Goal: Task Accomplishment & Management: Manage account settings

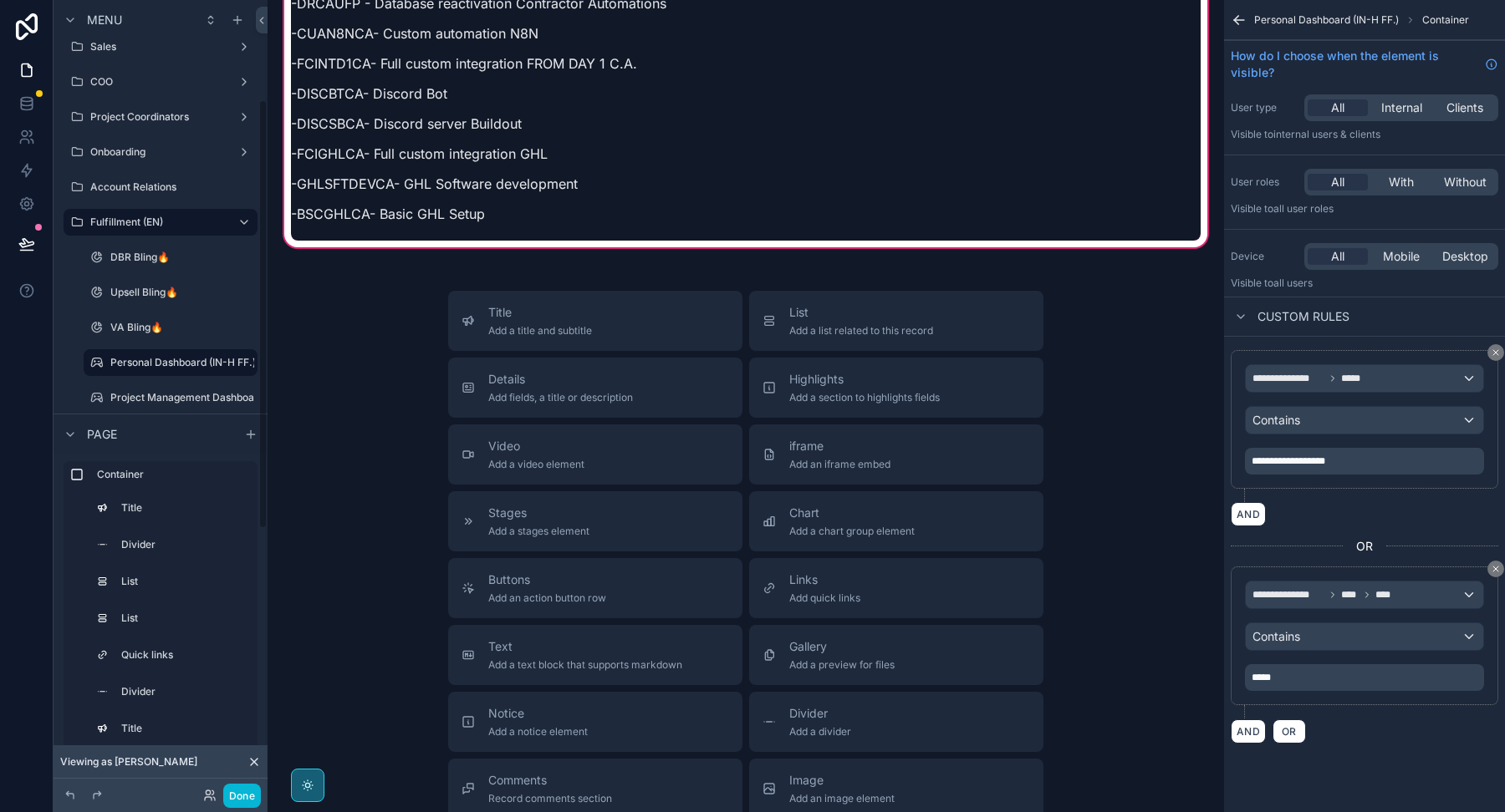
scroll to position [177, 0]
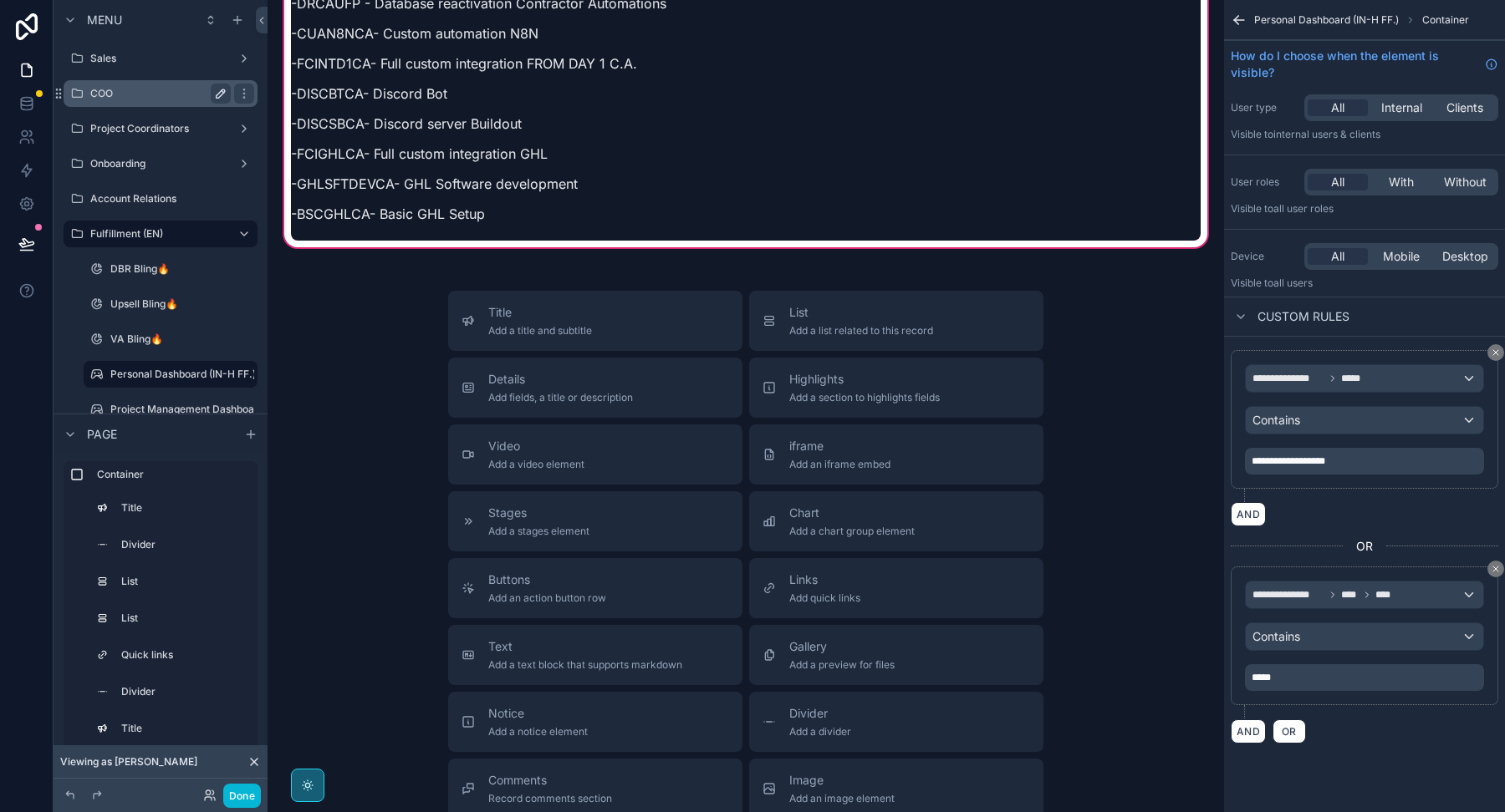
click at [220, 97] on icon "scrollable content" at bounding box center [220, 94] width 13 height 13
click at [217, 104] on div "COO" at bounding box center [160, 94] width 187 height 27
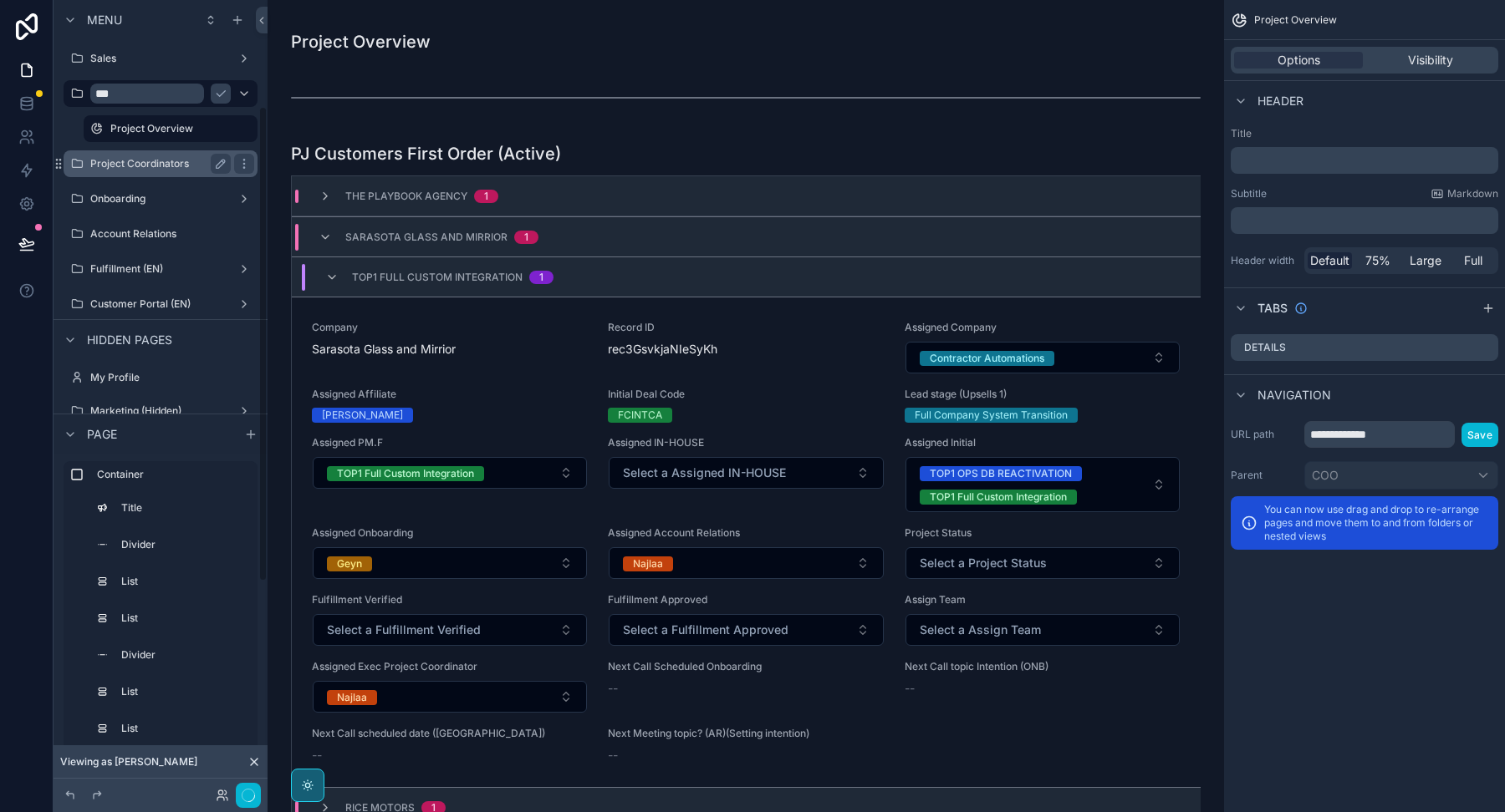
click at [158, 162] on label "Project Coordinators" at bounding box center [157, 164] width 134 height 13
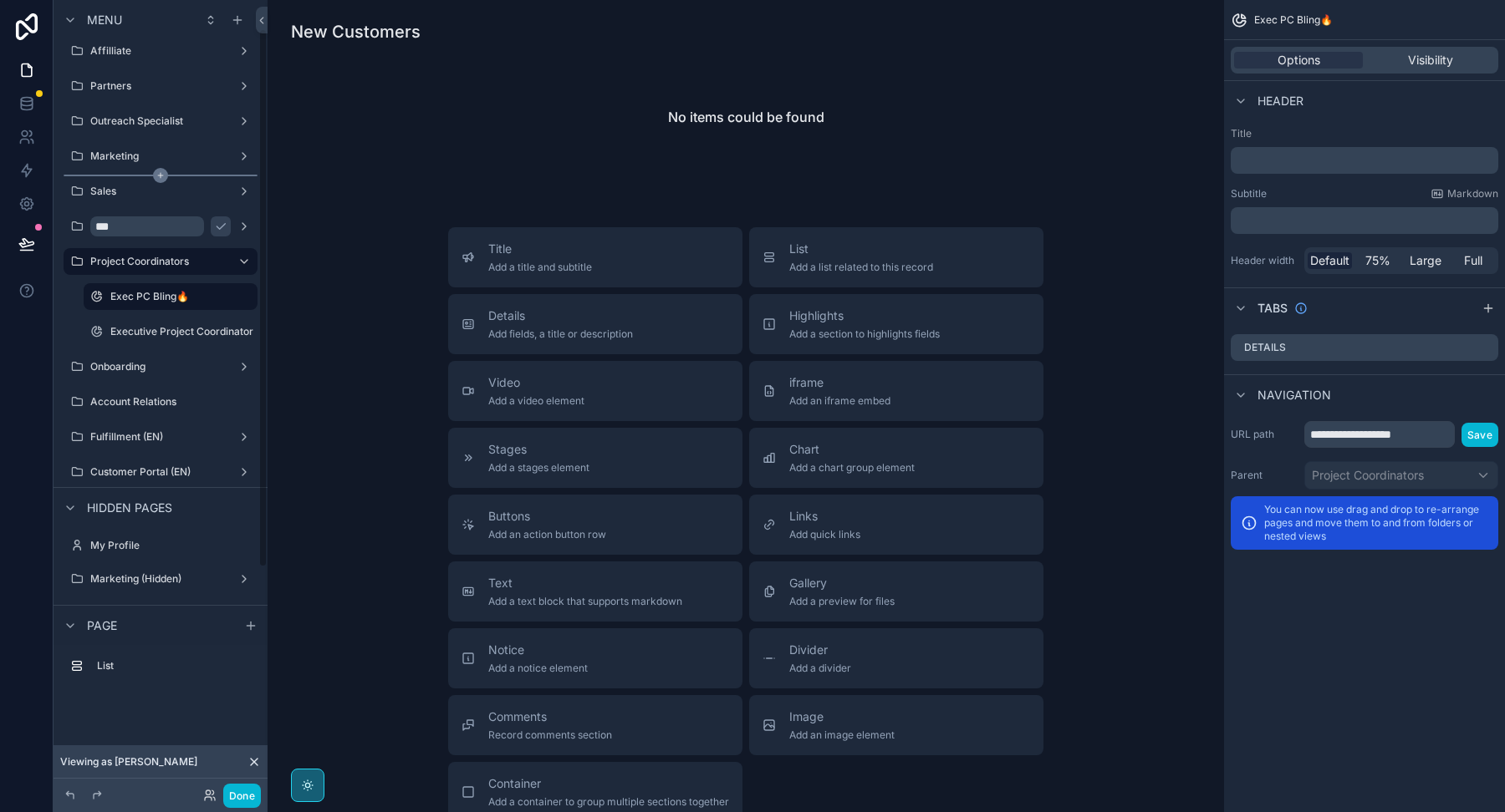
scroll to position [42, 0]
click at [133, 231] on input "***" at bounding box center [147, 229] width 114 height 20
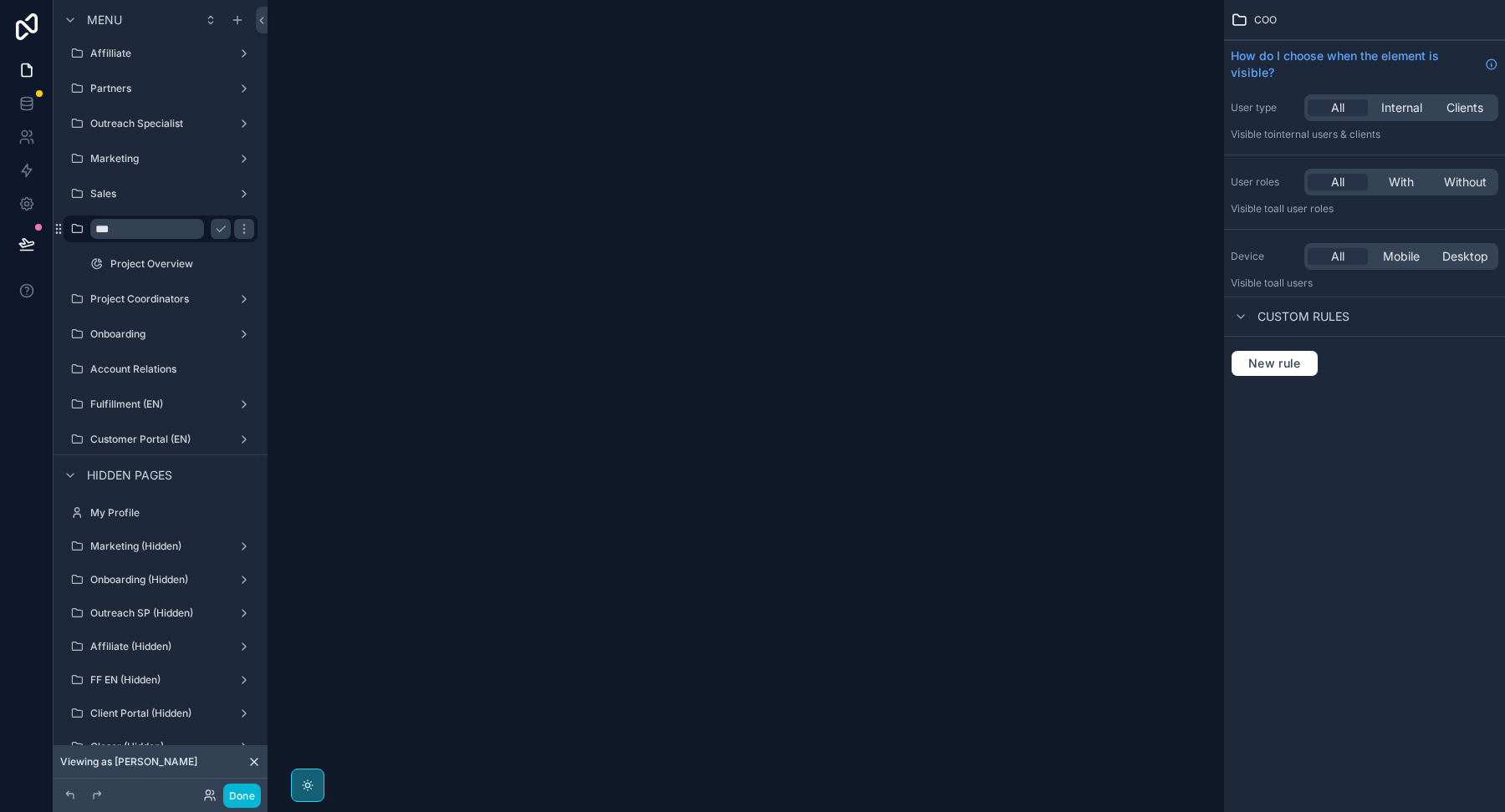
click at [163, 228] on input "***" at bounding box center [147, 229] width 114 height 20
type input "***"
click at [220, 225] on icon "scrollable content" at bounding box center [220, 229] width 13 height 13
click at [152, 298] on label "Project Coordinators" at bounding box center [157, 300] width 134 height 13
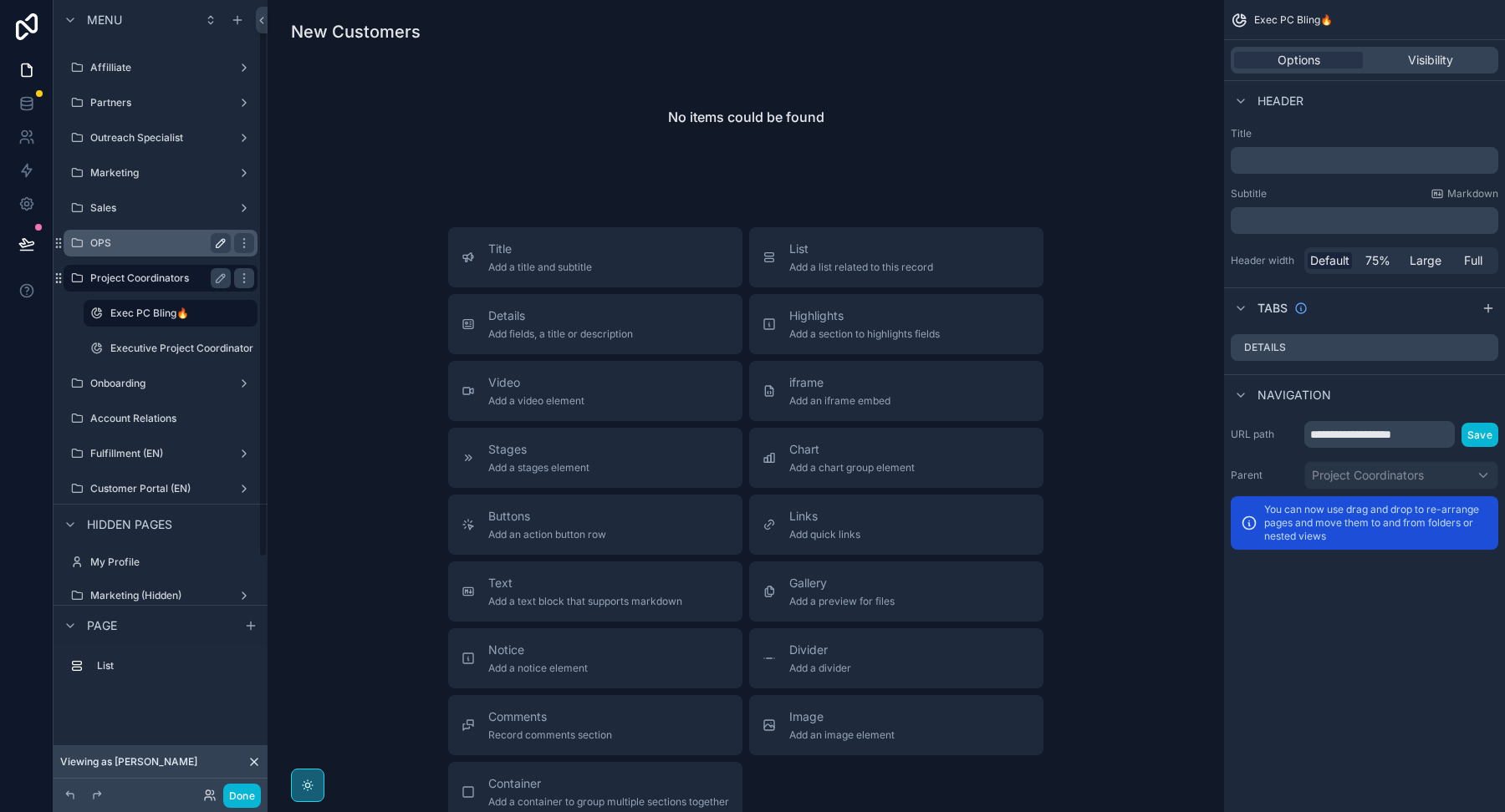
scroll to position [26, 0]
click at [138, 245] on label "OPS" at bounding box center [157, 245] width 134 height 13
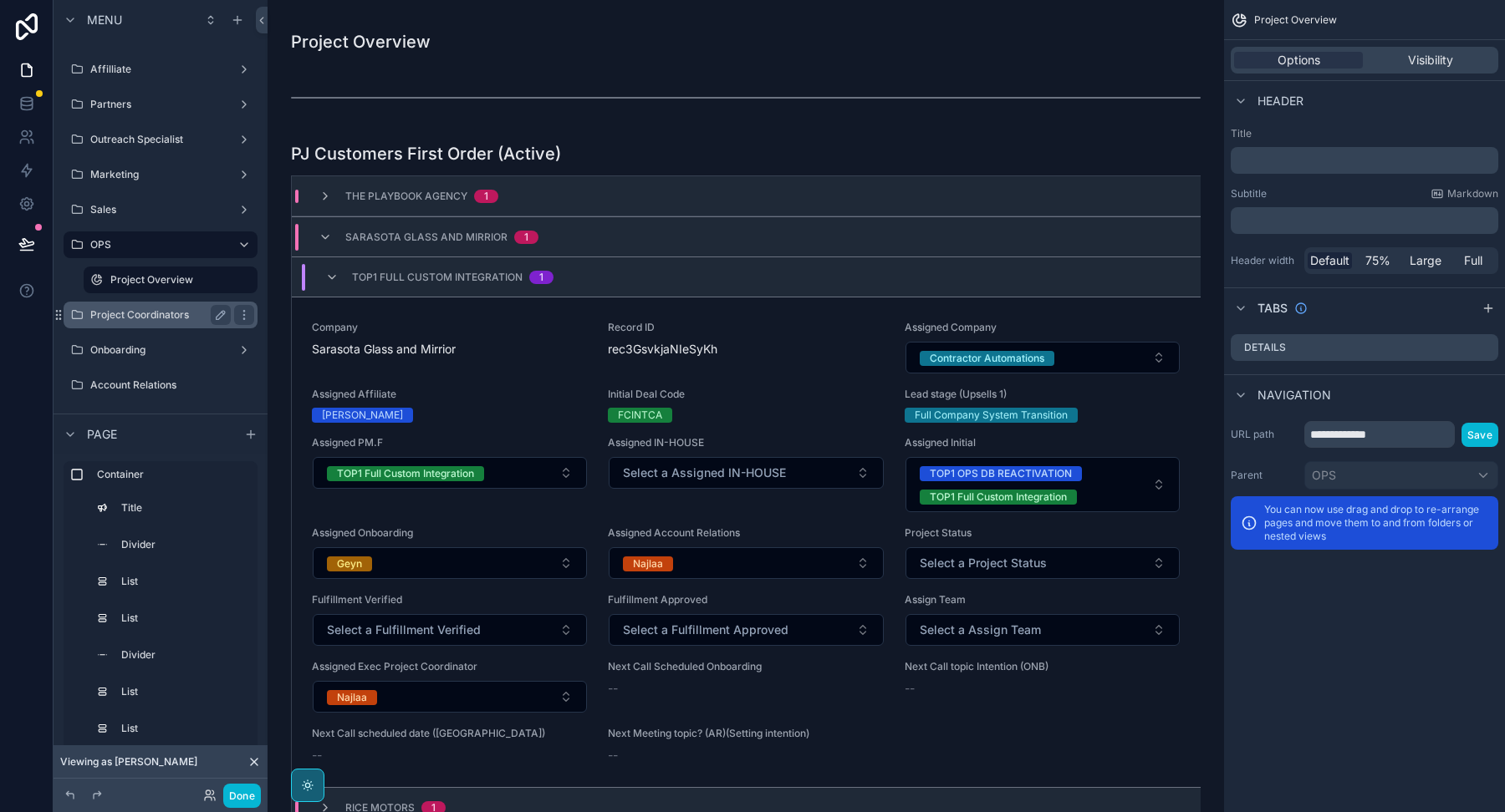
click at [137, 313] on label "Project Coordinators" at bounding box center [157, 315] width 134 height 13
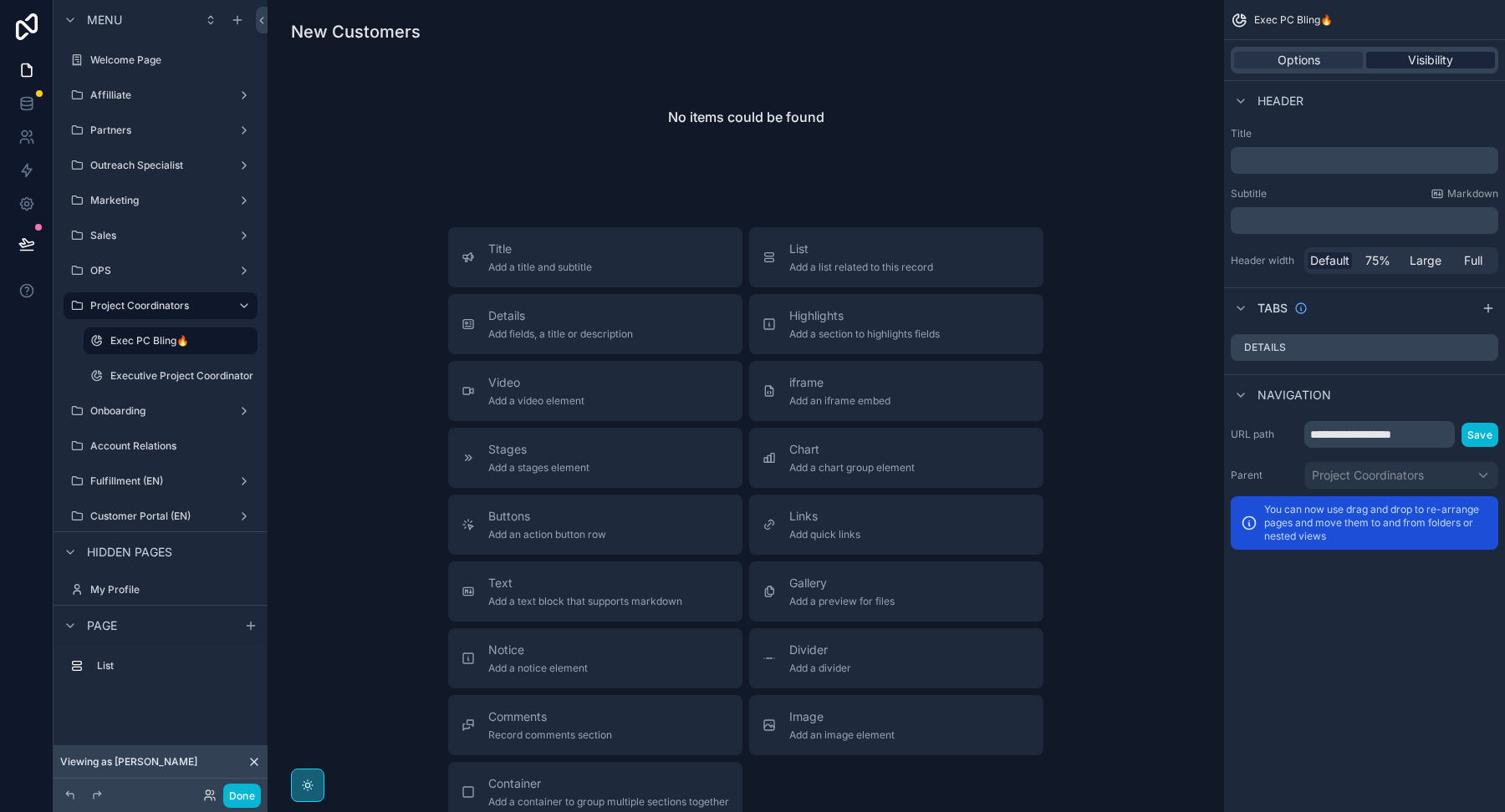
click at [1426, 64] on span "Visibility" at bounding box center [1430, 60] width 45 height 17
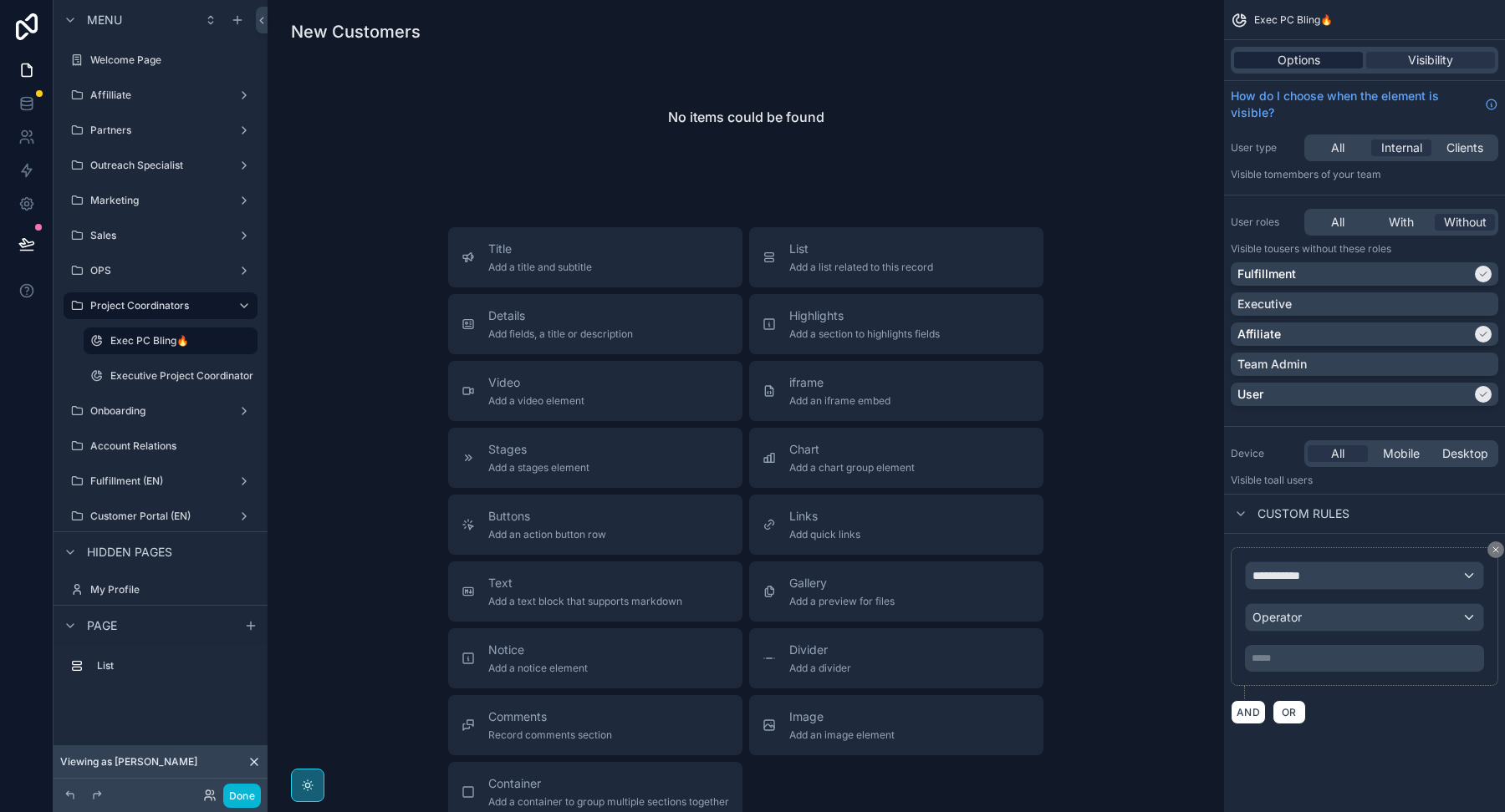
click at [1318, 60] on span "Options" at bounding box center [1299, 60] width 43 height 17
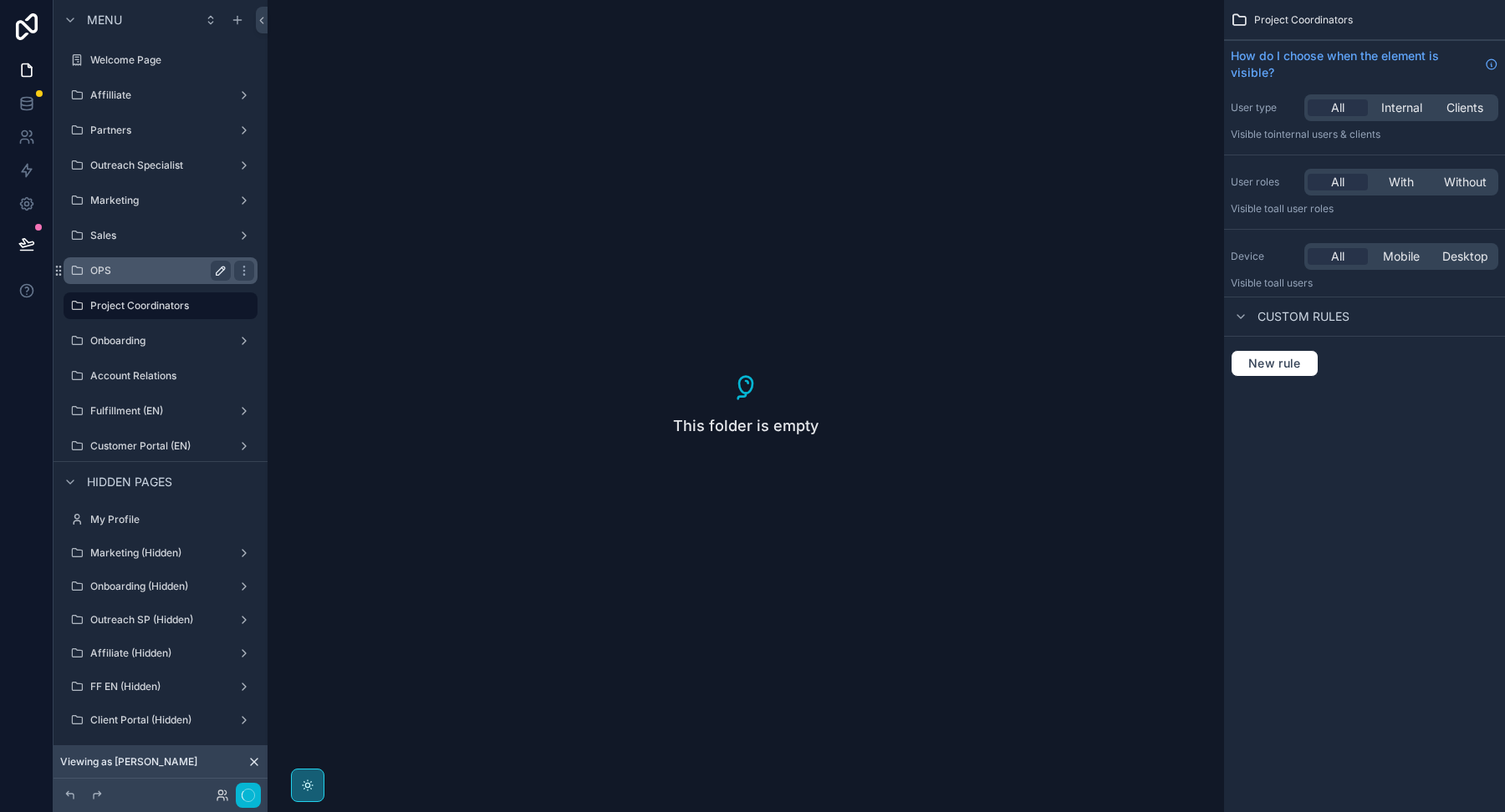
click at [120, 266] on label "OPS" at bounding box center [157, 271] width 134 height 13
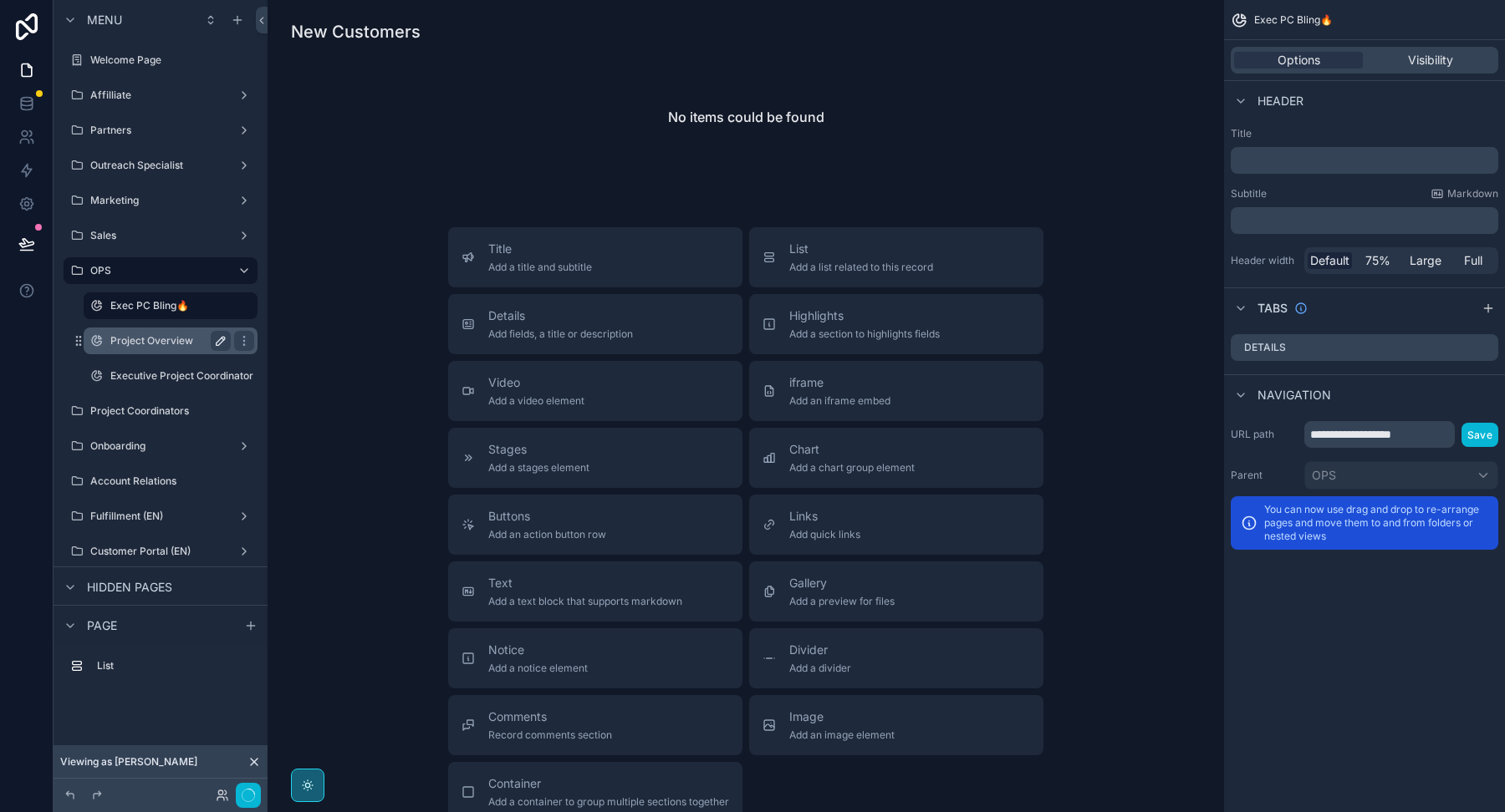
click at [220, 341] on icon "scrollable content" at bounding box center [220, 341] width 13 height 13
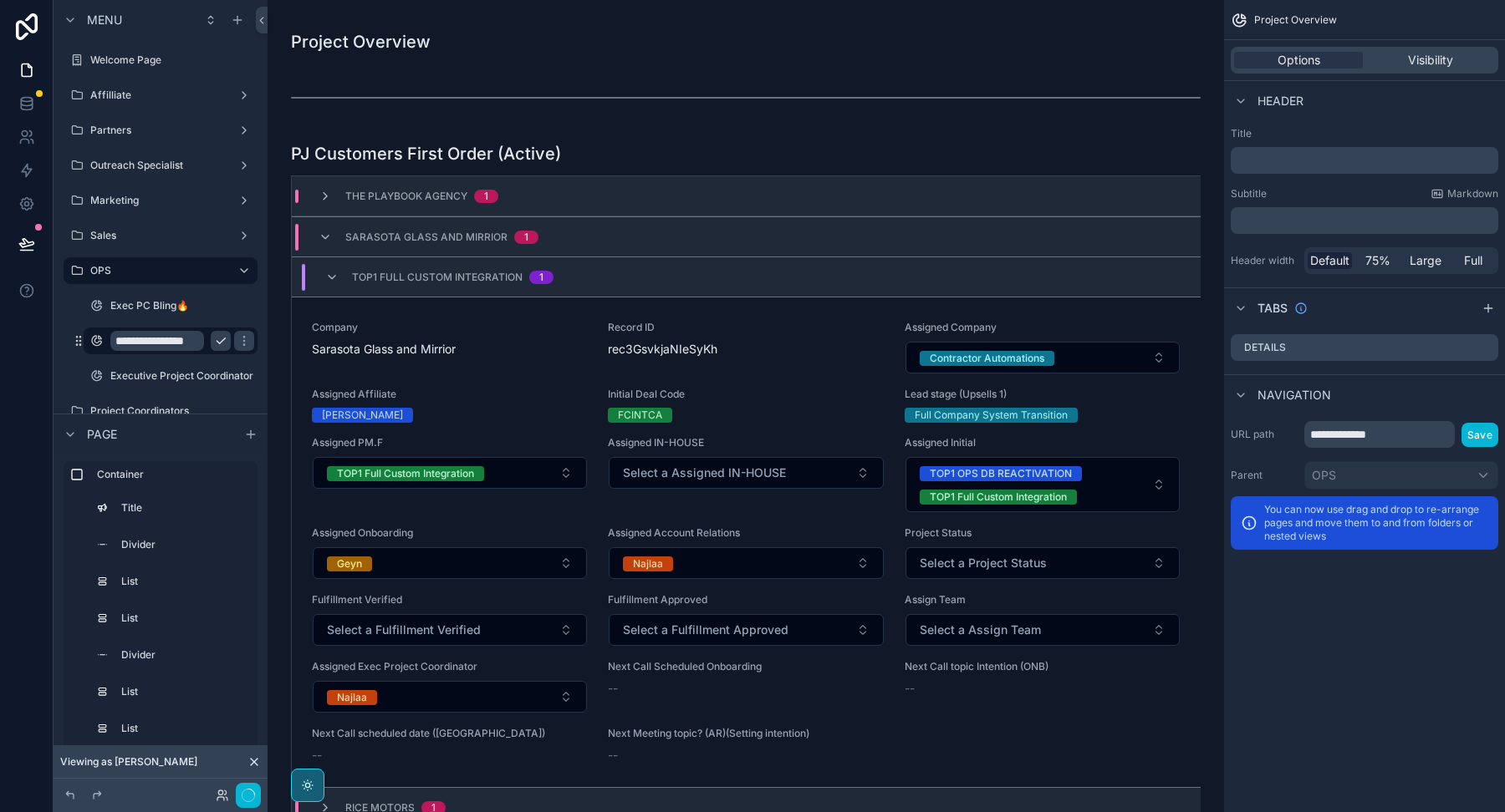
click at [170, 341] on input "**********" at bounding box center [157, 341] width 94 height 20
click at [139, 343] on input "**********" at bounding box center [157, 341] width 94 height 20
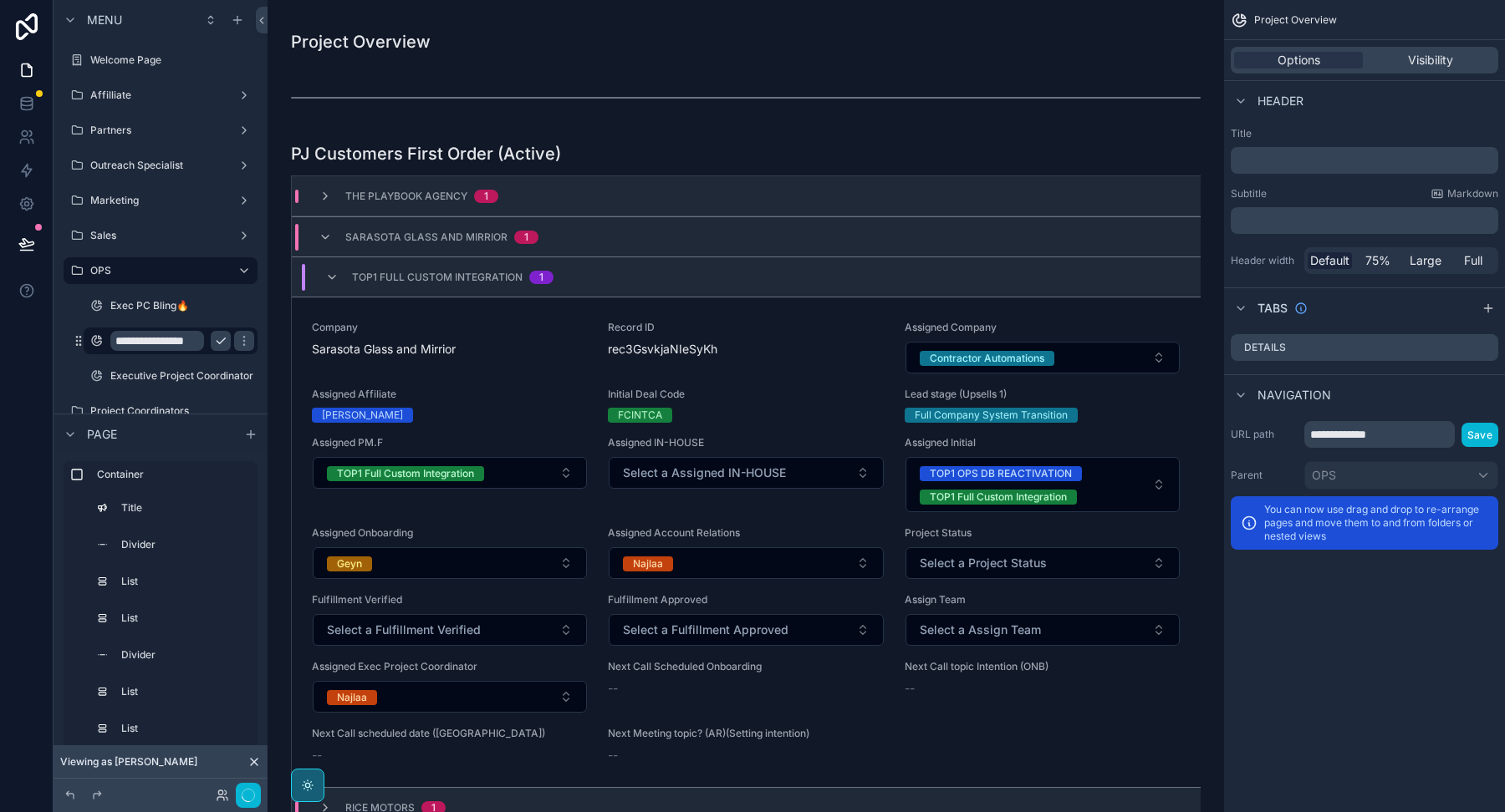
click at [139, 343] on input "**********" at bounding box center [157, 341] width 94 height 20
type input "***"
click at [238, 338] on icon "scrollable content" at bounding box center [244, 341] width 13 height 13
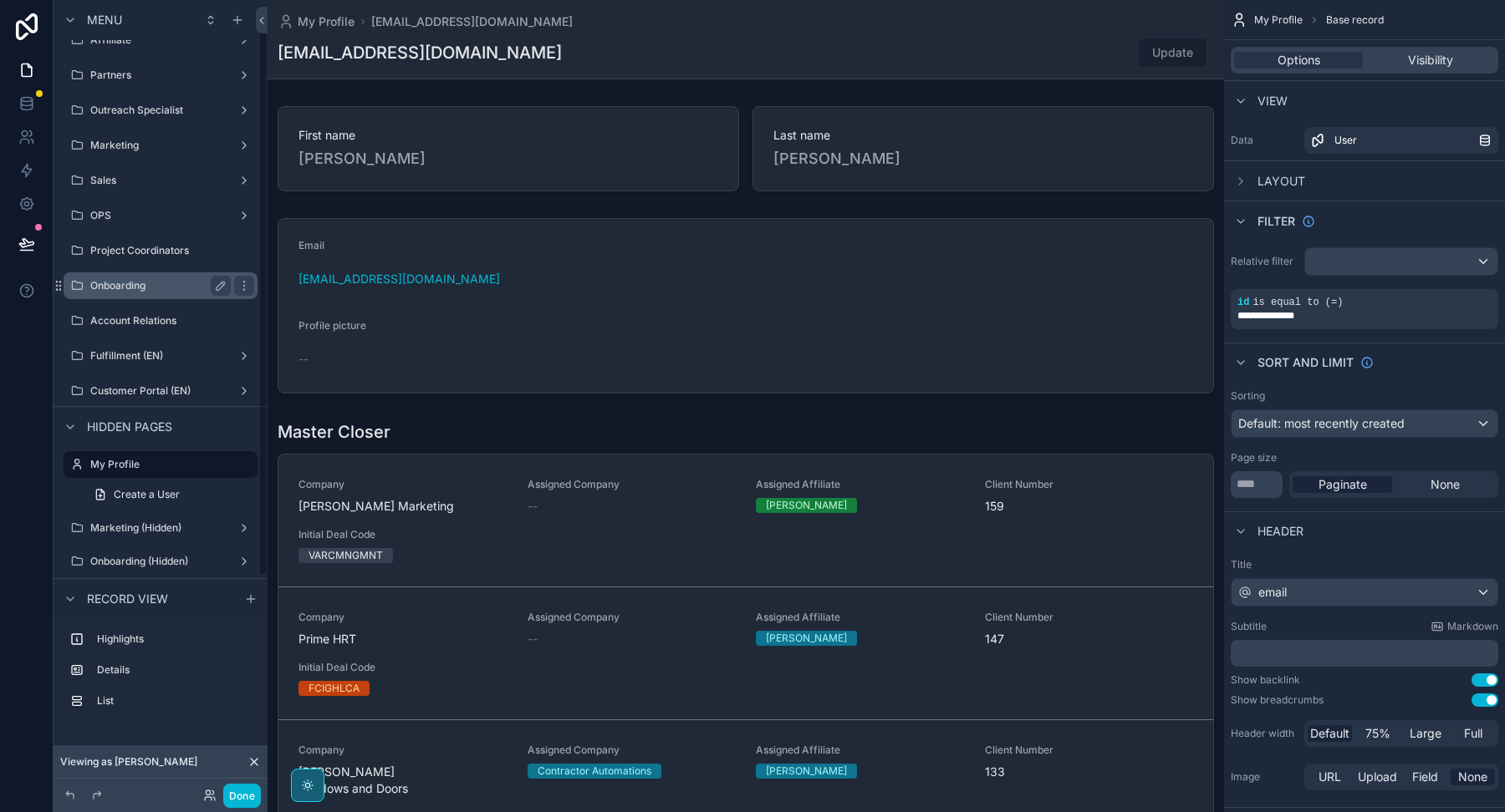
scroll to position [42, 0]
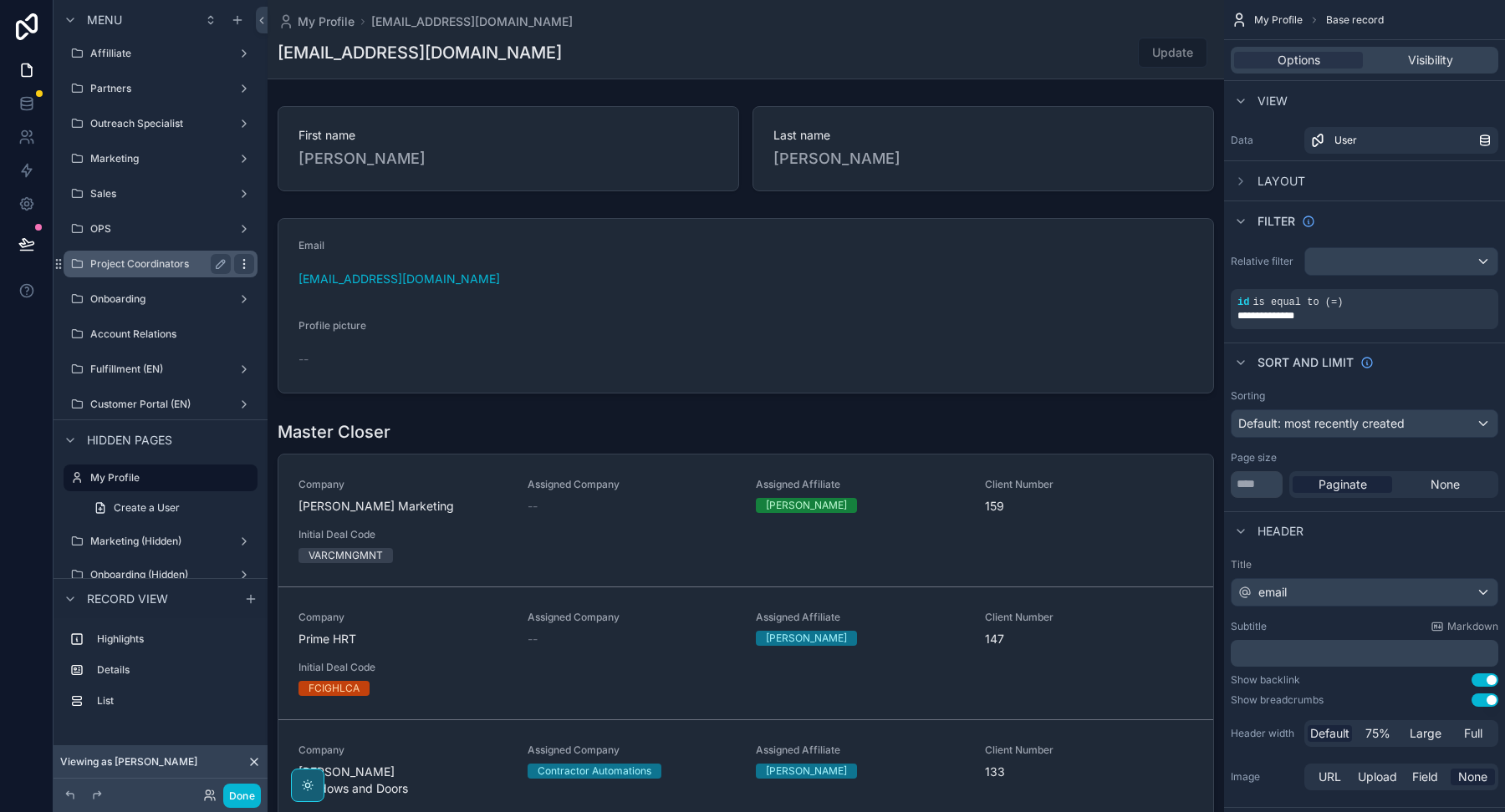
click at [243, 262] on icon "scrollable content" at bounding box center [244, 264] width 13 height 13
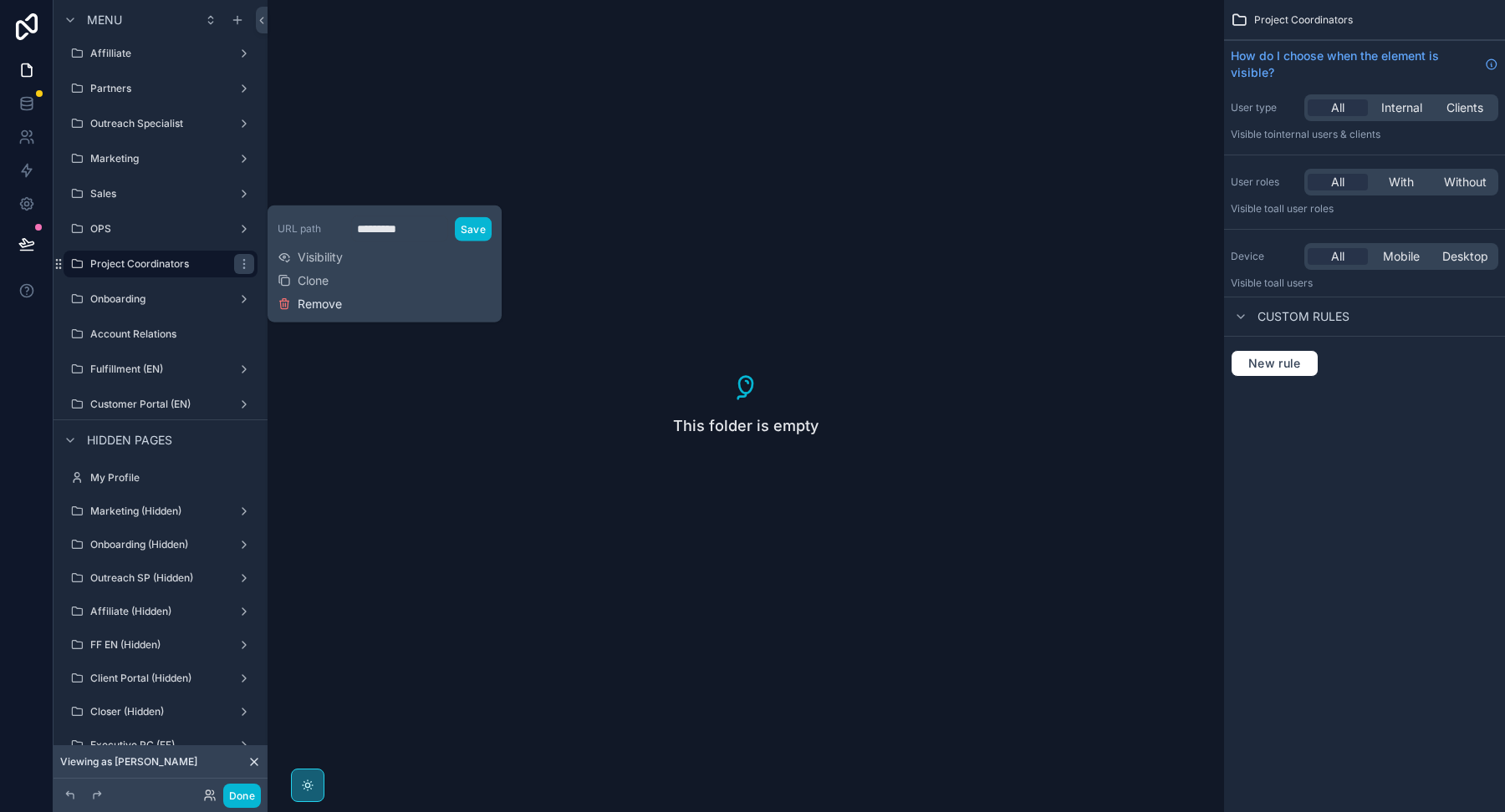
click at [325, 306] on span "Remove" at bounding box center [320, 304] width 44 height 17
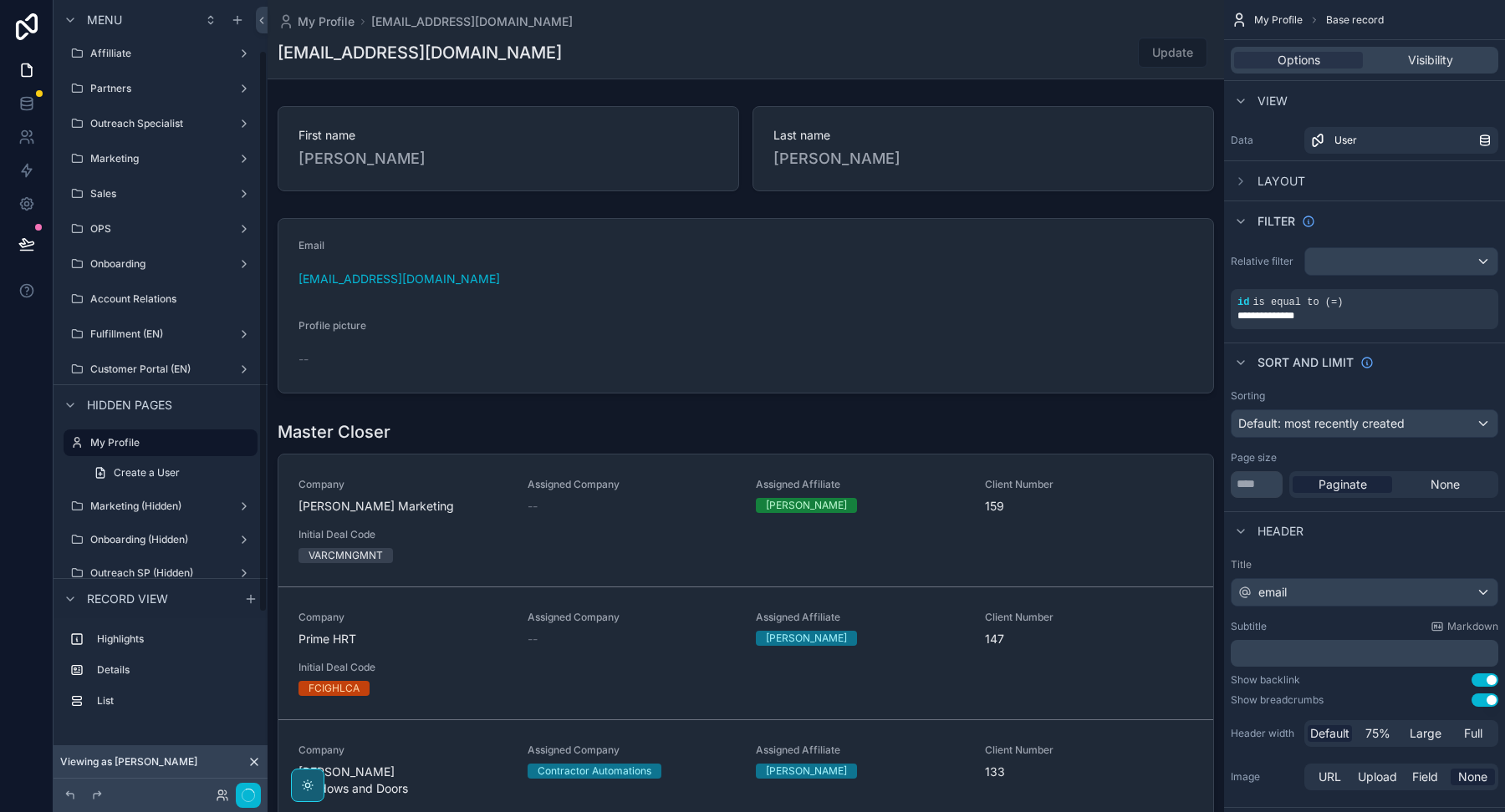
scroll to position [71, 0]
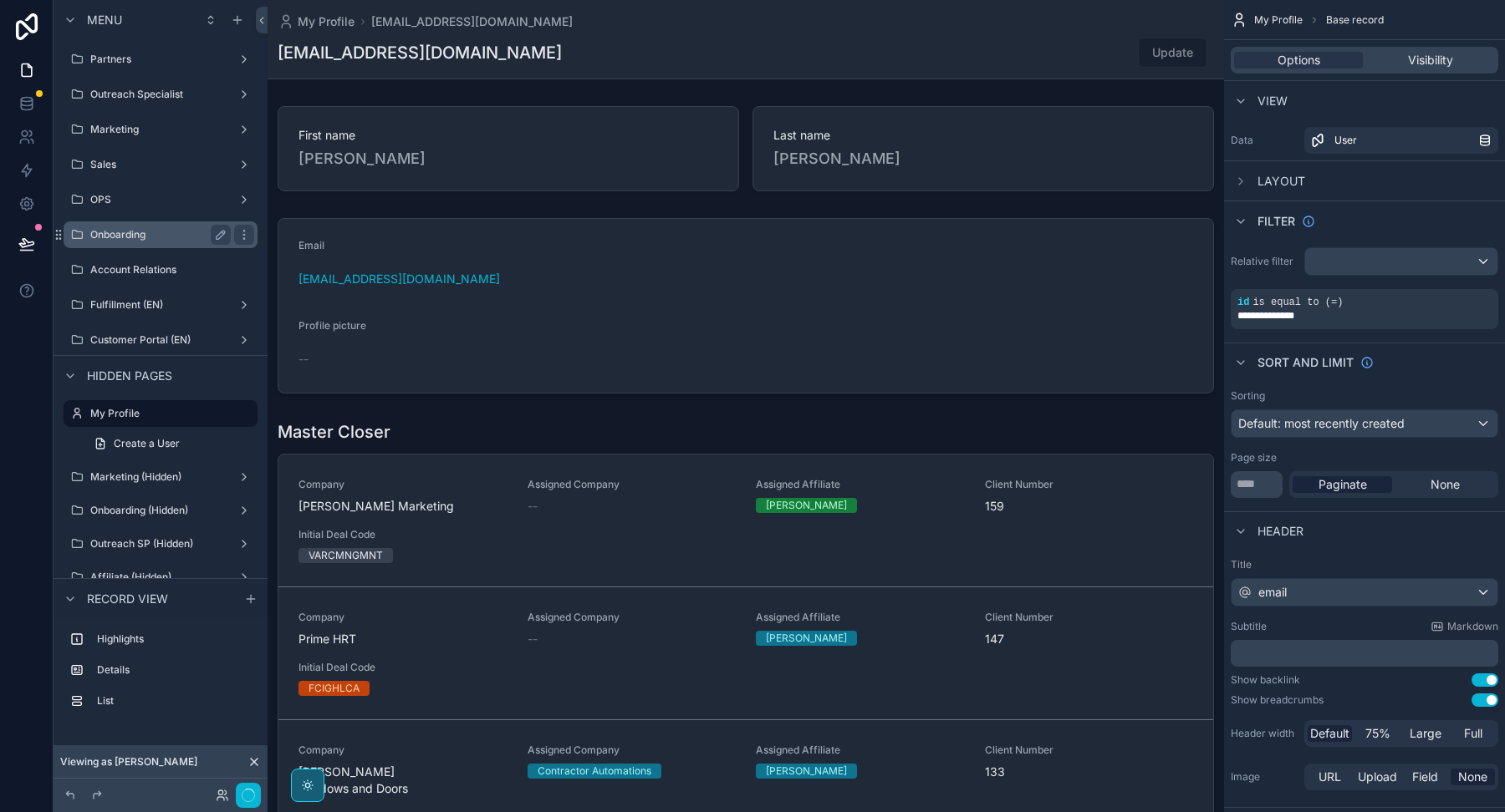
click at [157, 238] on label "Onboarding" at bounding box center [157, 235] width 134 height 13
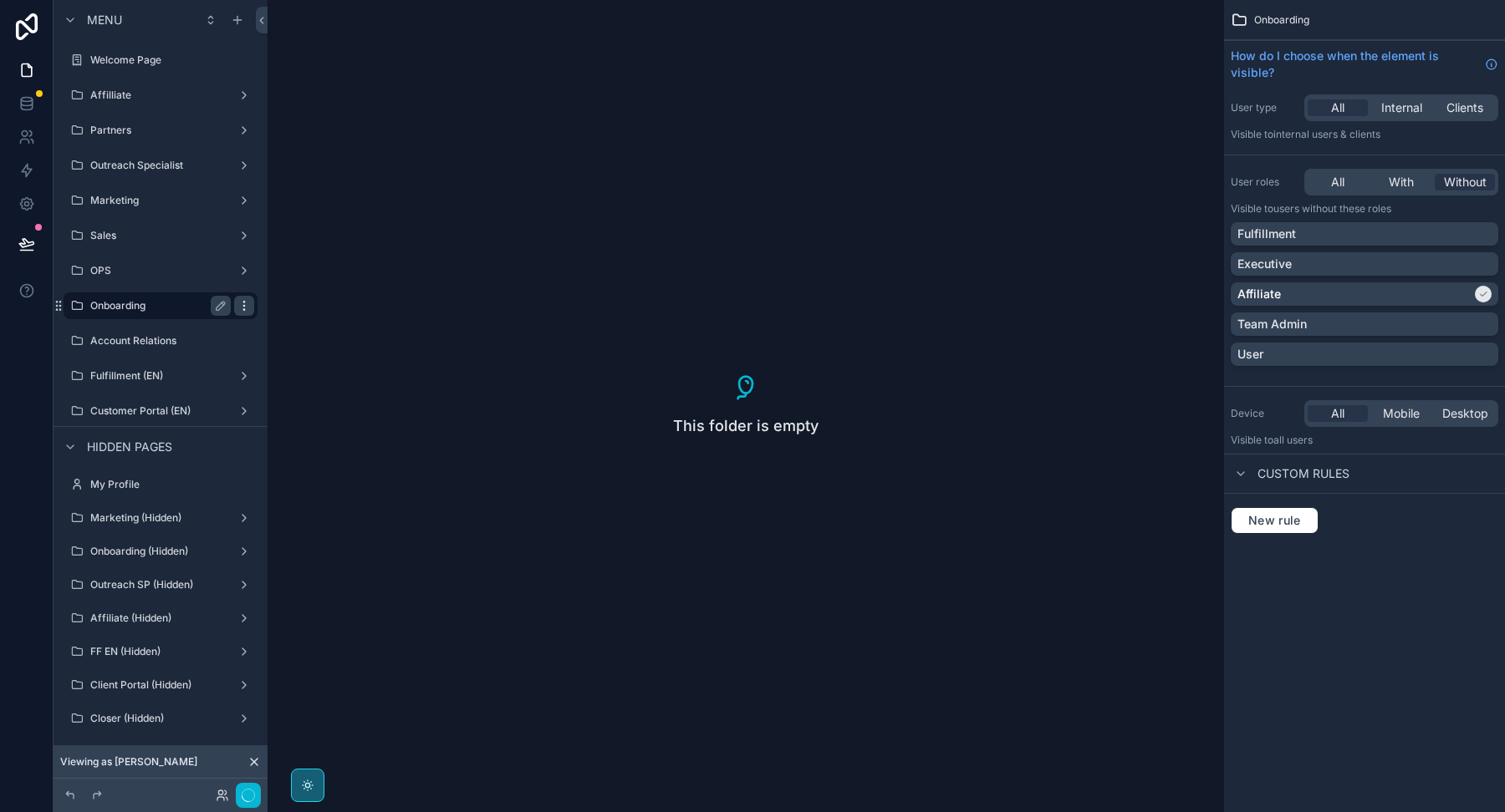
click at [245, 306] on icon "scrollable content" at bounding box center [244, 306] width 13 height 13
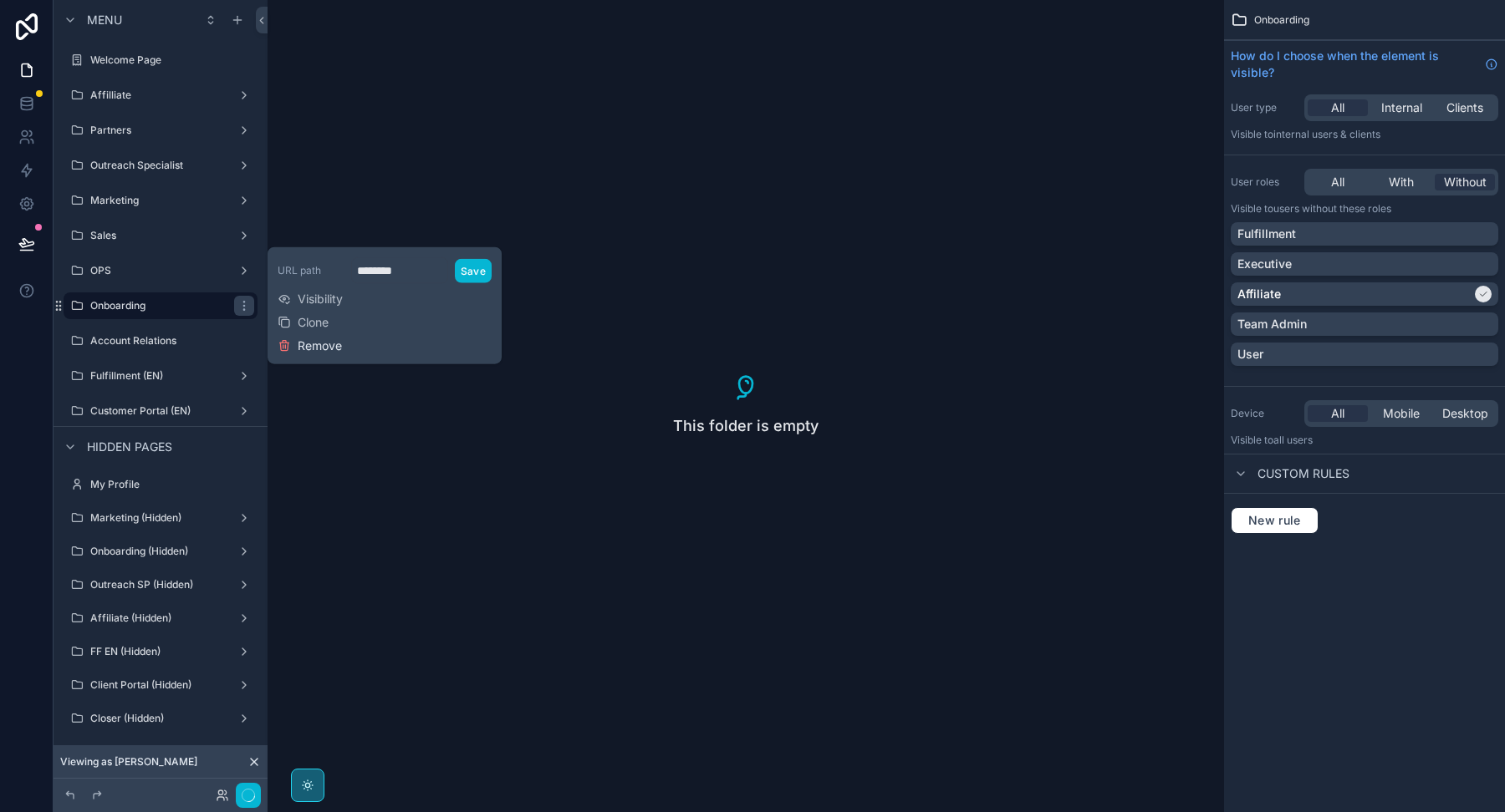
click at [290, 346] on icon at bounding box center [284, 346] width 13 height 13
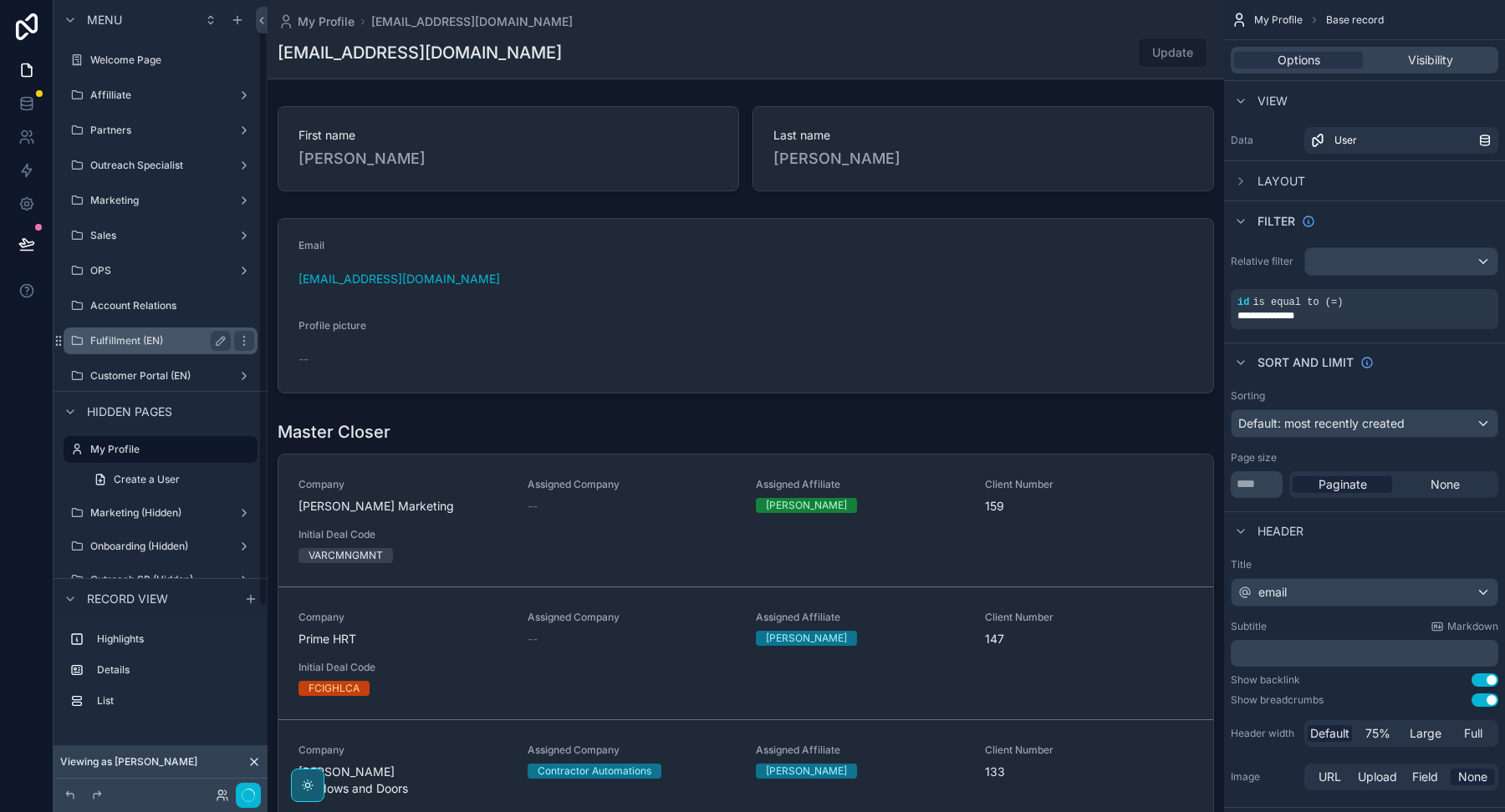
scroll to position [36, 0]
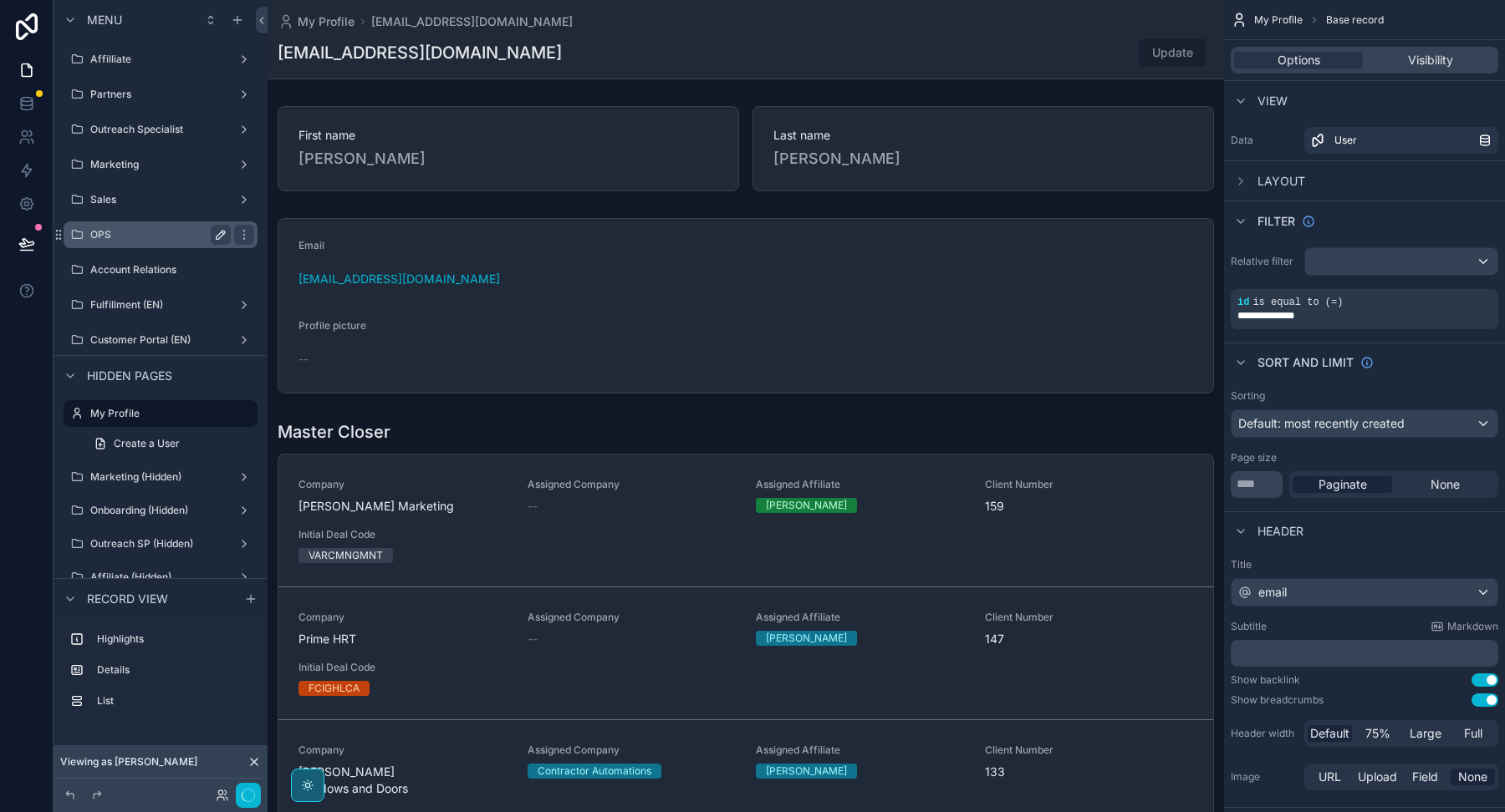
click at [152, 233] on label "OPS" at bounding box center [157, 235] width 134 height 13
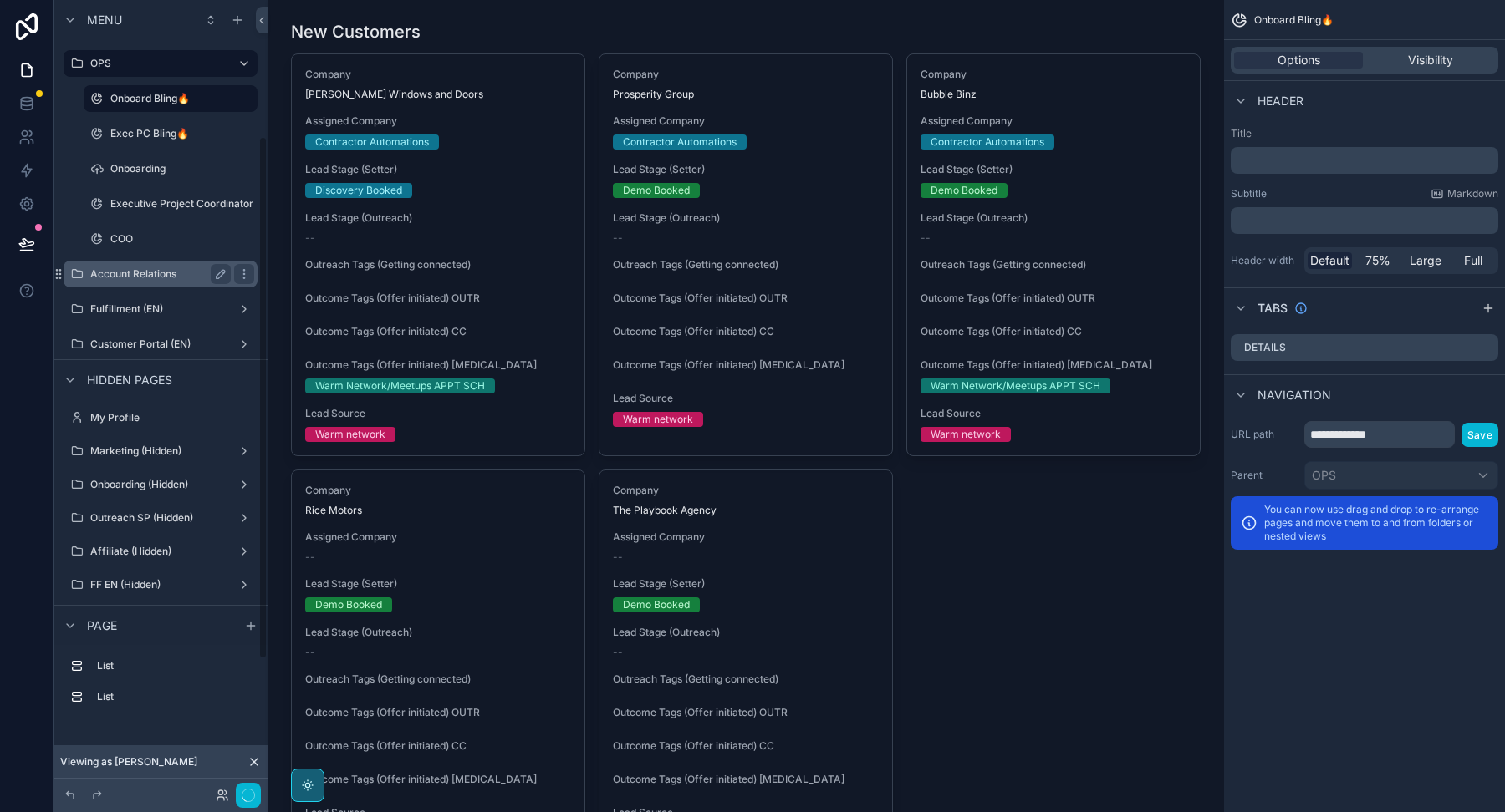
scroll to position [205, 0]
click at [132, 273] on label "Account Relations" at bounding box center [157, 276] width 134 height 13
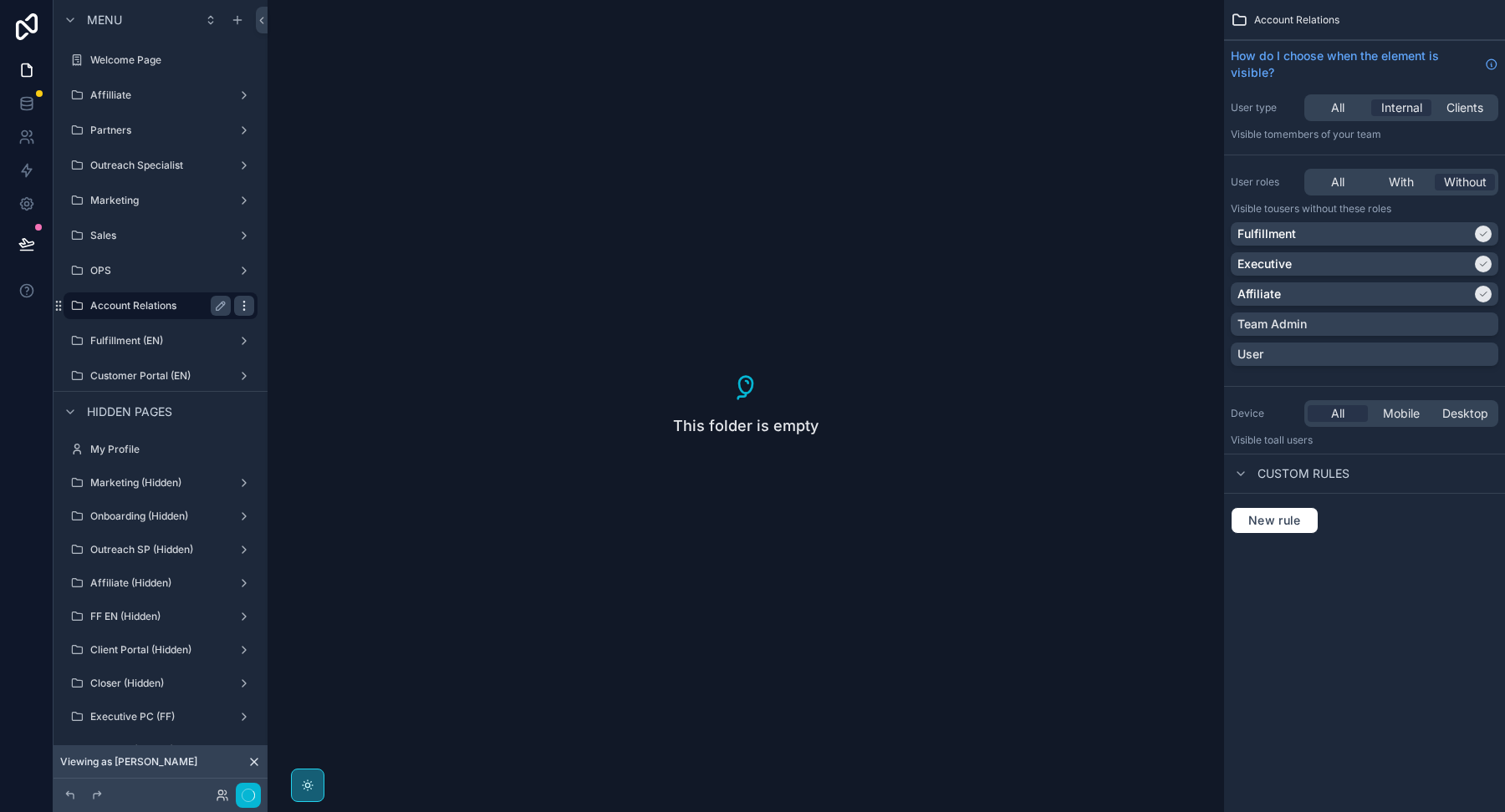
click at [241, 306] on icon "scrollable content" at bounding box center [244, 306] width 13 height 13
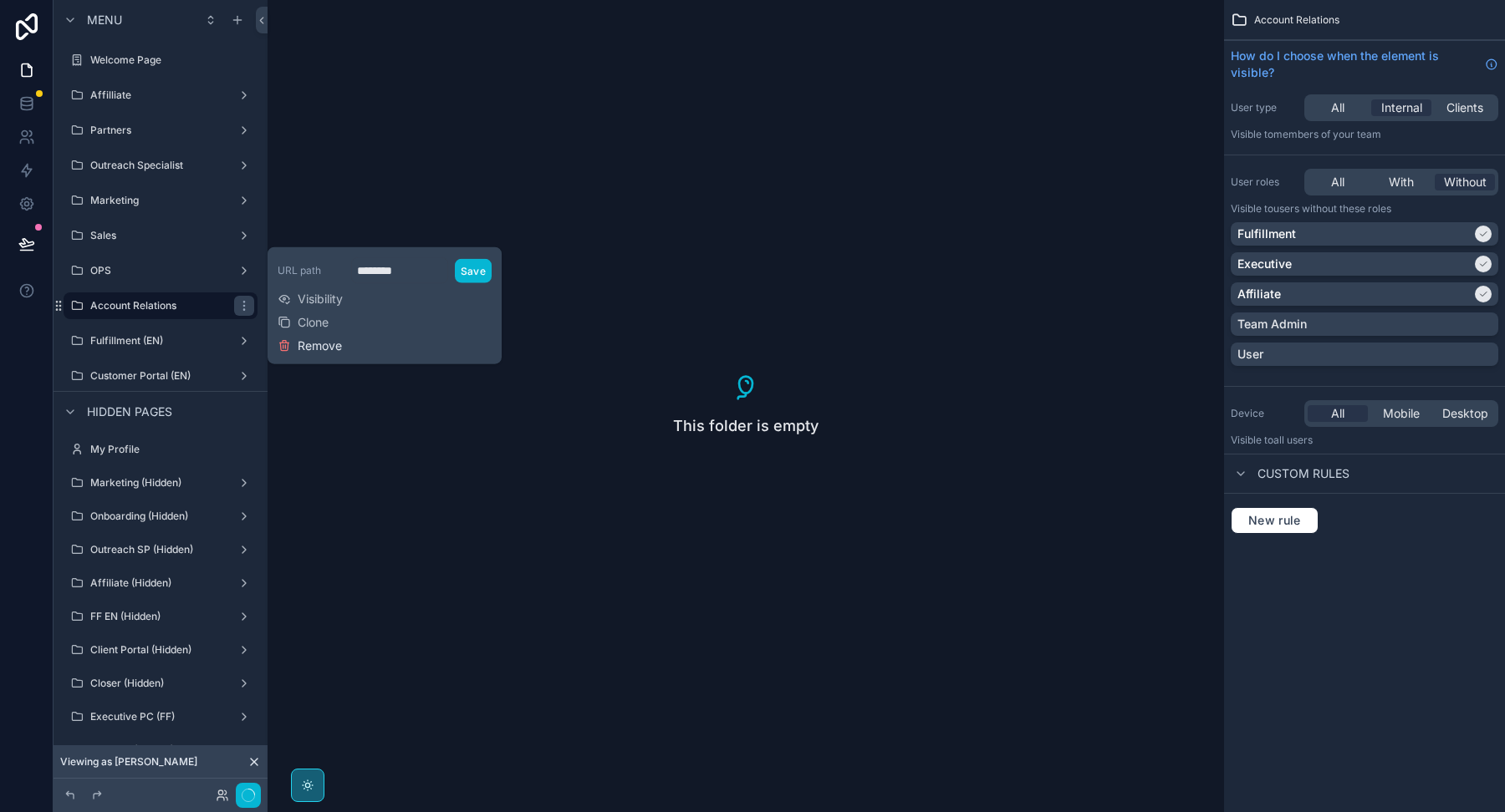
click at [293, 346] on button "Remove" at bounding box center [309, 346] width 64 height 17
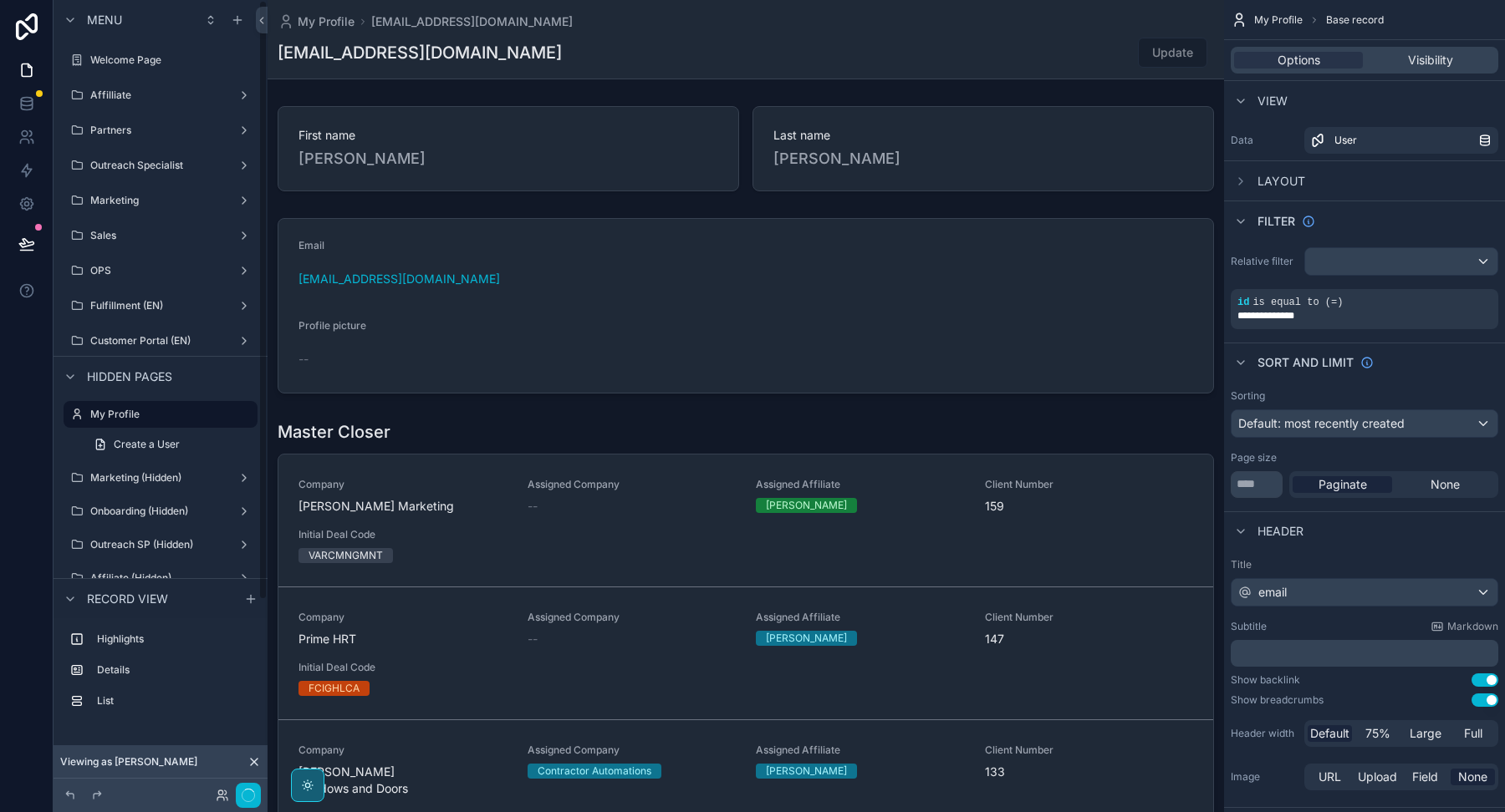
scroll to position [1, 0]
click at [175, 273] on label "OPS" at bounding box center [157, 270] width 134 height 13
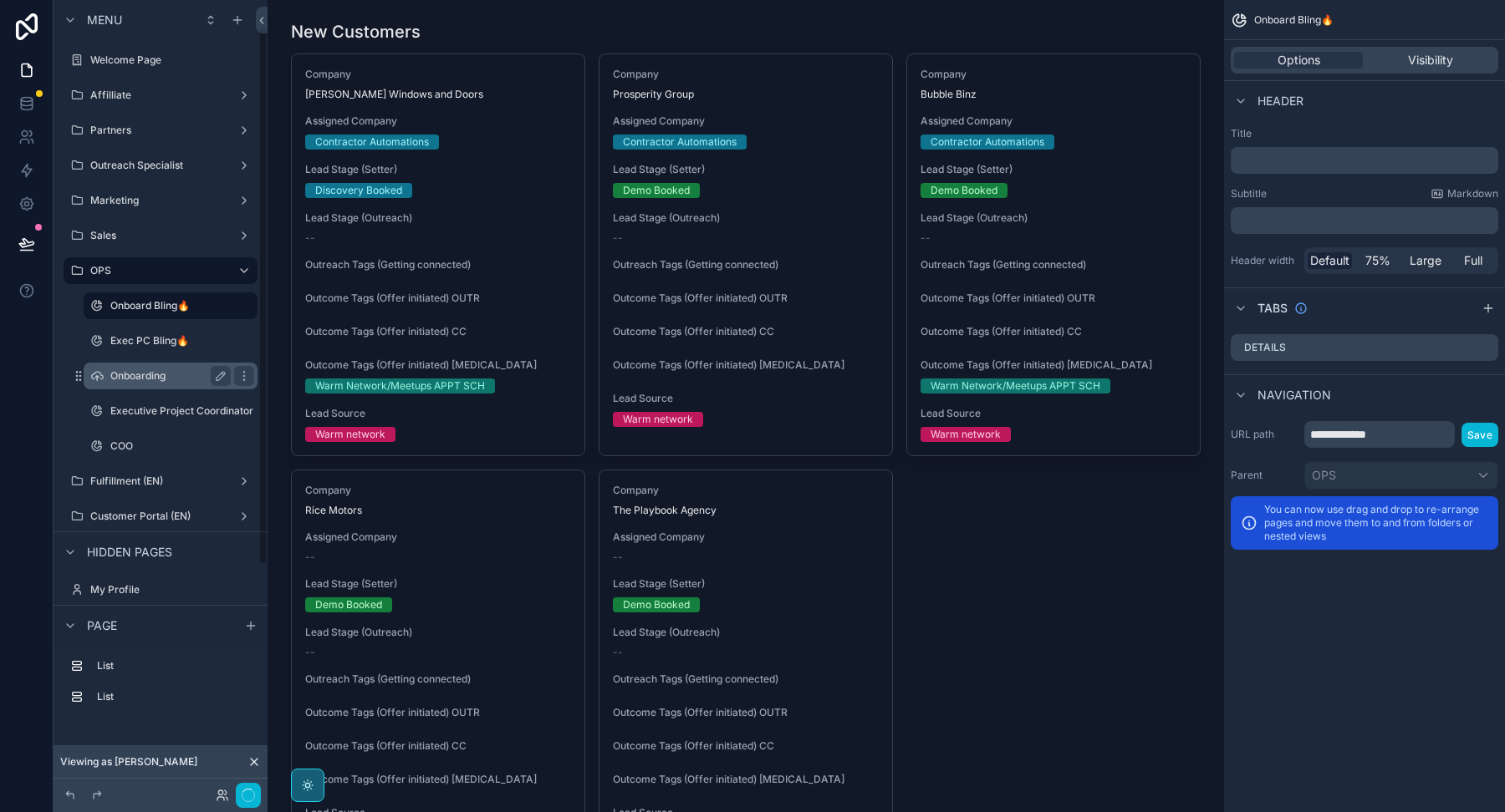
scroll to position [44, 0]
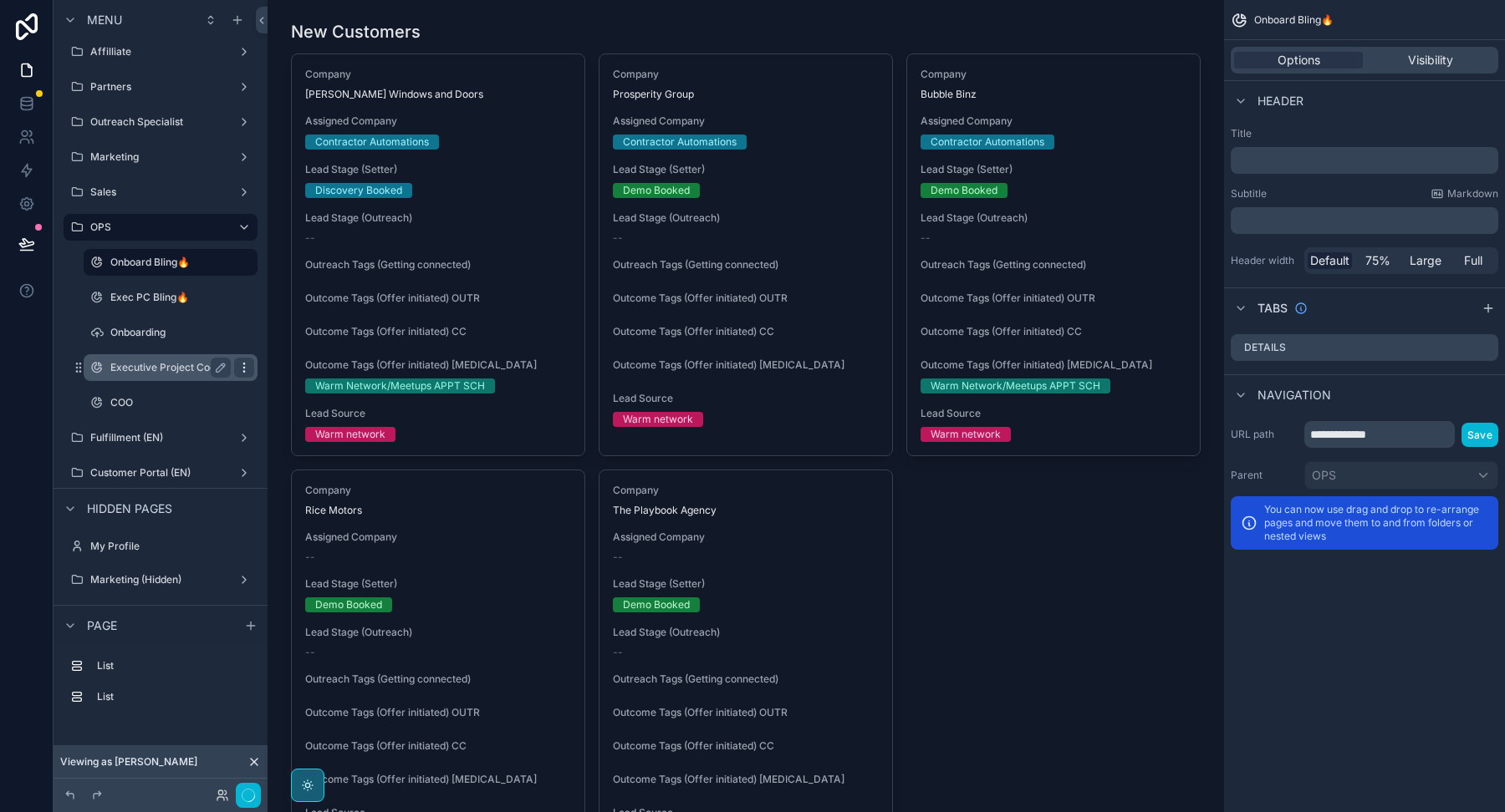
click at [244, 367] on icon "scrollable content" at bounding box center [243, 367] width 1 height 1
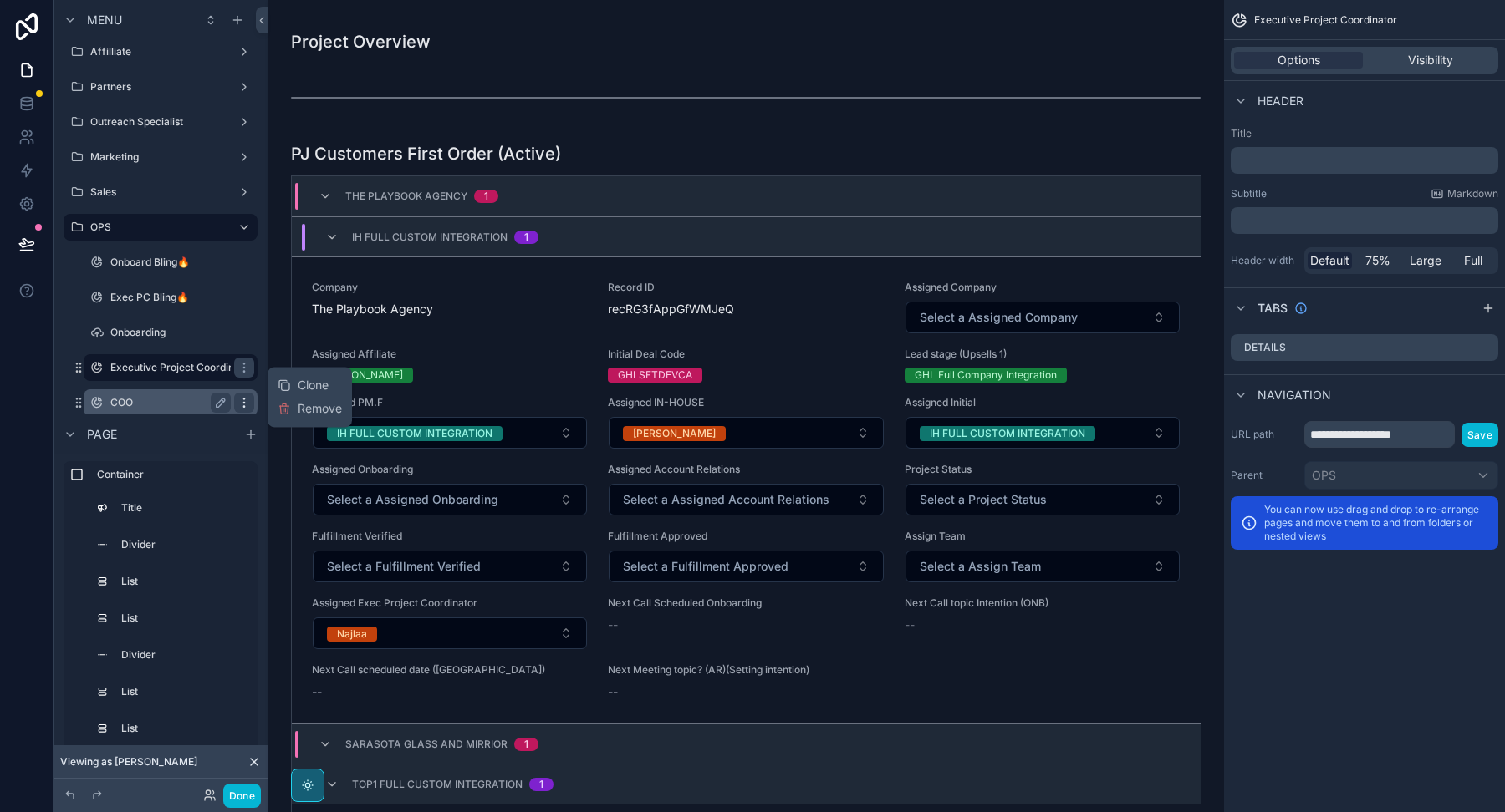
click at [241, 403] on icon "scrollable content" at bounding box center [244, 403] width 13 height 13
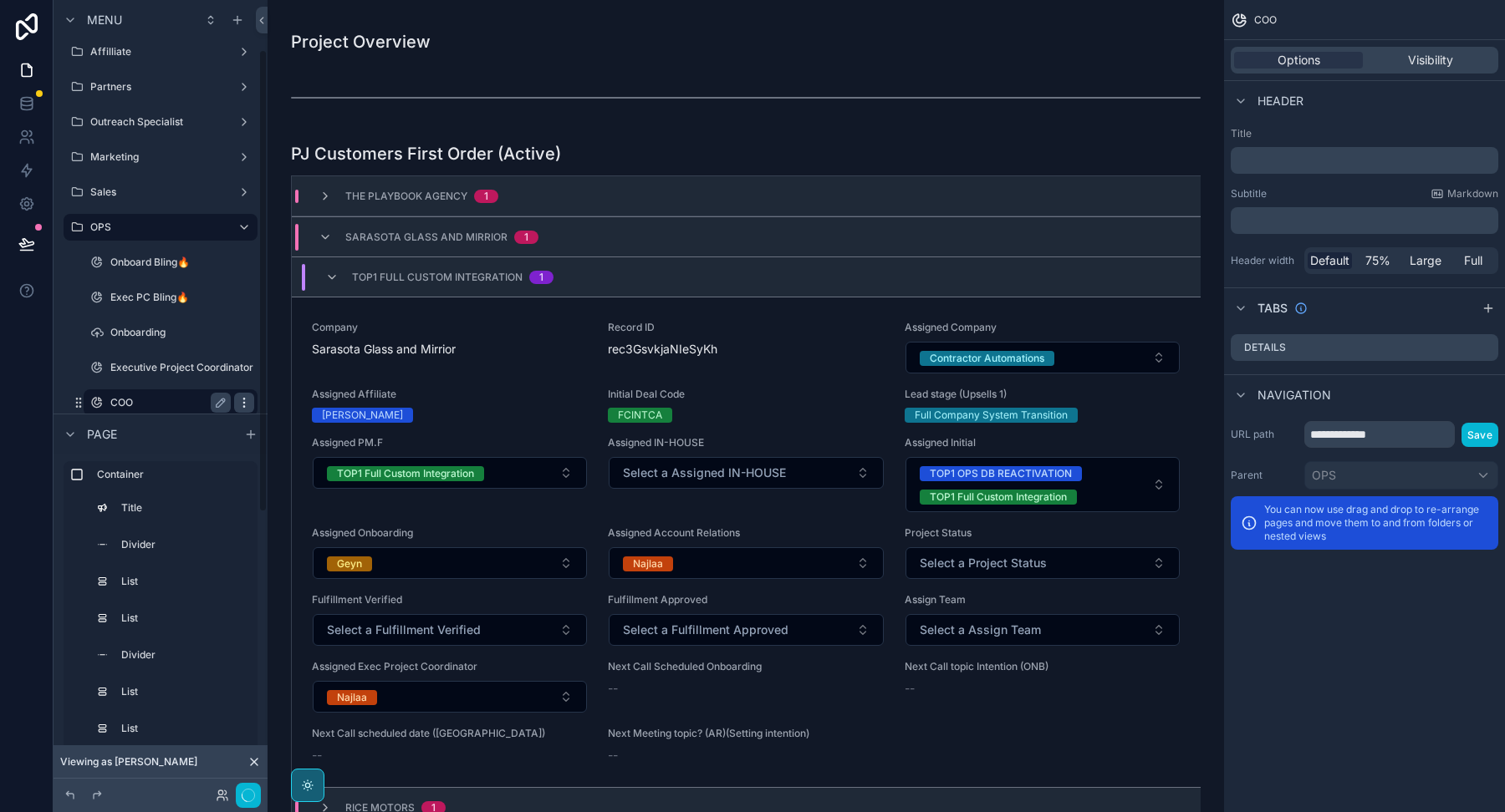
click at [243, 399] on icon "scrollable content" at bounding box center [243, 399] width 1 height 1
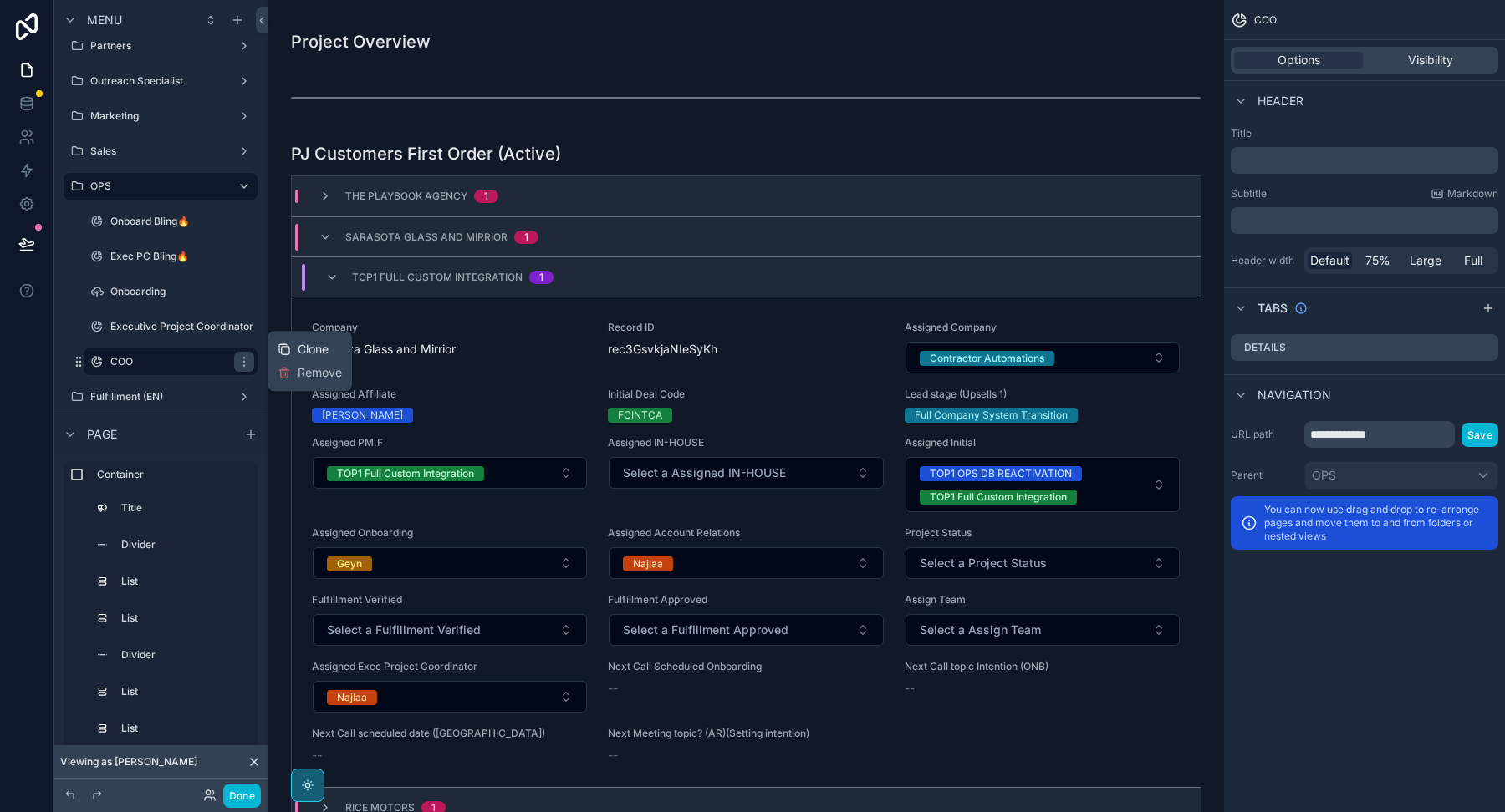
click at [290, 348] on icon at bounding box center [284, 349] width 13 height 13
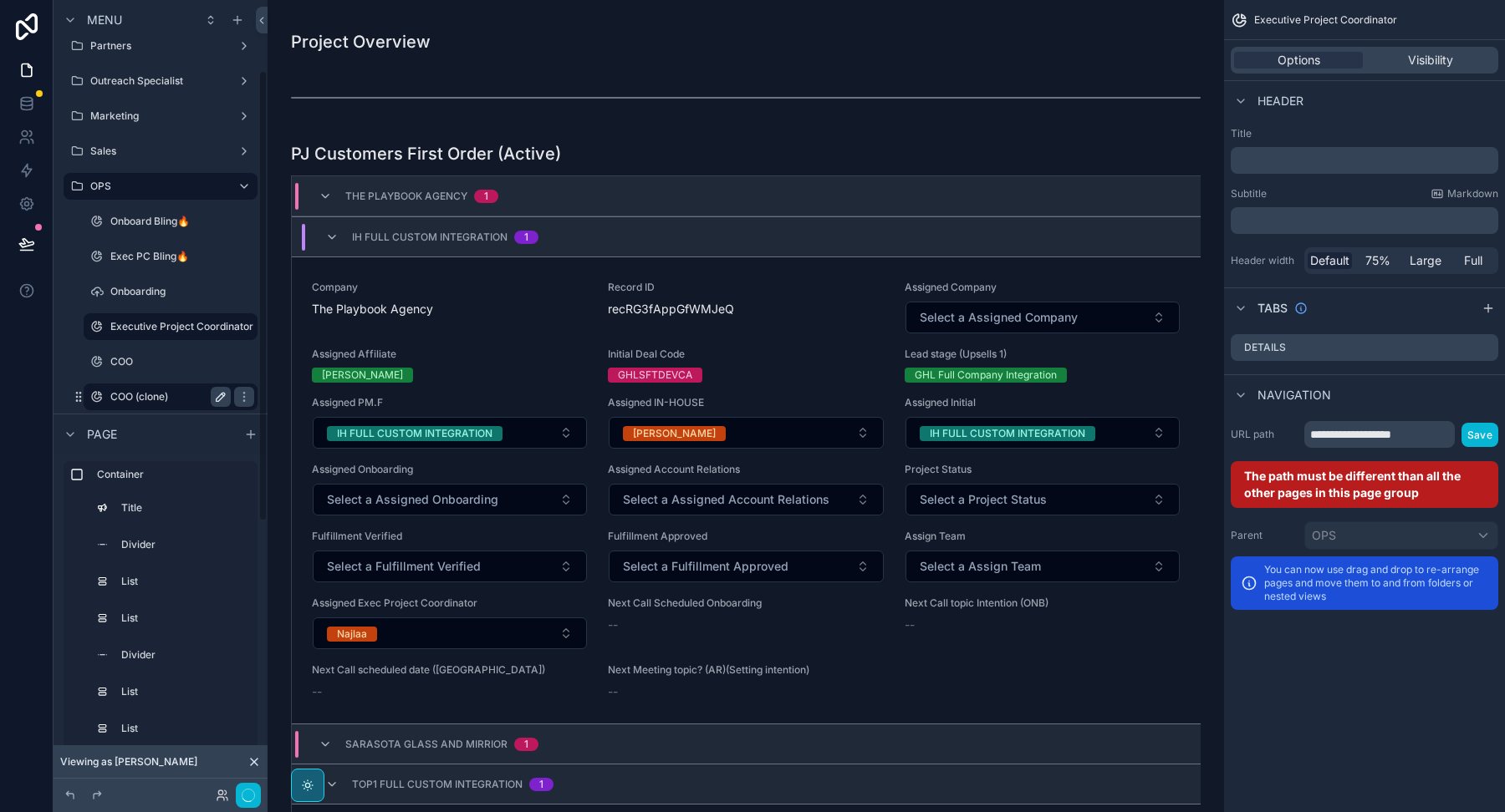
click at [221, 393] on icon "scrollable content" at bounding box center [220, 397] width 9 height 9
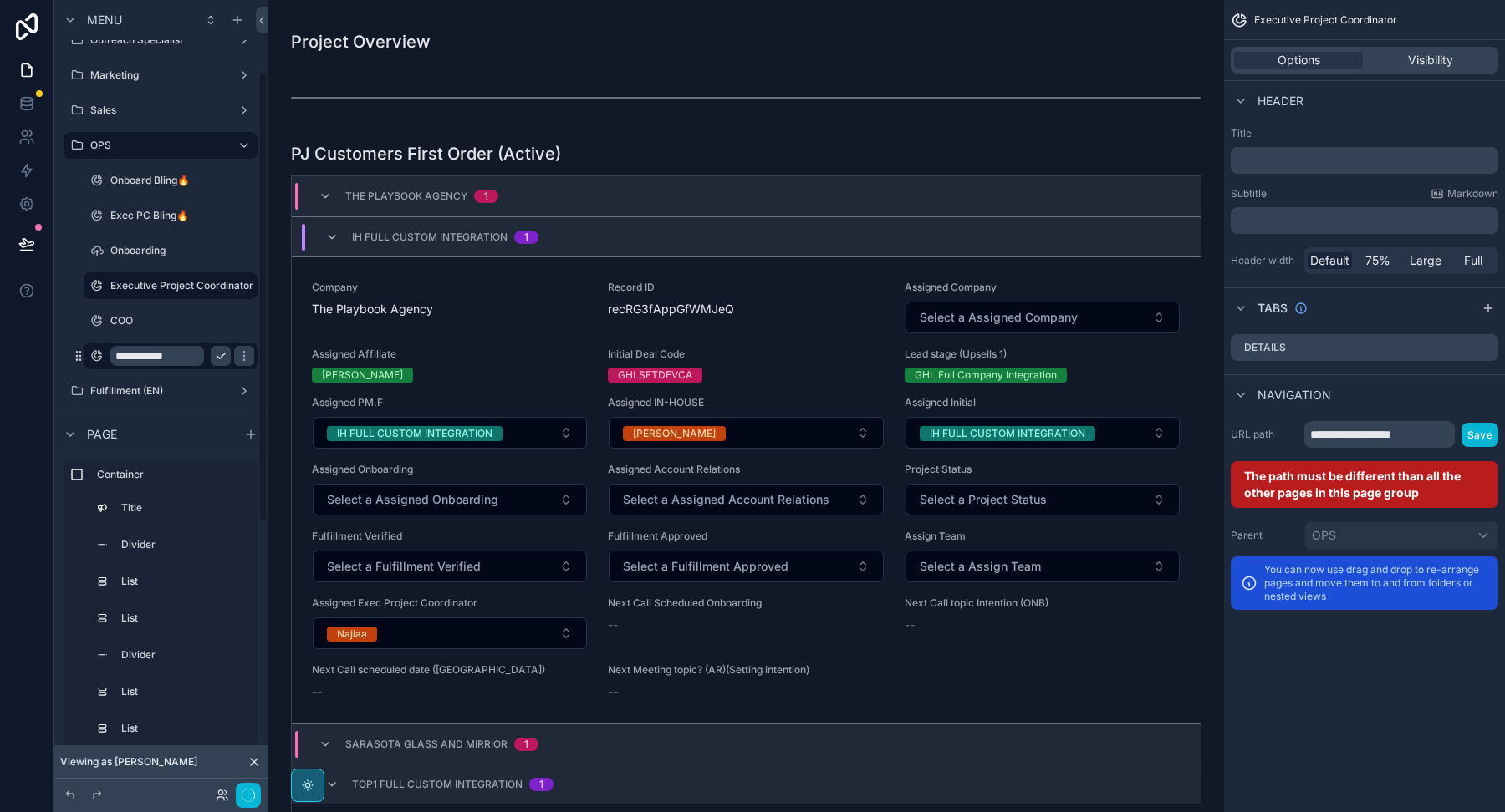
click at [157, 351] on input "**********" at bounding box center [157, 356] width 94 height 20
type input "**********"
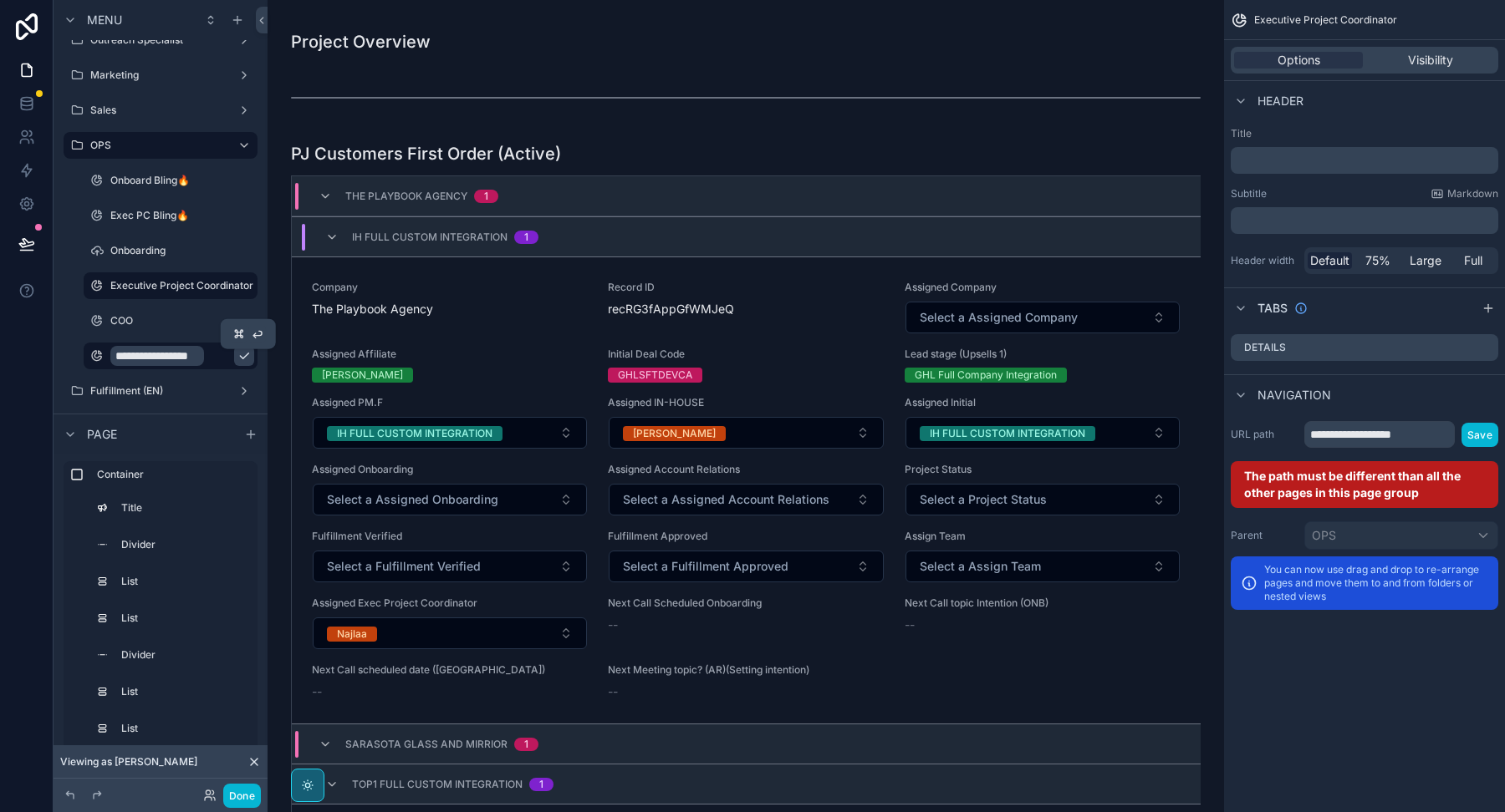
click at [238, 353] on icon "scrollable content" at bounding box center [244, 356] width 13 height 13
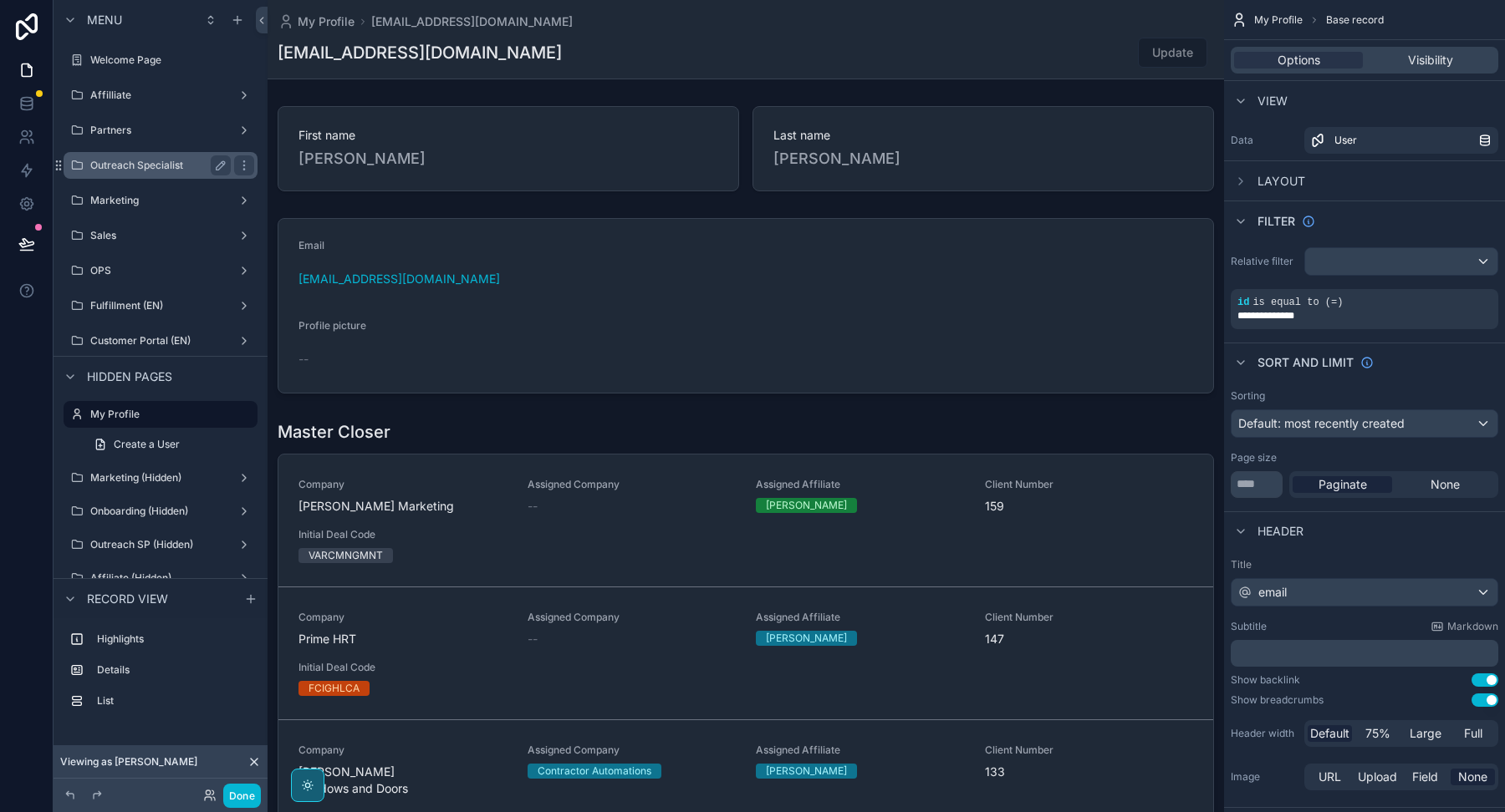
click at [161, 166] on label "Outreach Specialist" at bounding box center [157, 165] width 134 height 13
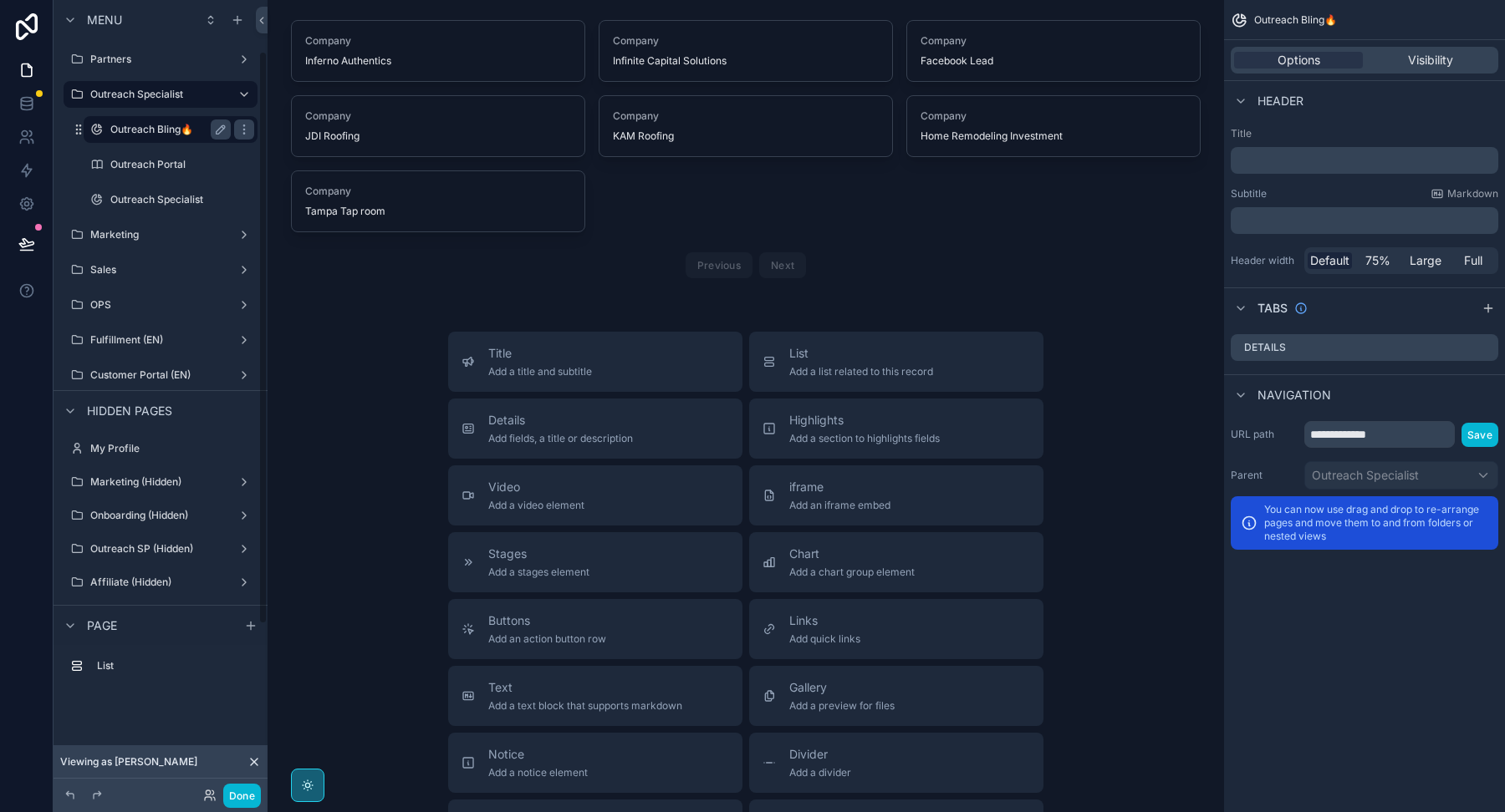
scroll to position [75, 0]
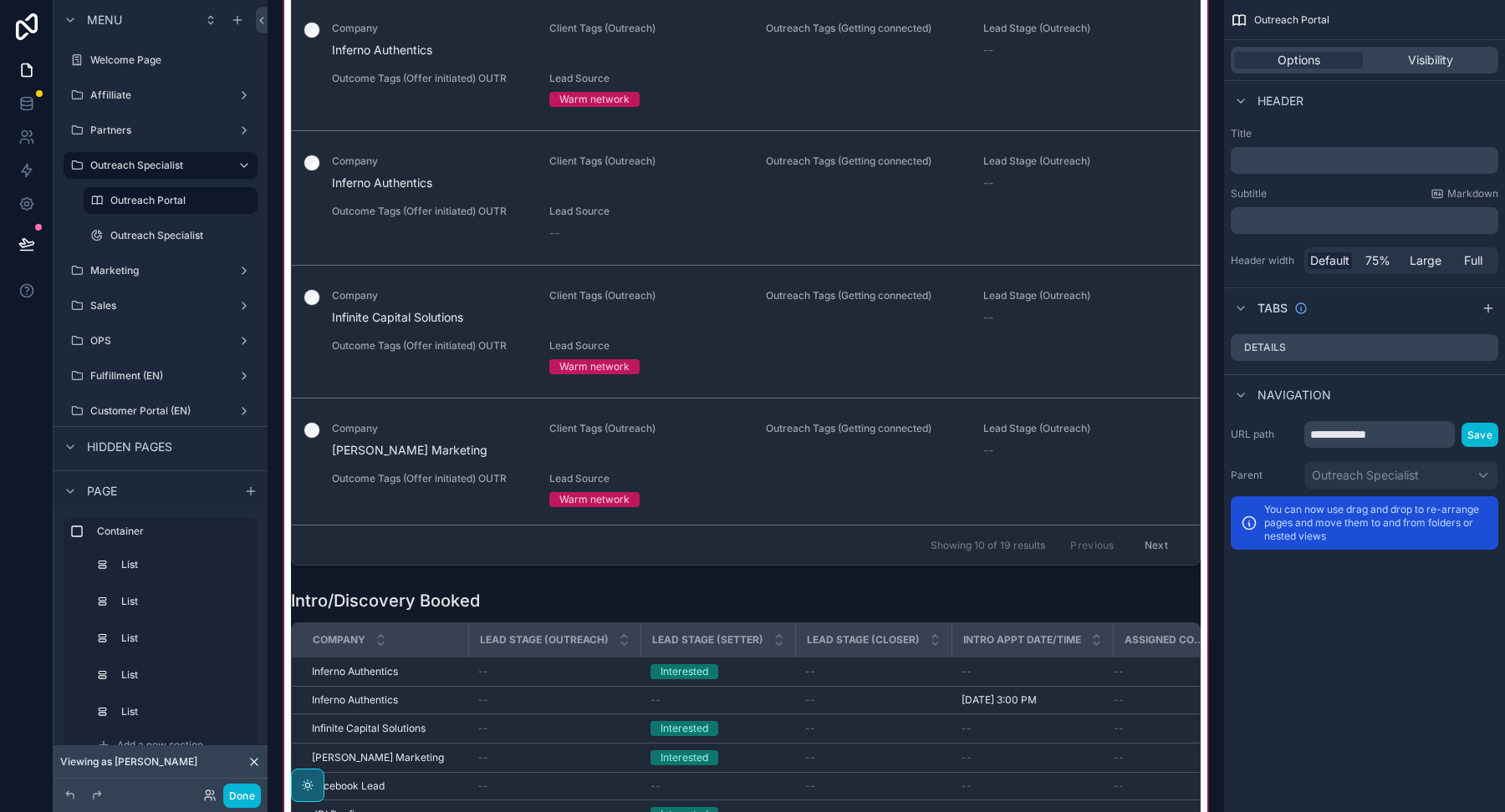
scroll to position [614, 0]
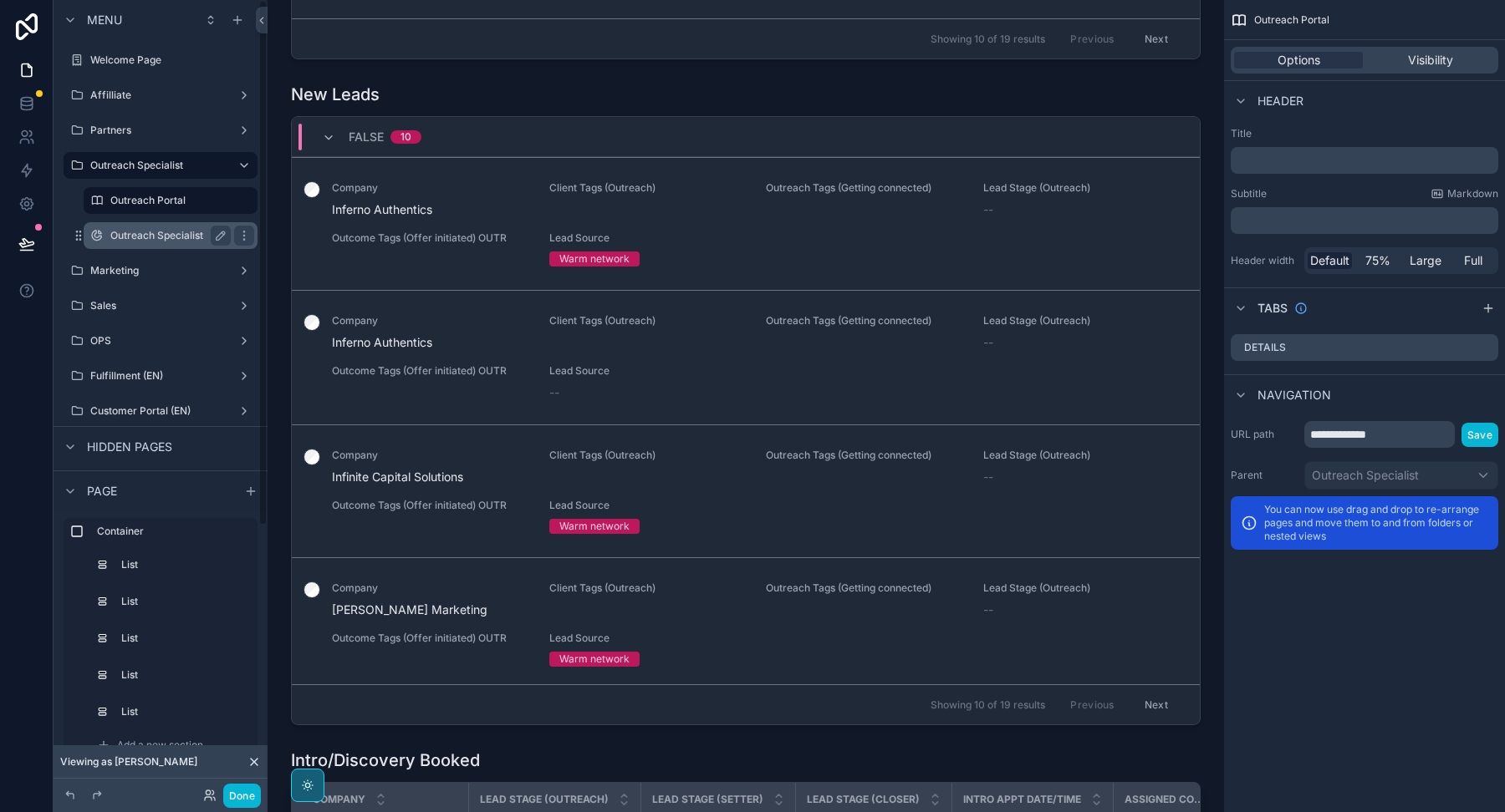
click at [170, 238] on label "Outreach Specialist" at bounding box center [167, 236] width 114 height 13
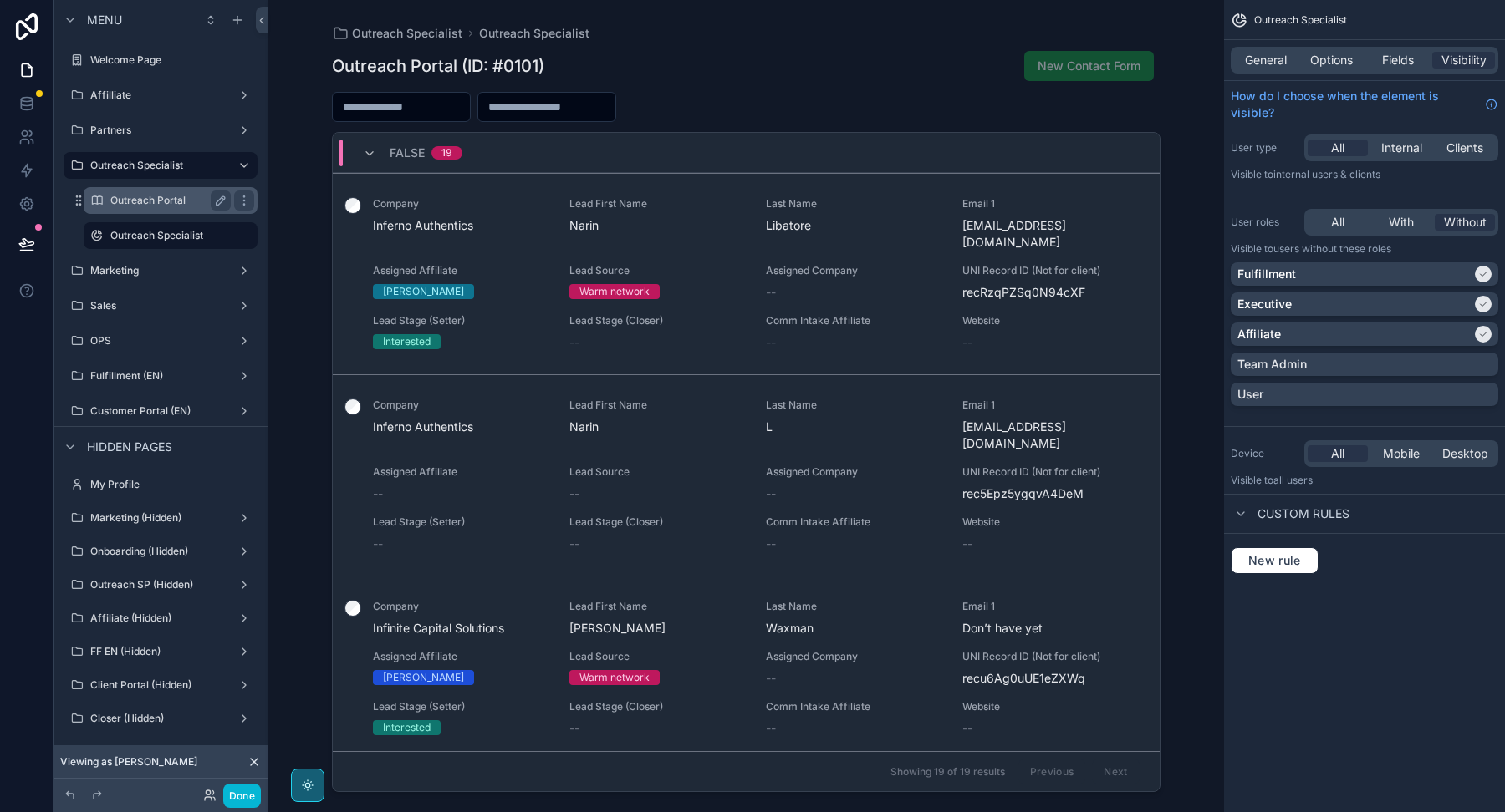
click at [173, 200] on label "Outreach Portal" at bounding box center [167, 200] width 114 height 13
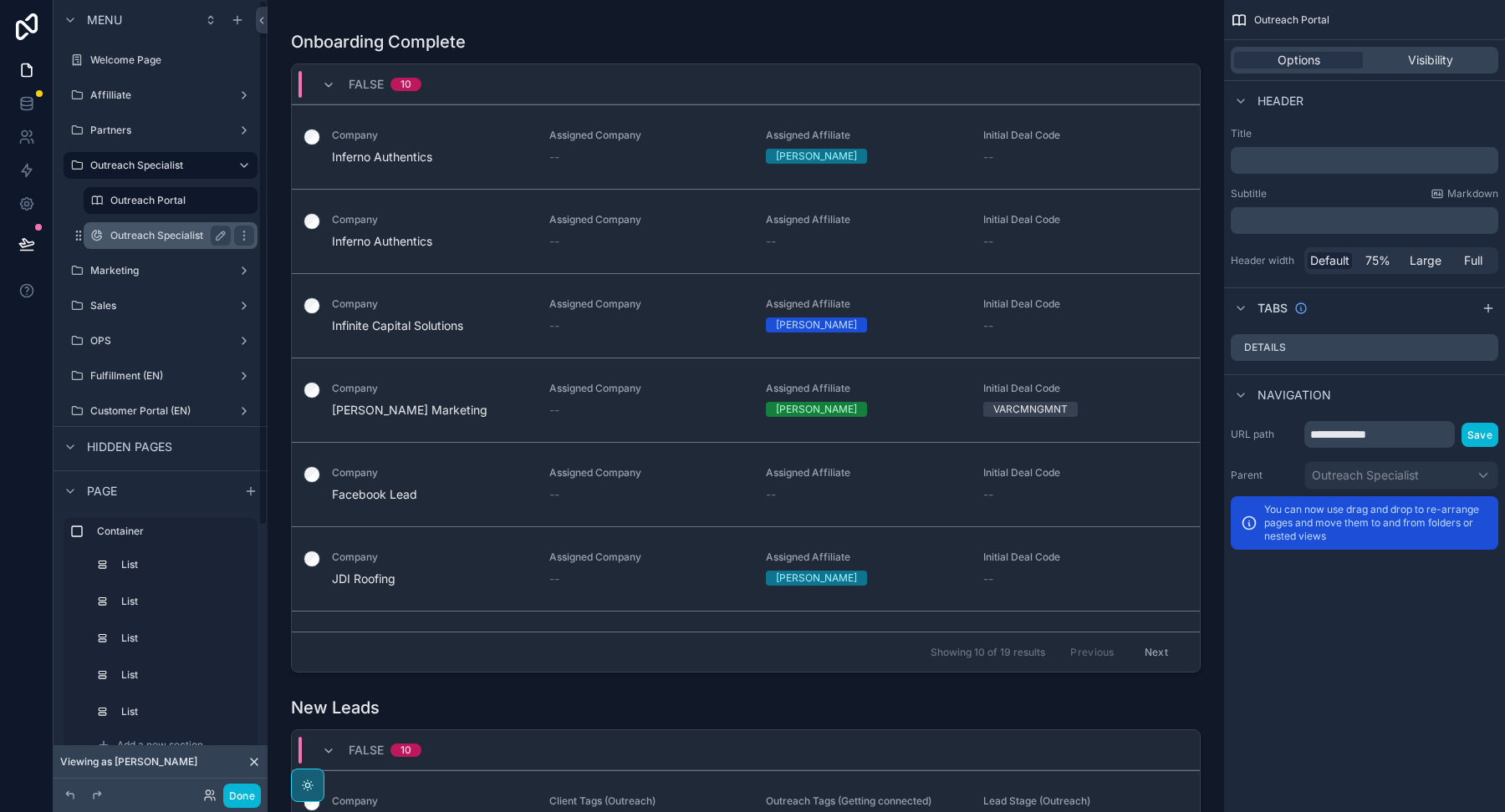
click at [160, 240] on label "Outreach Specialist" at bounding box center [167, 236] width 114 height 13
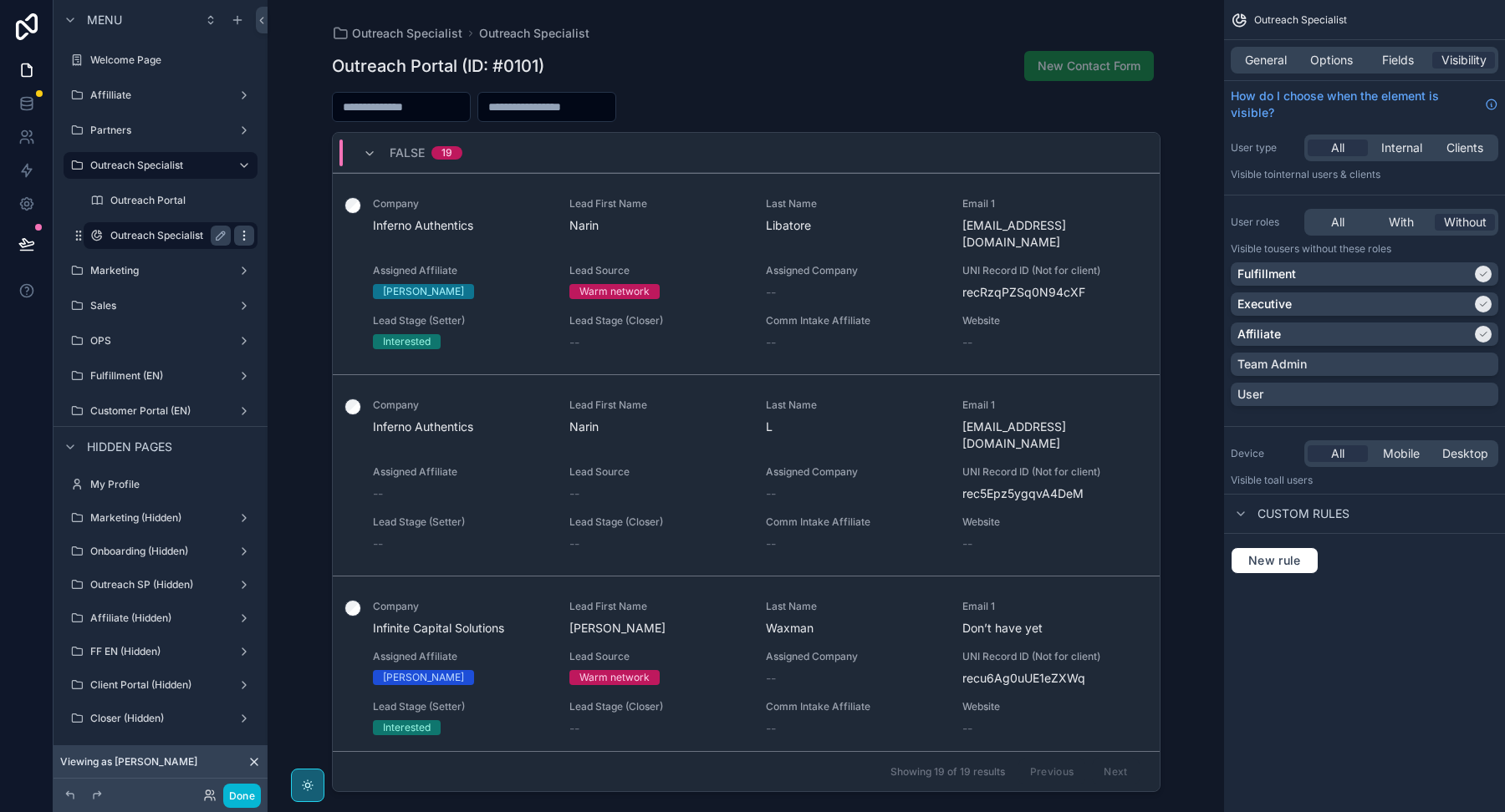
click at [242, 233] on icon "scrollable content" at bounding box center [244, 236] width 13 height 13
click at [290, 242] on icon at bounding box center [284, 247] width 13 height 13
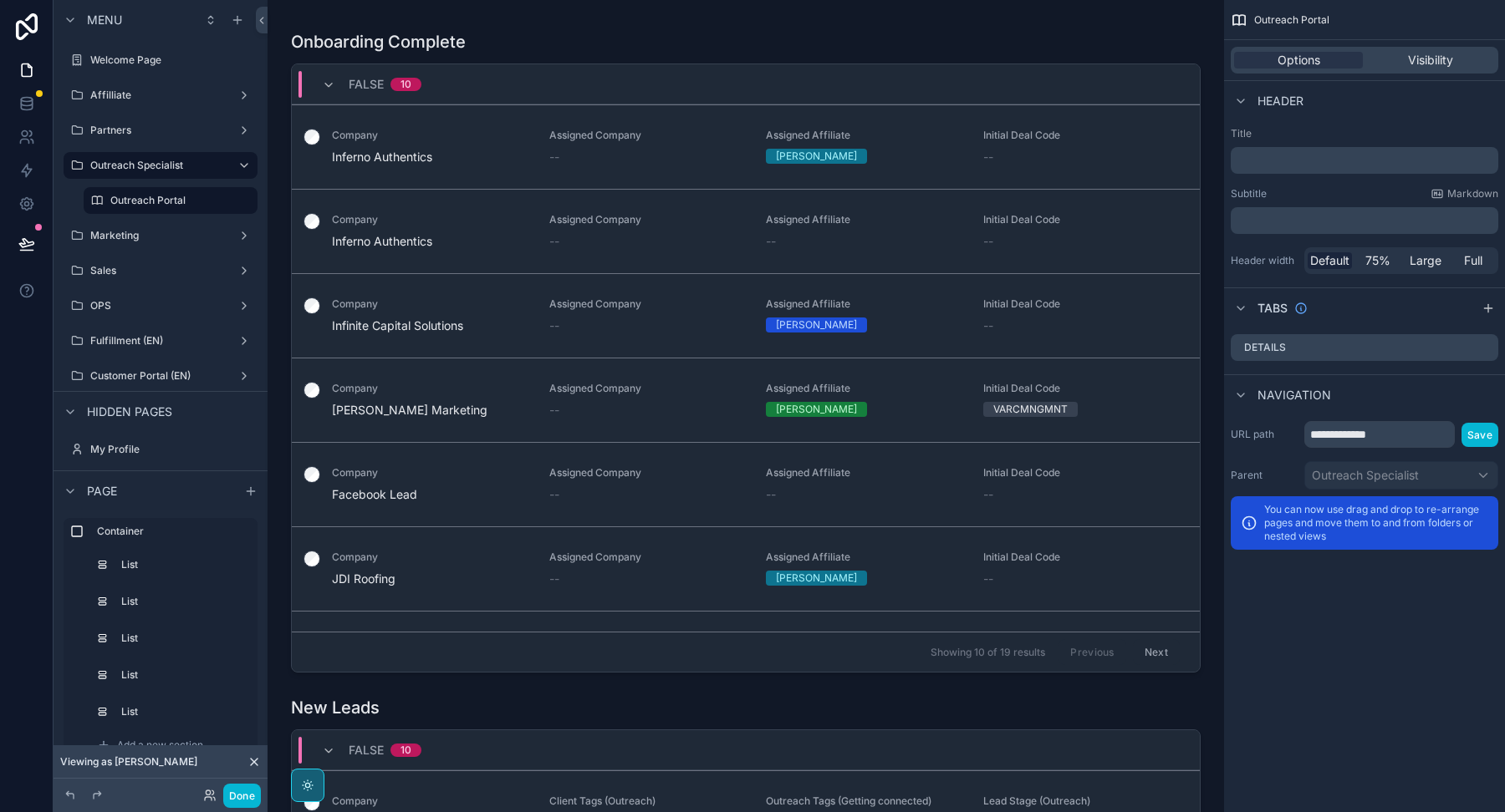
click at [78, 195] on div "Outreach Portal" at bounding box center [170, 200] width 194 height 31
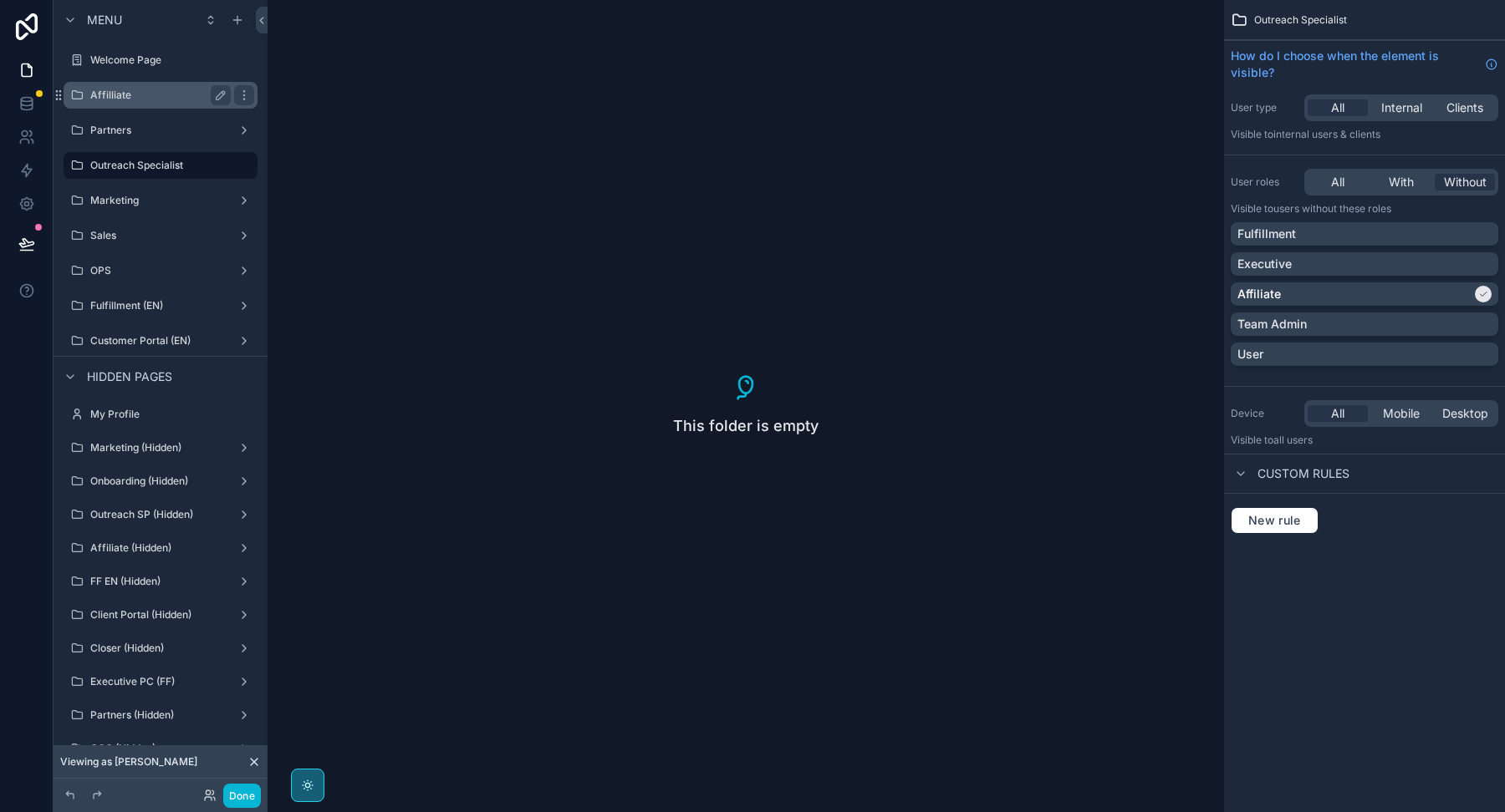
click at [146, 94] on label "Affilliate" at bounding box center [157, 95] width 134 height 13
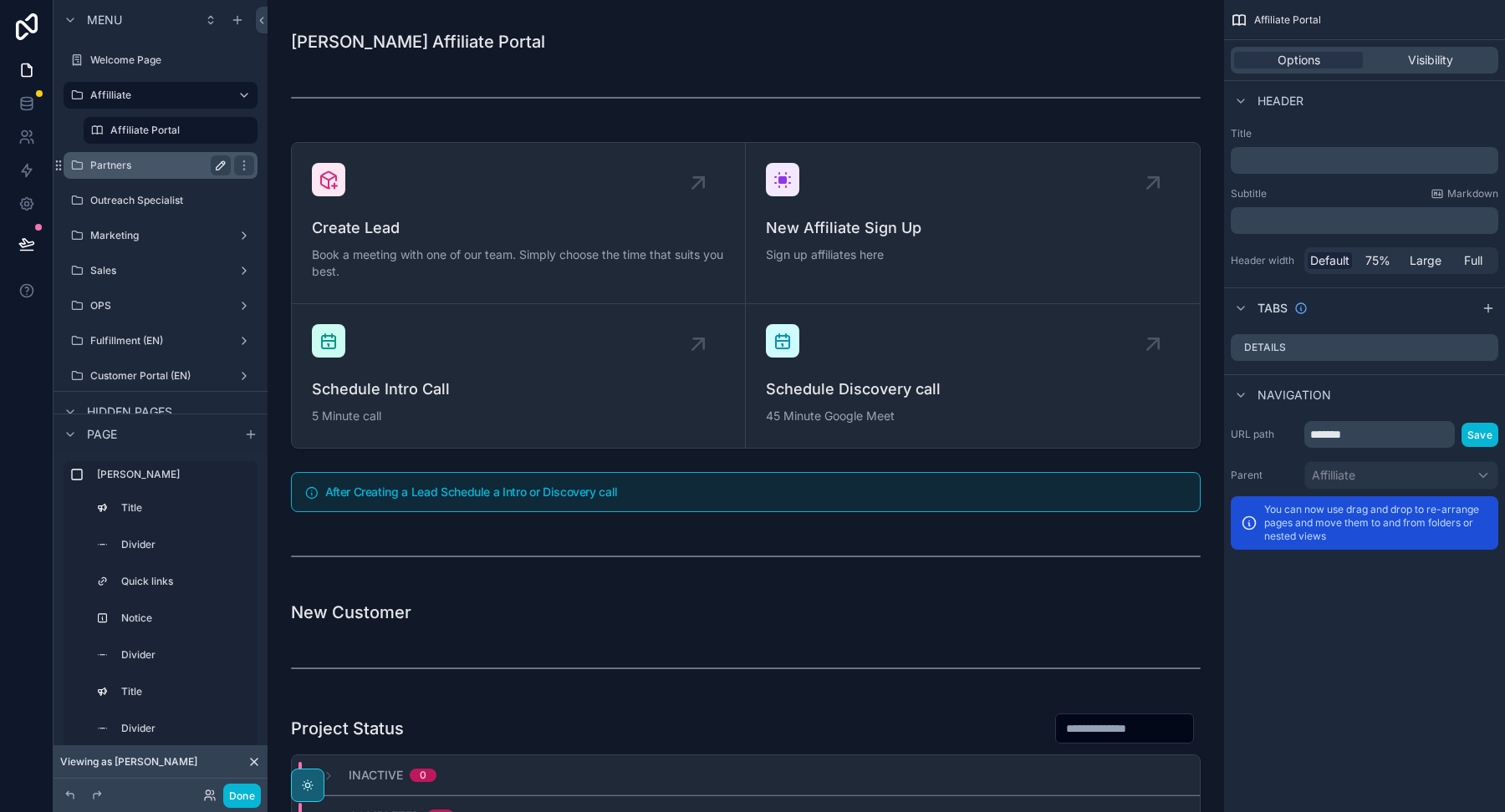
click at [223, 166] on icon "scrollable content" at bounding box center [220, 165] width 13 height 13
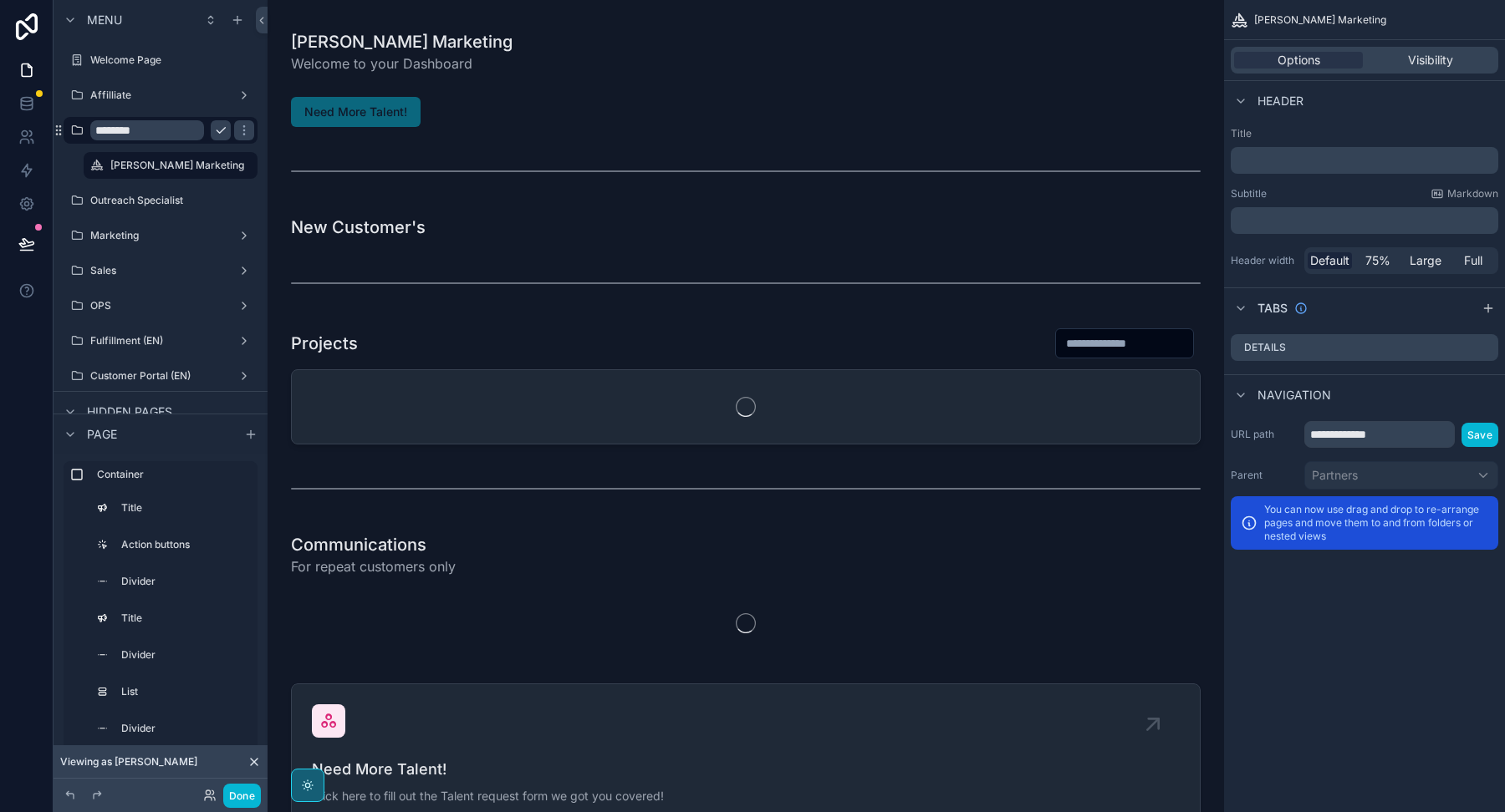
click at [159, 132] on input "********" at bounding box center [147, 130] width 114 height 20
type input "*******"
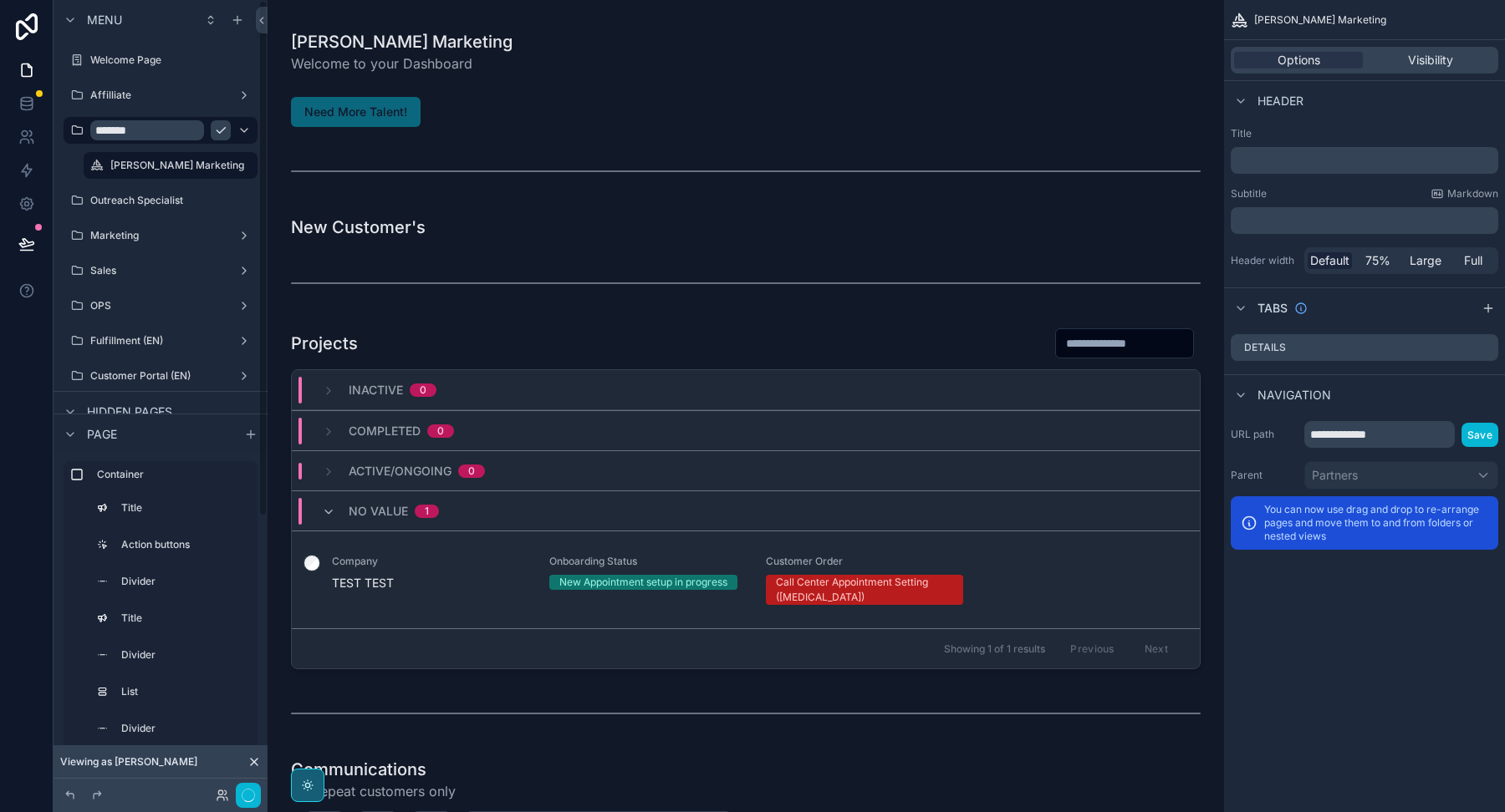
click at [219, 133] on icon "scrollable content" at bounding box center [220, 131] width 9 height 6
click at [125, 94] on label "Affilliate" at bounding box center [157, 95] width 134 height 13
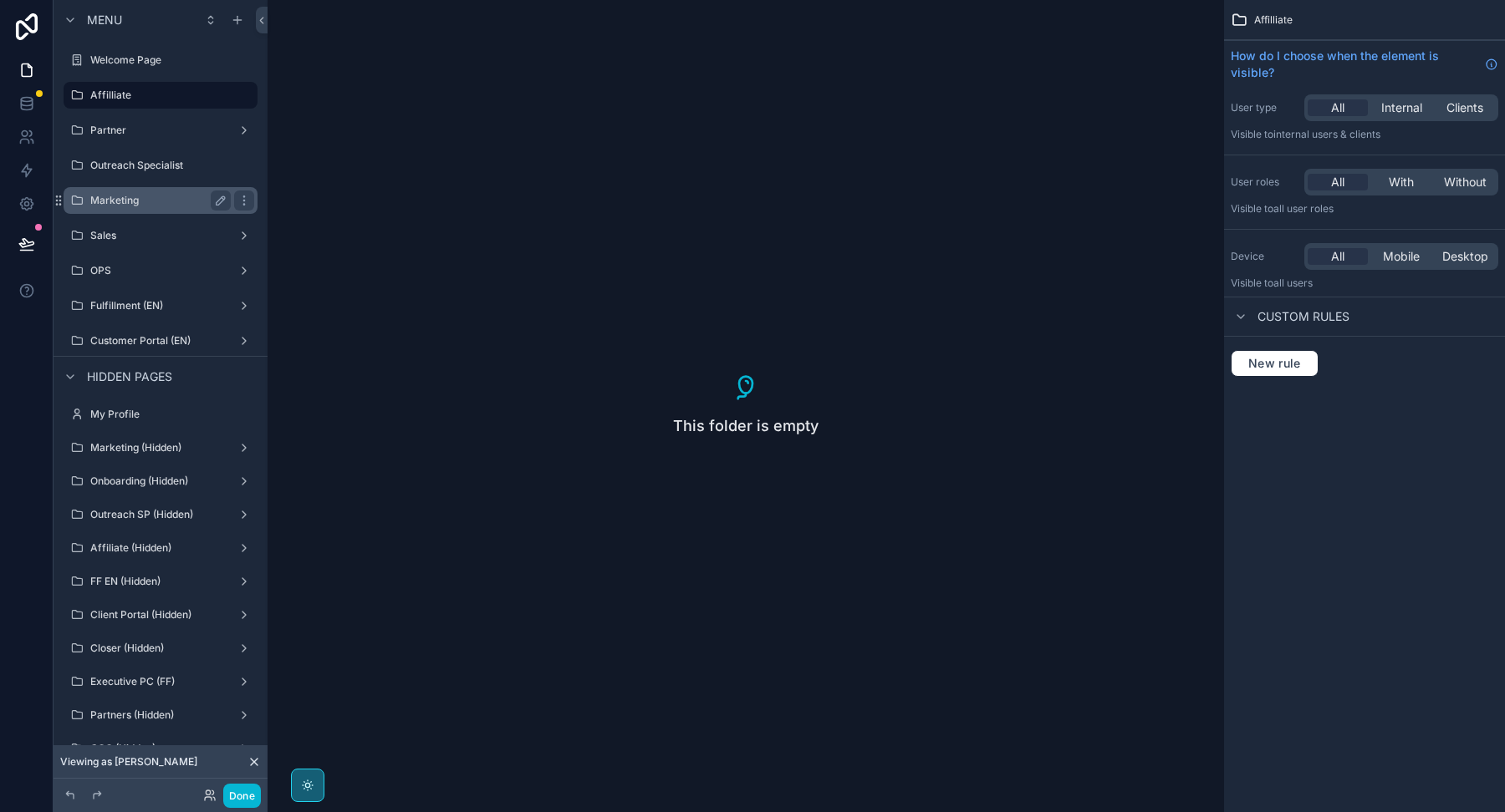
click at [145, 207] on div "Marketing" at bounding box center [160, 200] width 140 height 20
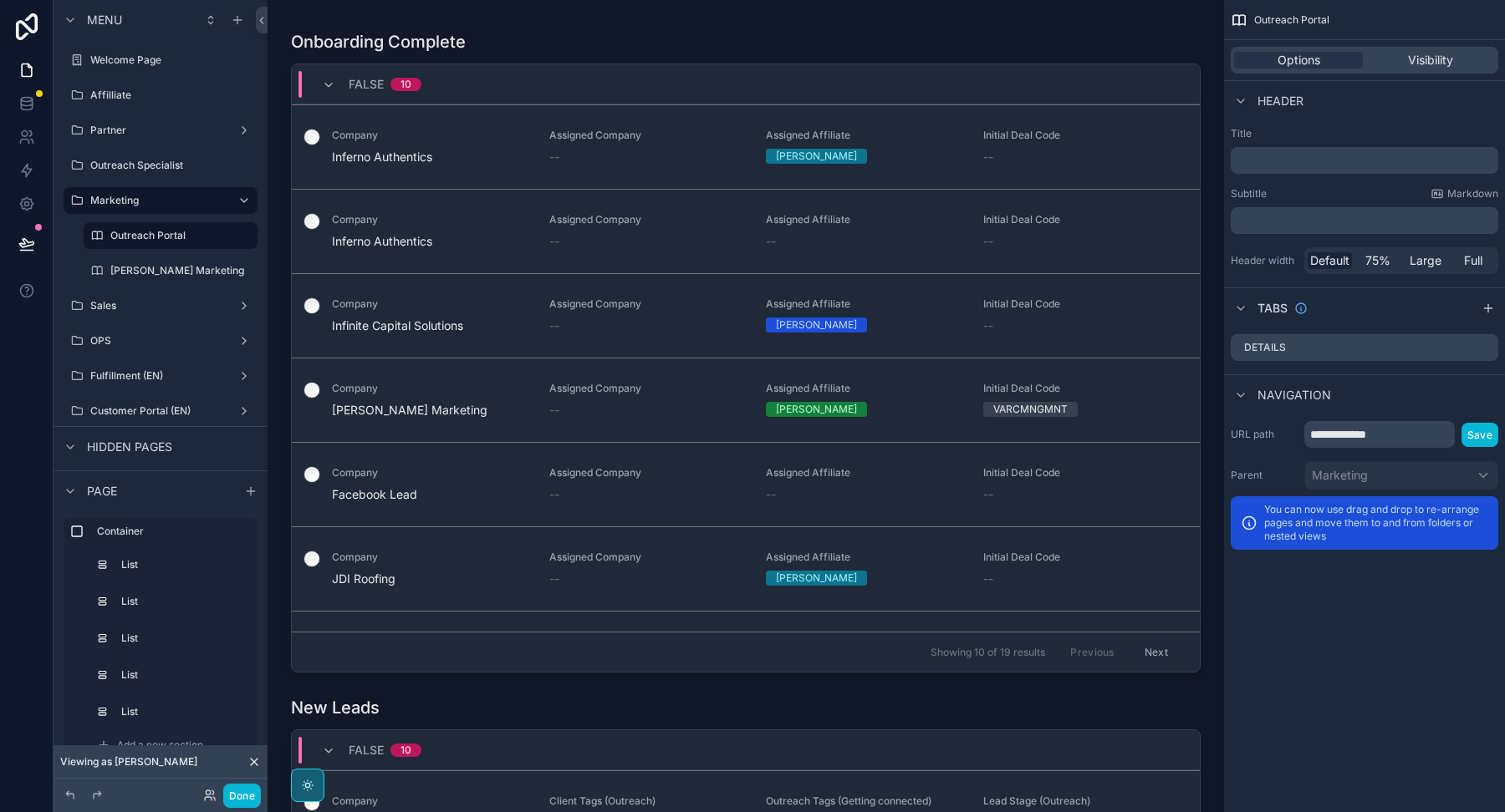
drag, startPoint x: 77, startPoint y: 237, endPoint x: 81, endPoint y: 252, distance: 15.5
click at [82, 253] on div "Outreach Portal [PERSON_NAME] Marketing" at bounding box center [170, 251] width 194 height 71
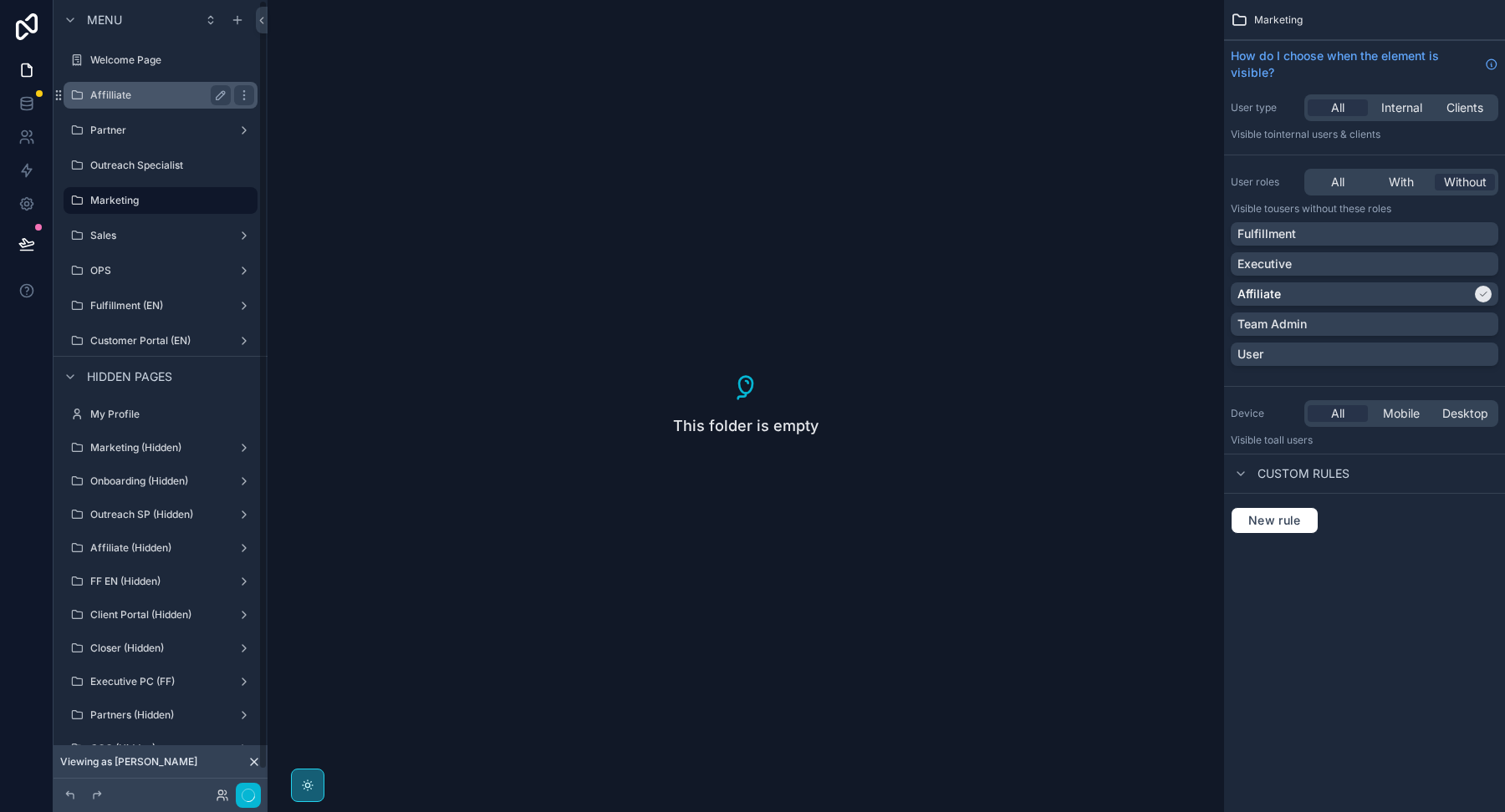
click at [116, 96] on label "Affilliate" at bounding box center [157, 95] width 134 height 13
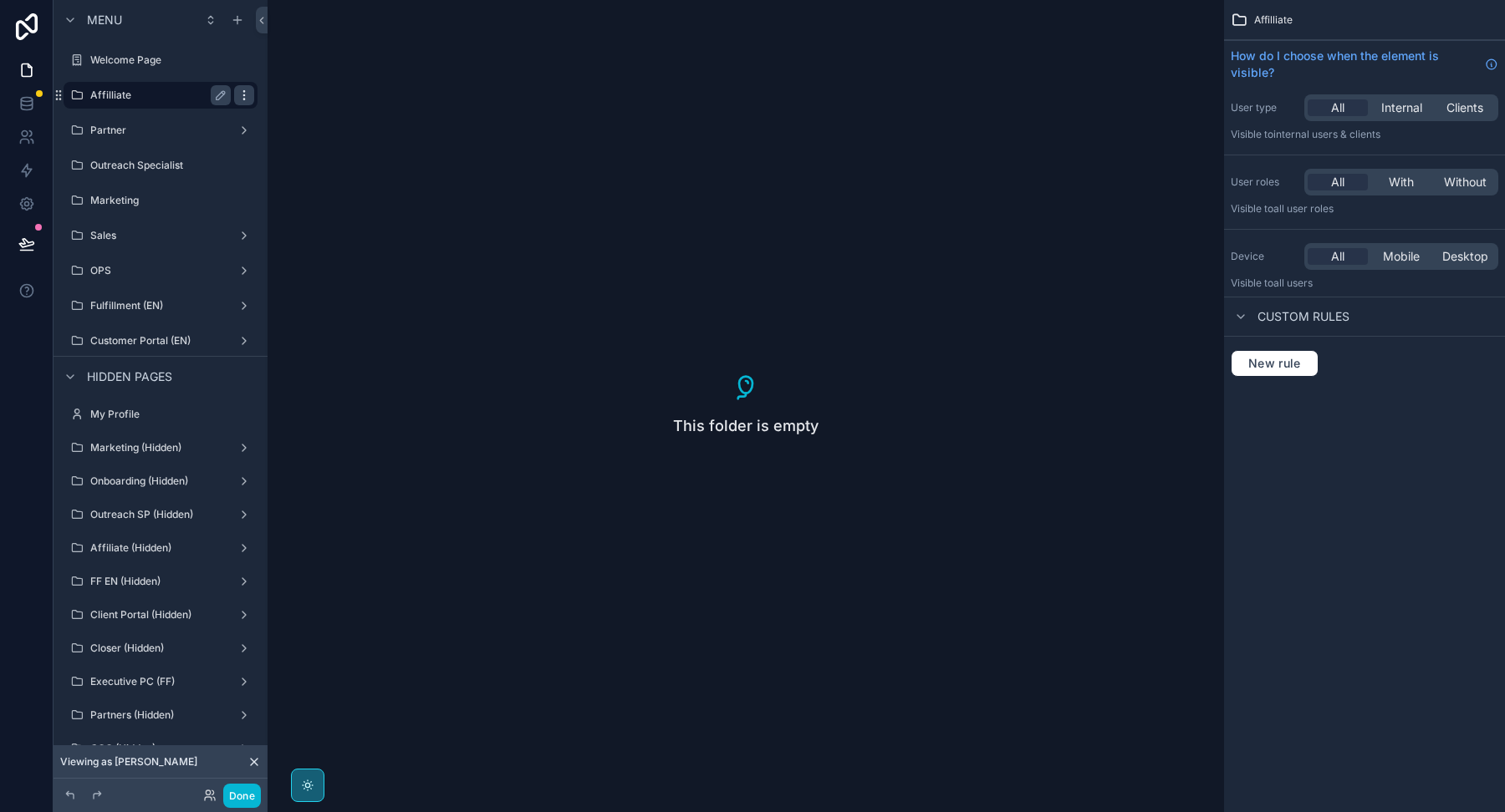
click at [247, 94] on icon "scrollable content" at bounding box center [244, 95] width 13 height 13
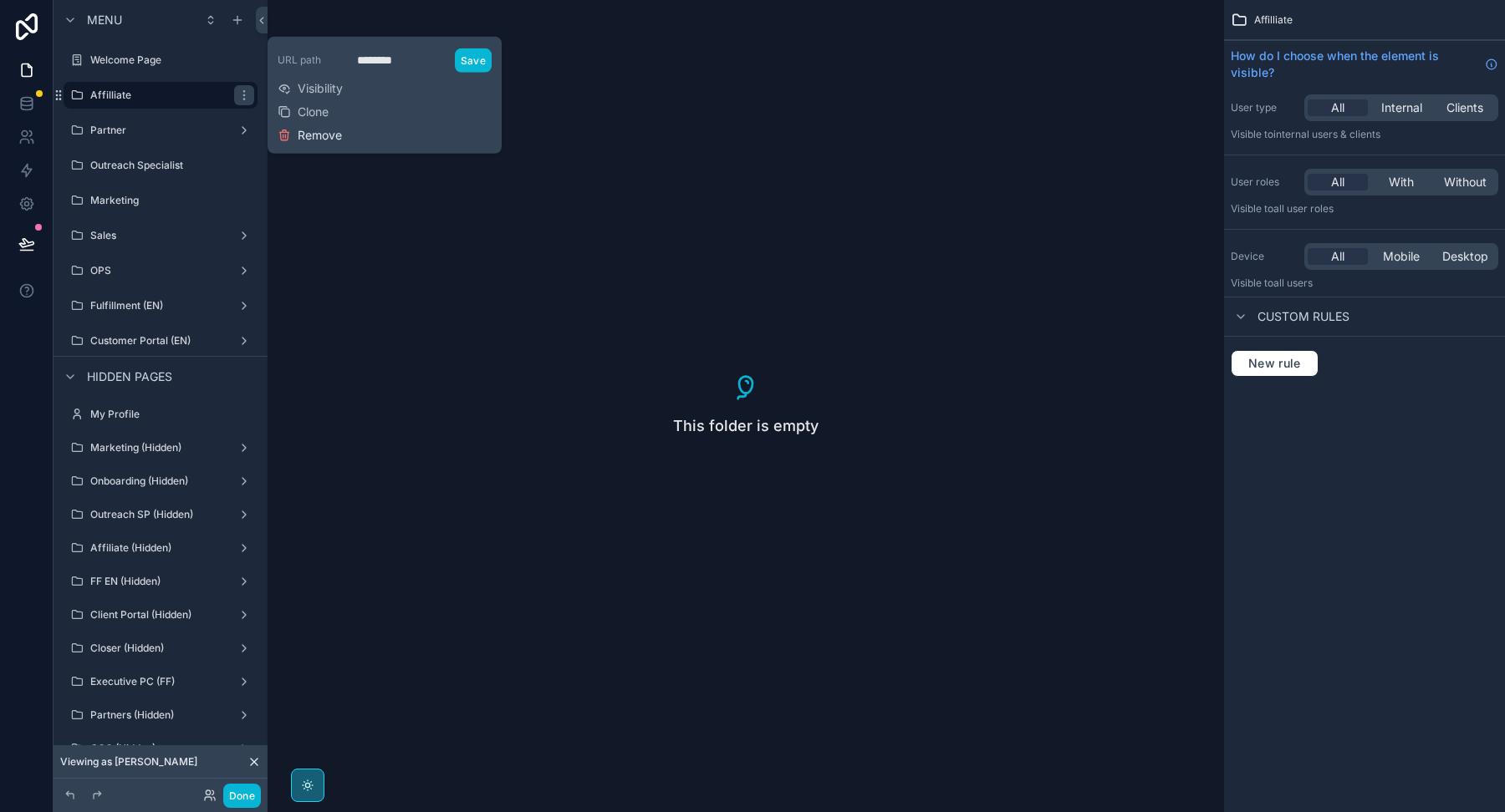
click at [324, 134] on span "Remove" at bounding box center [320, 135] width 44 height 17
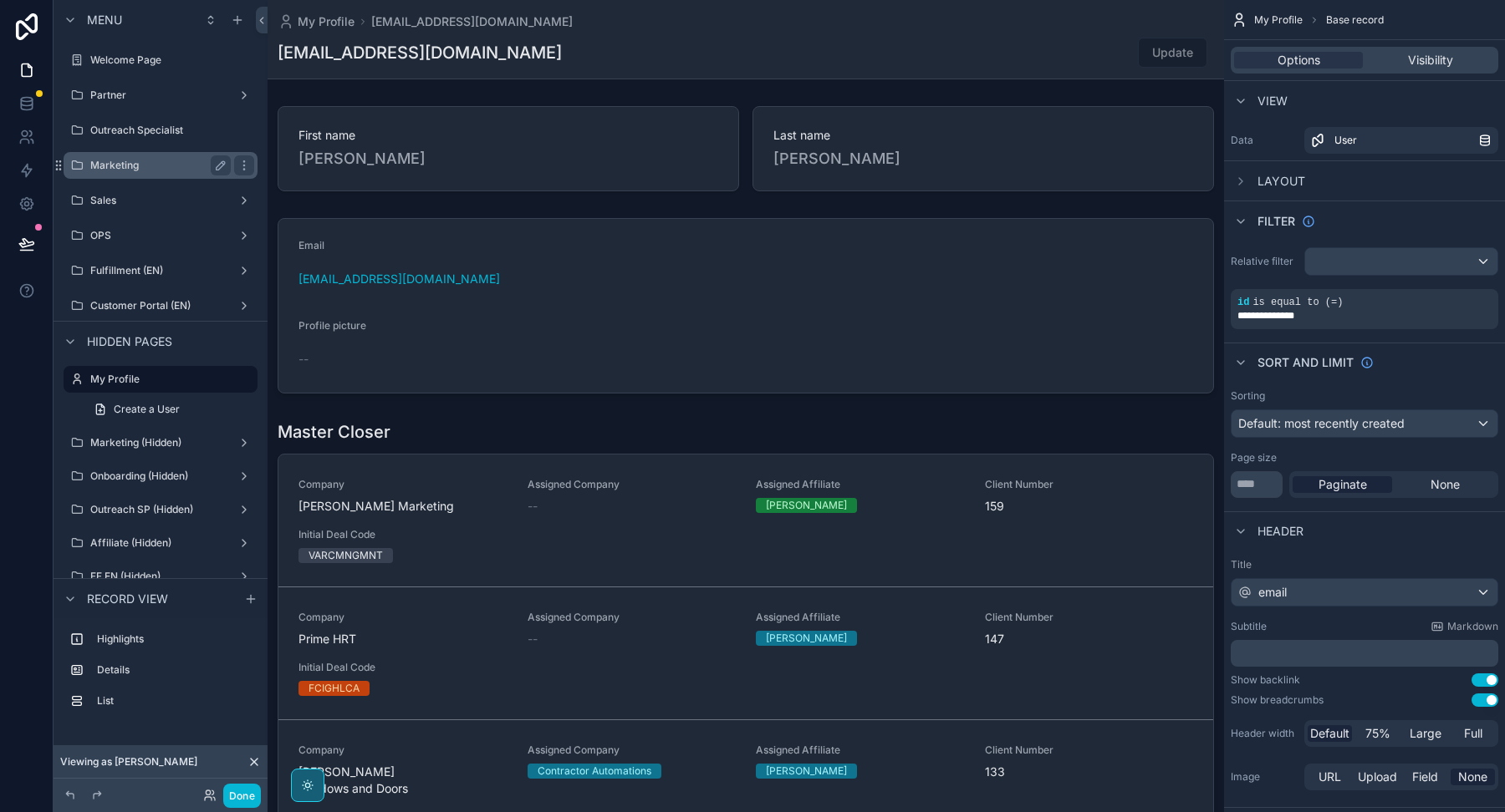
click at [165, 170] on label "Marketing" at bounding box center [157, 165] width 134 height 13
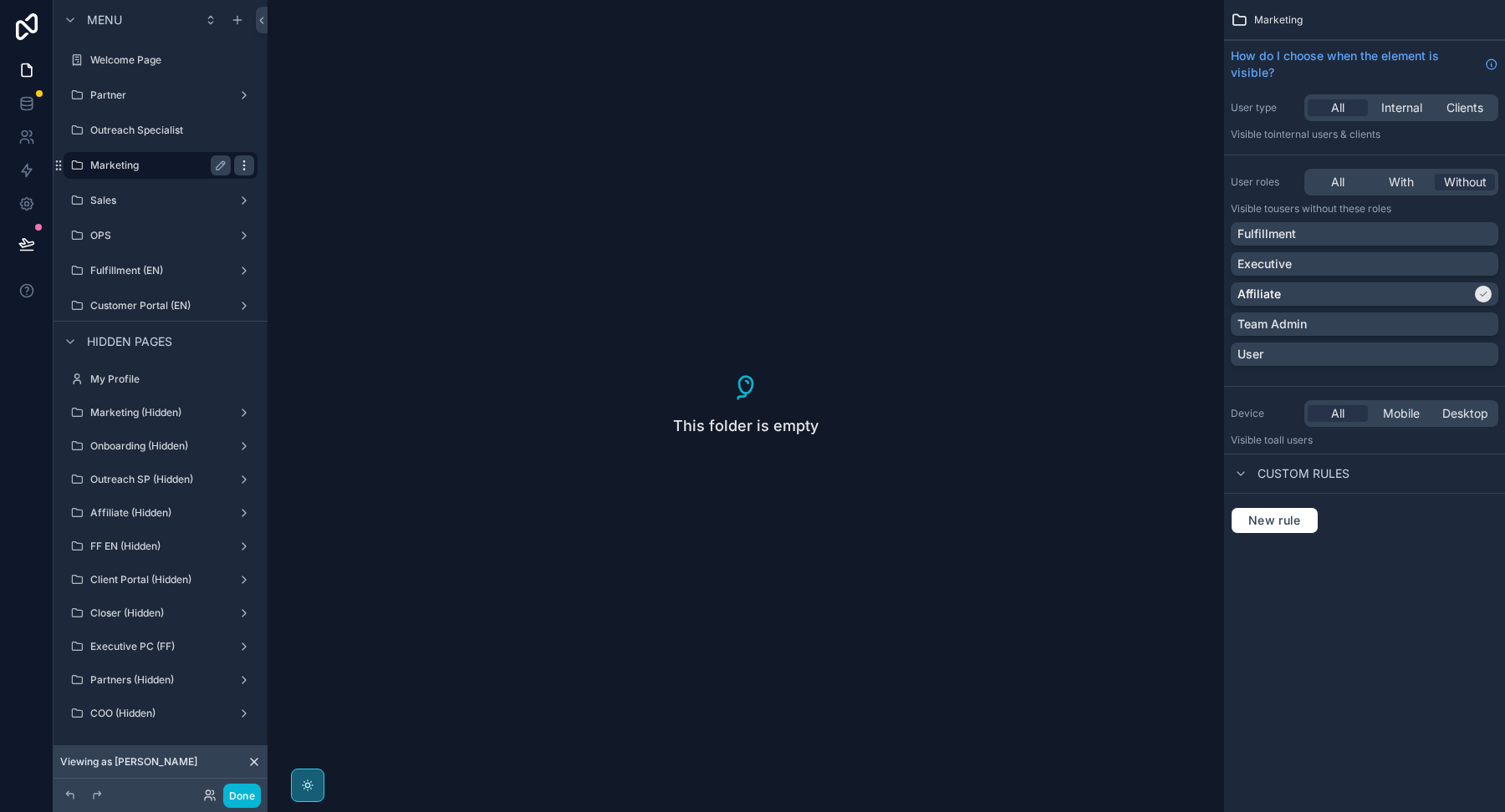
click at [249, 166] on icon "scrollable content" at bounding box center [244, 165] width 13 height 13
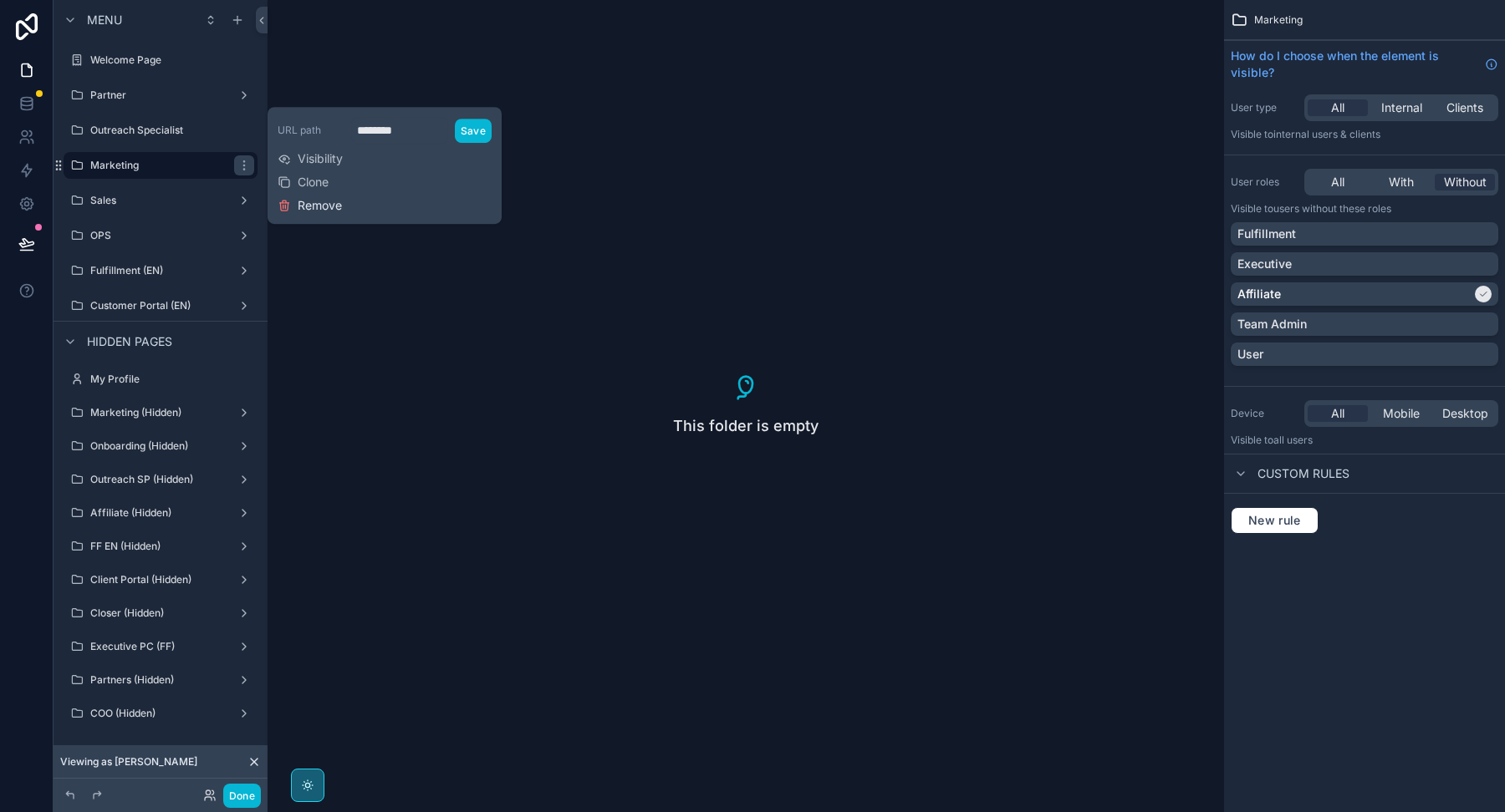
click at [308, 210] on span "Remove" at bounding box center [320, 206] width 44 height 17
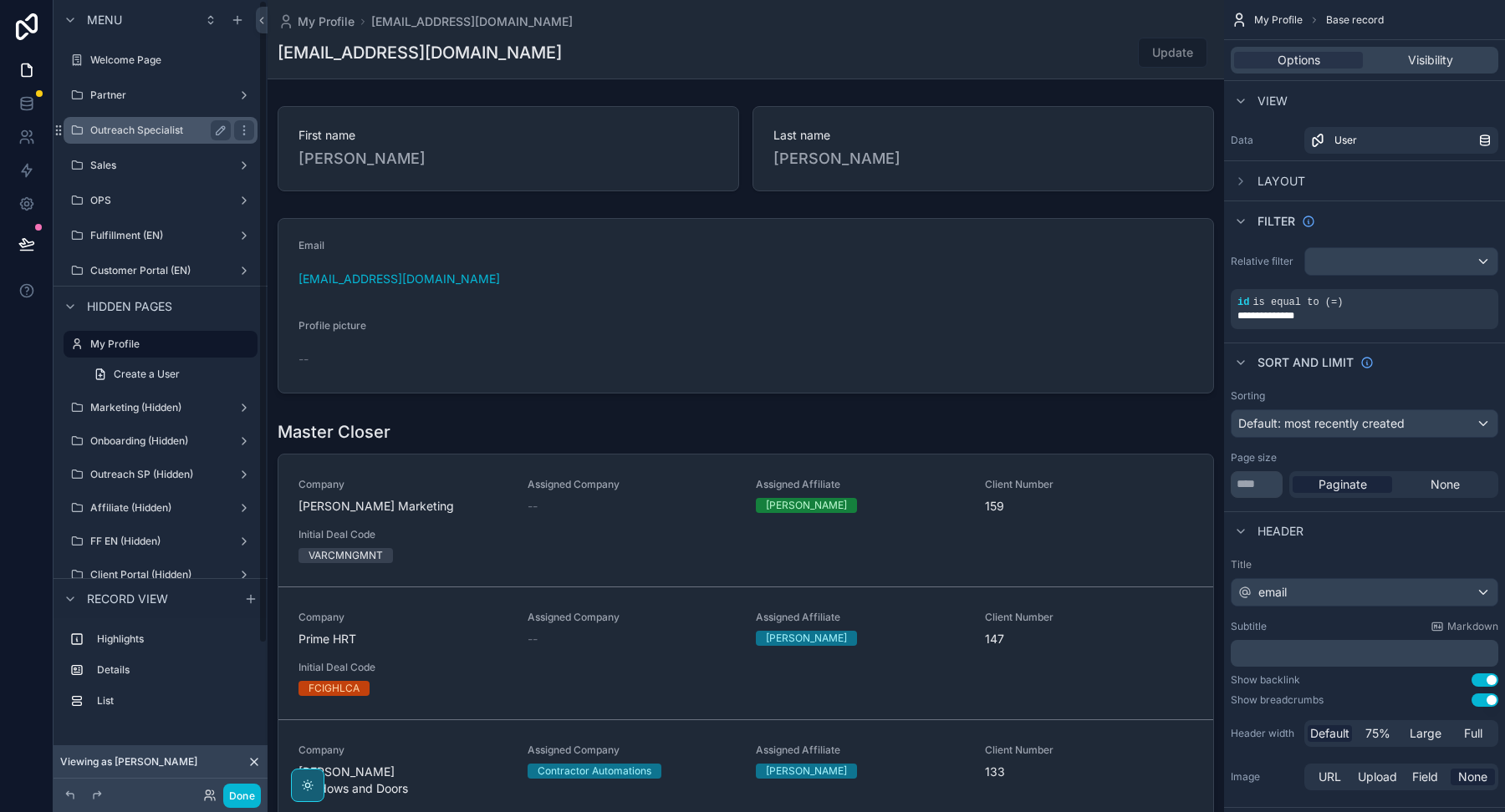
click at [168, 136] on label "Outreach Specialist" at bounding box center [157, 131] width 134 height 13
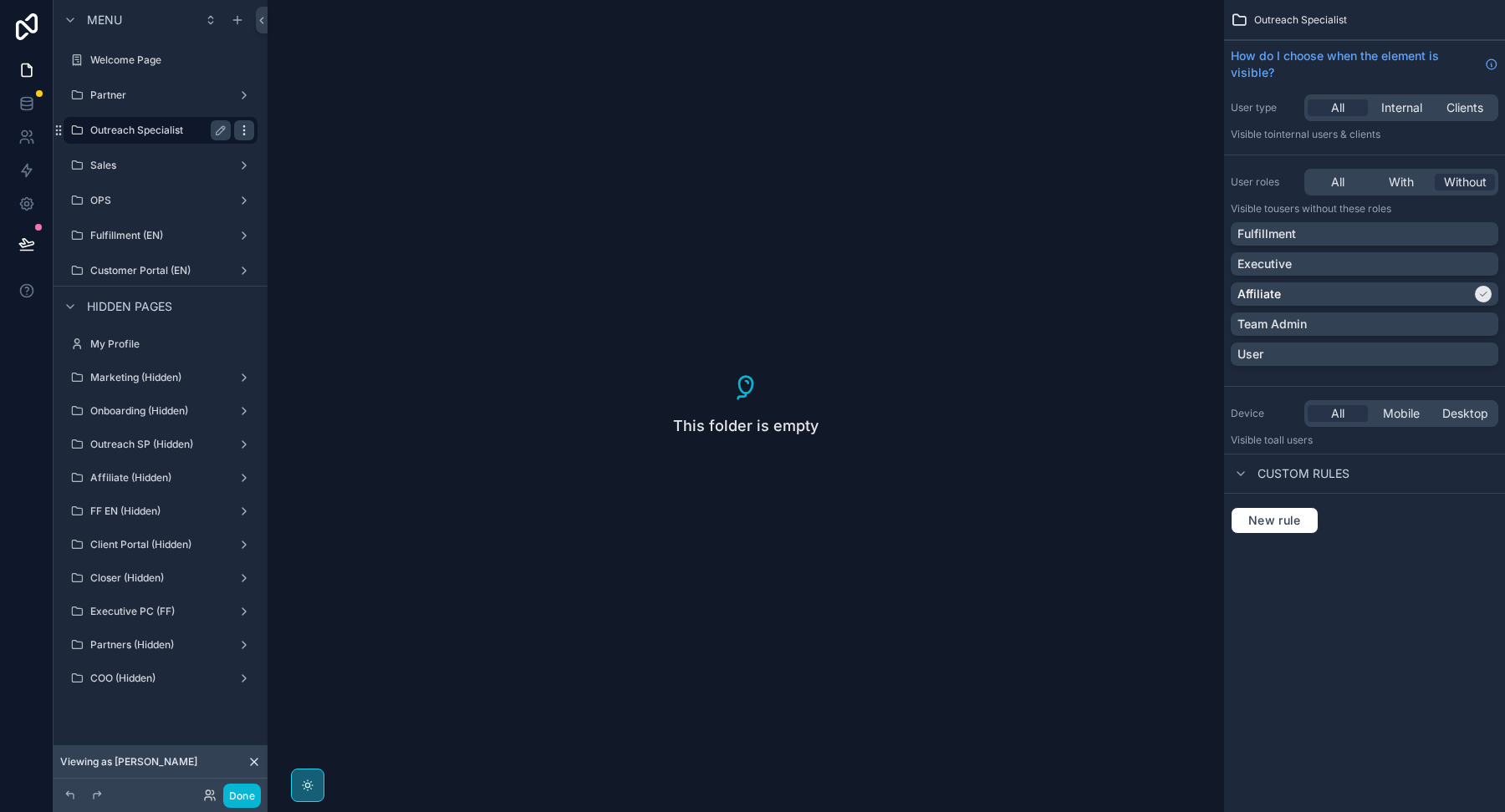
click at [241, 133] on icon "scrollable content" at bounding box center [244, 131] width 13 height 13
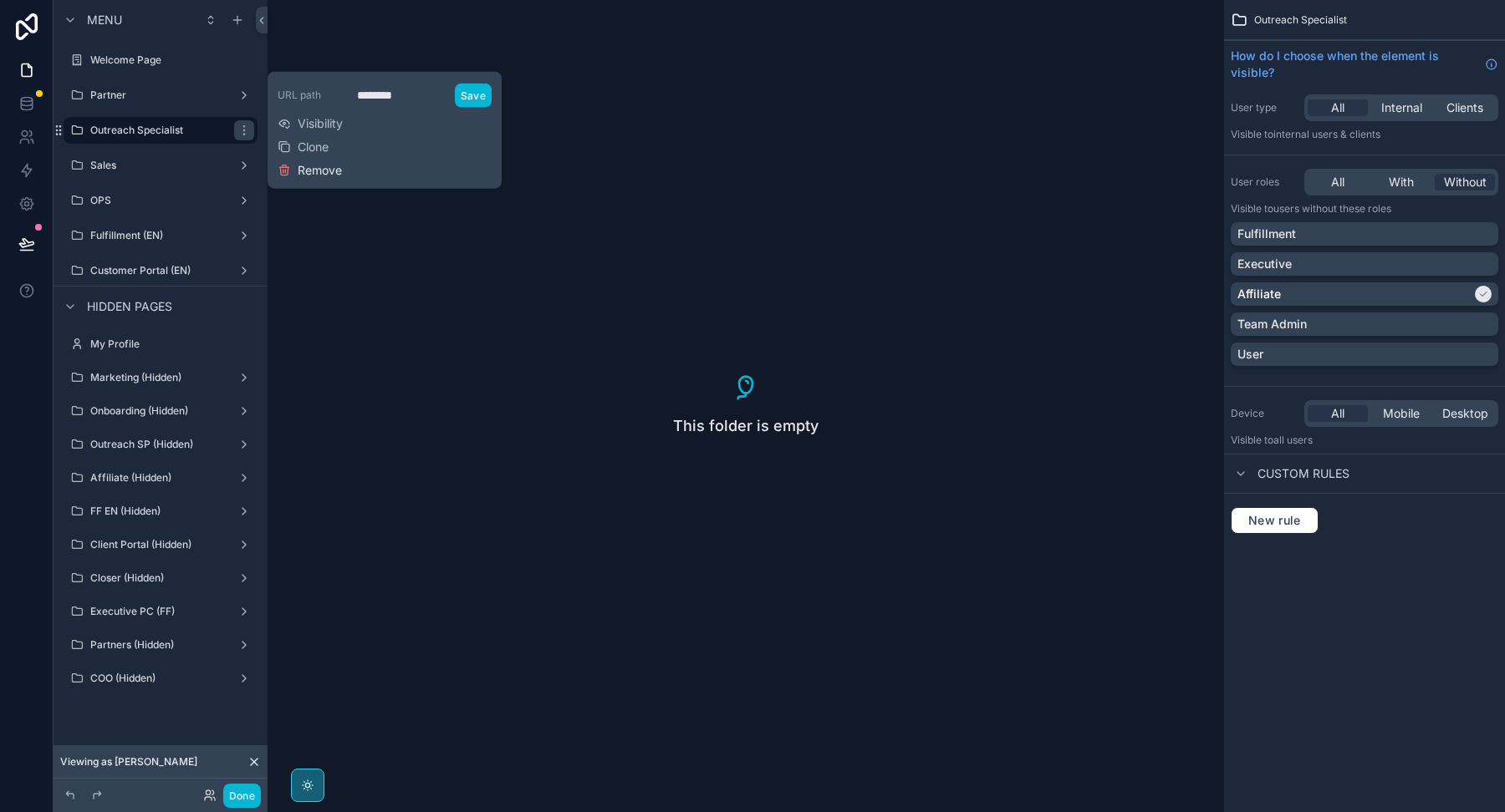
click at [313, 174] on span "Remove" at bounding box center [320, 171] width 44 height 17
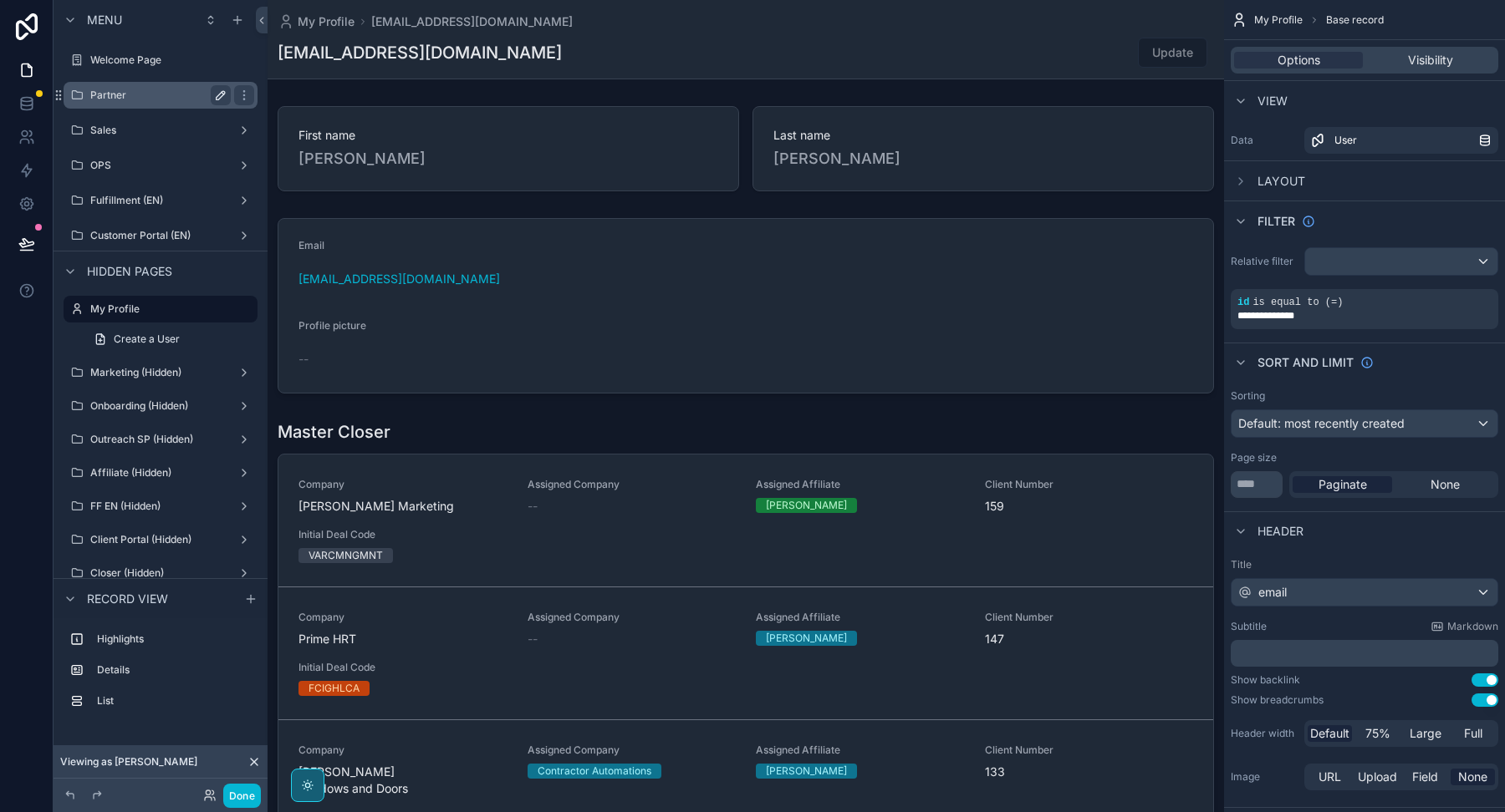
click at [156, 91] on label "Partner" at bounding box center [157, 95] width 134 height 13
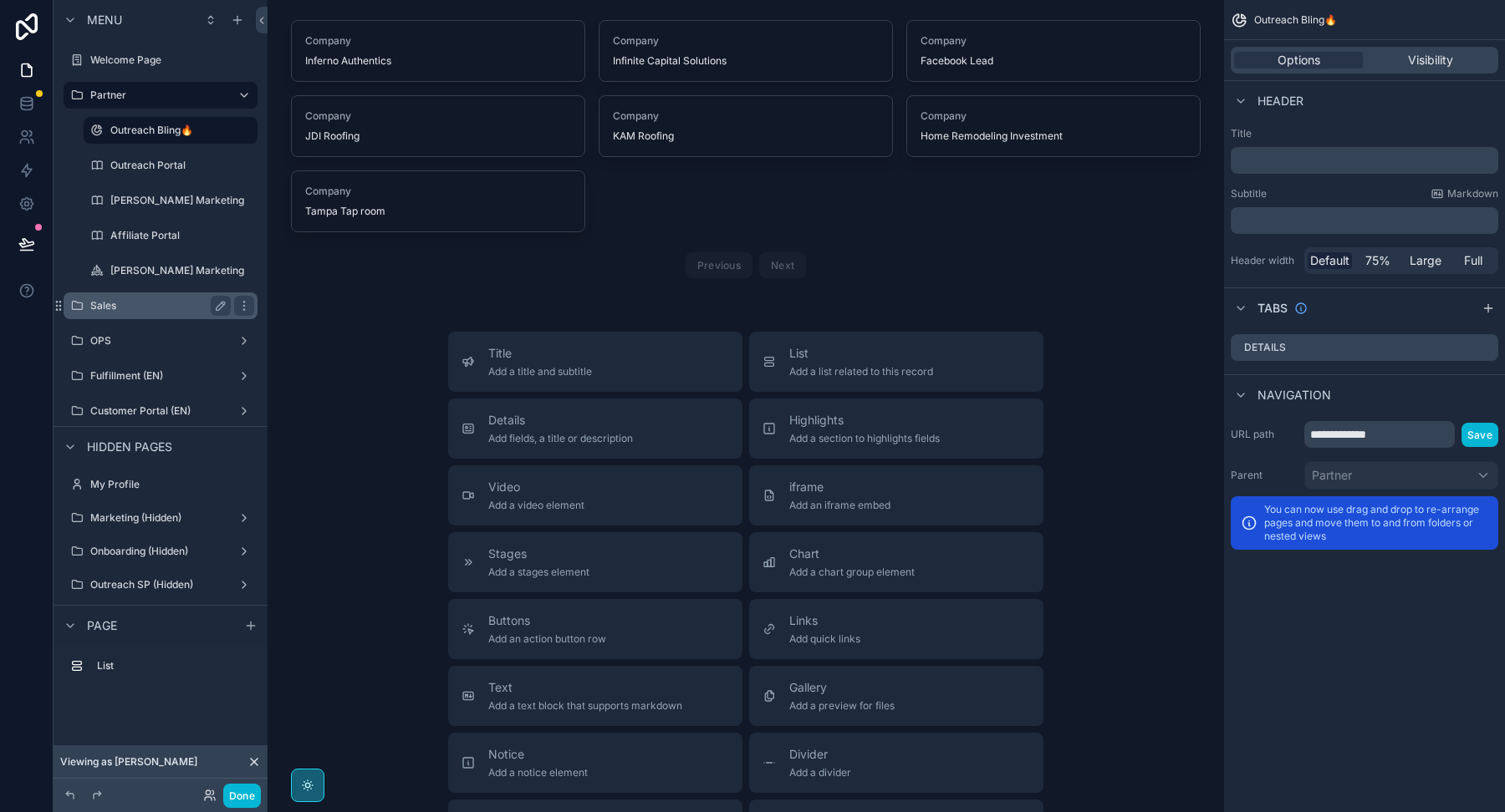
click at [157, 300] on label "Sales" at bounding box center [157, 306] width 134 height 13
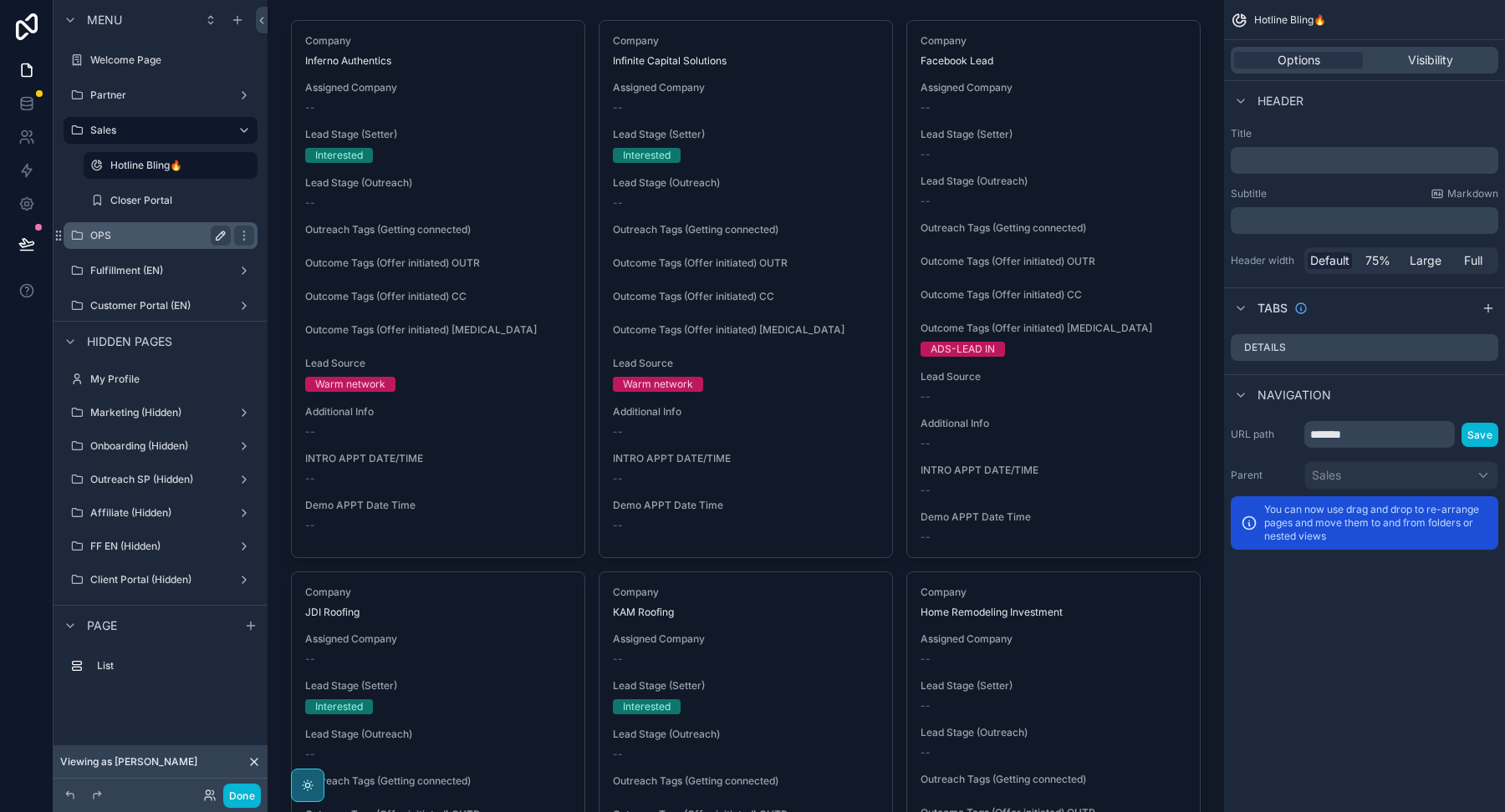
click at [126, 237] on label "OPS" at bounding box center [157, 236] width 134 height 13
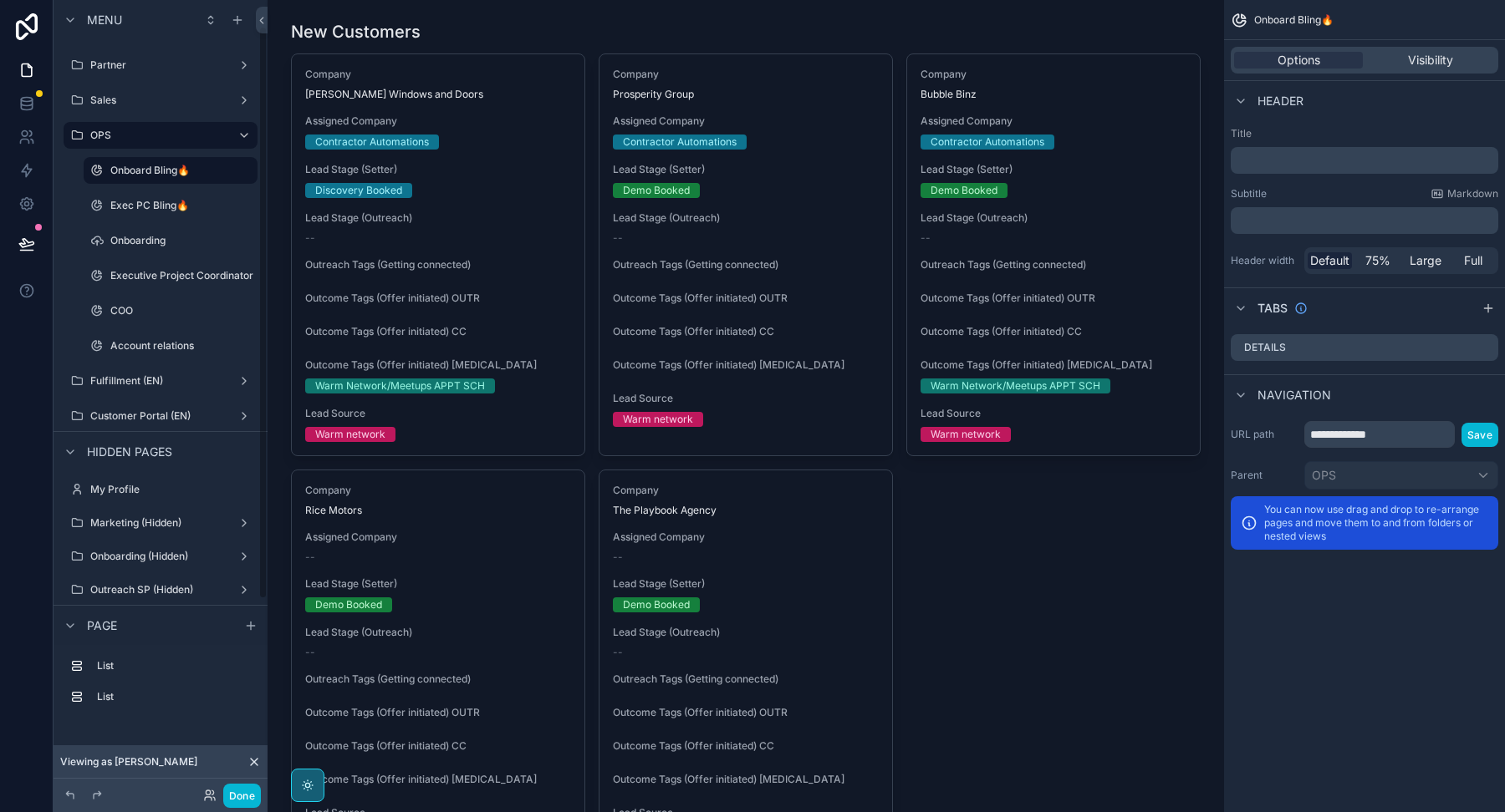
scroll to position [44, 0]
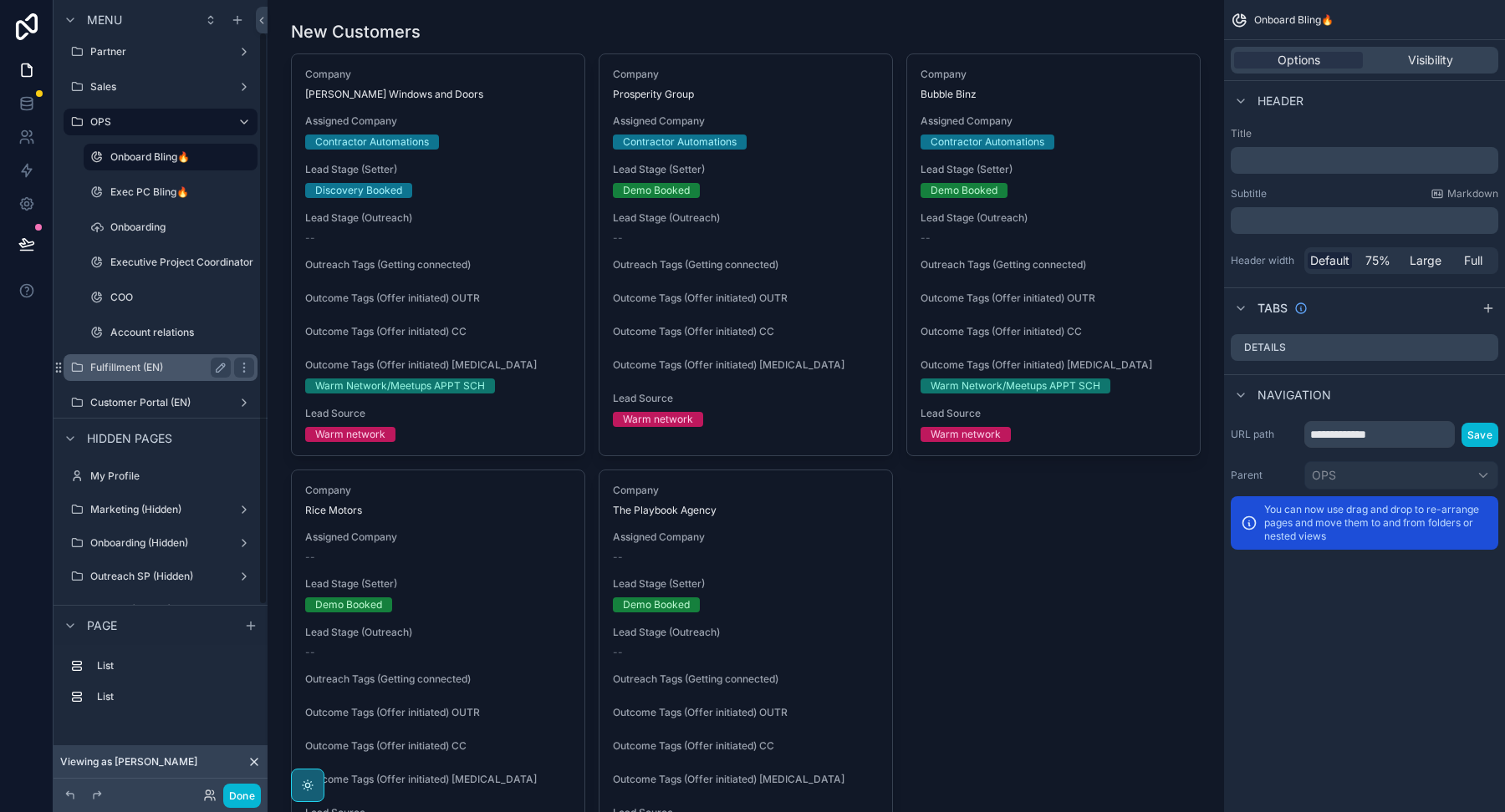
click at [125, 370] on label "Fulfillment (EN)" at bounding box center [157, 367] width 134 height 13
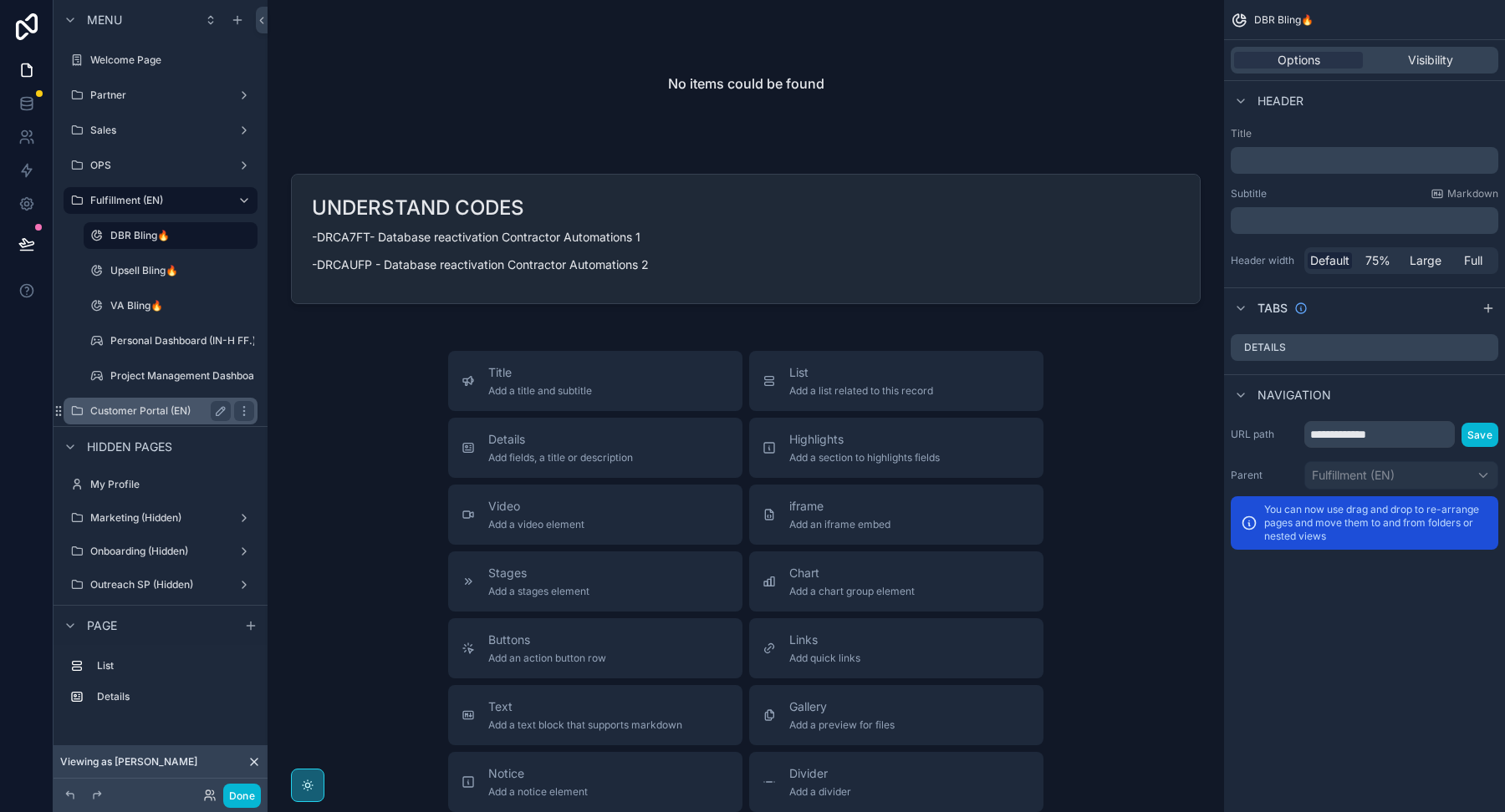
click at [137, 416] on label "Customer Portal (EN)" at bounding box center [157, 411] width 134 height 13
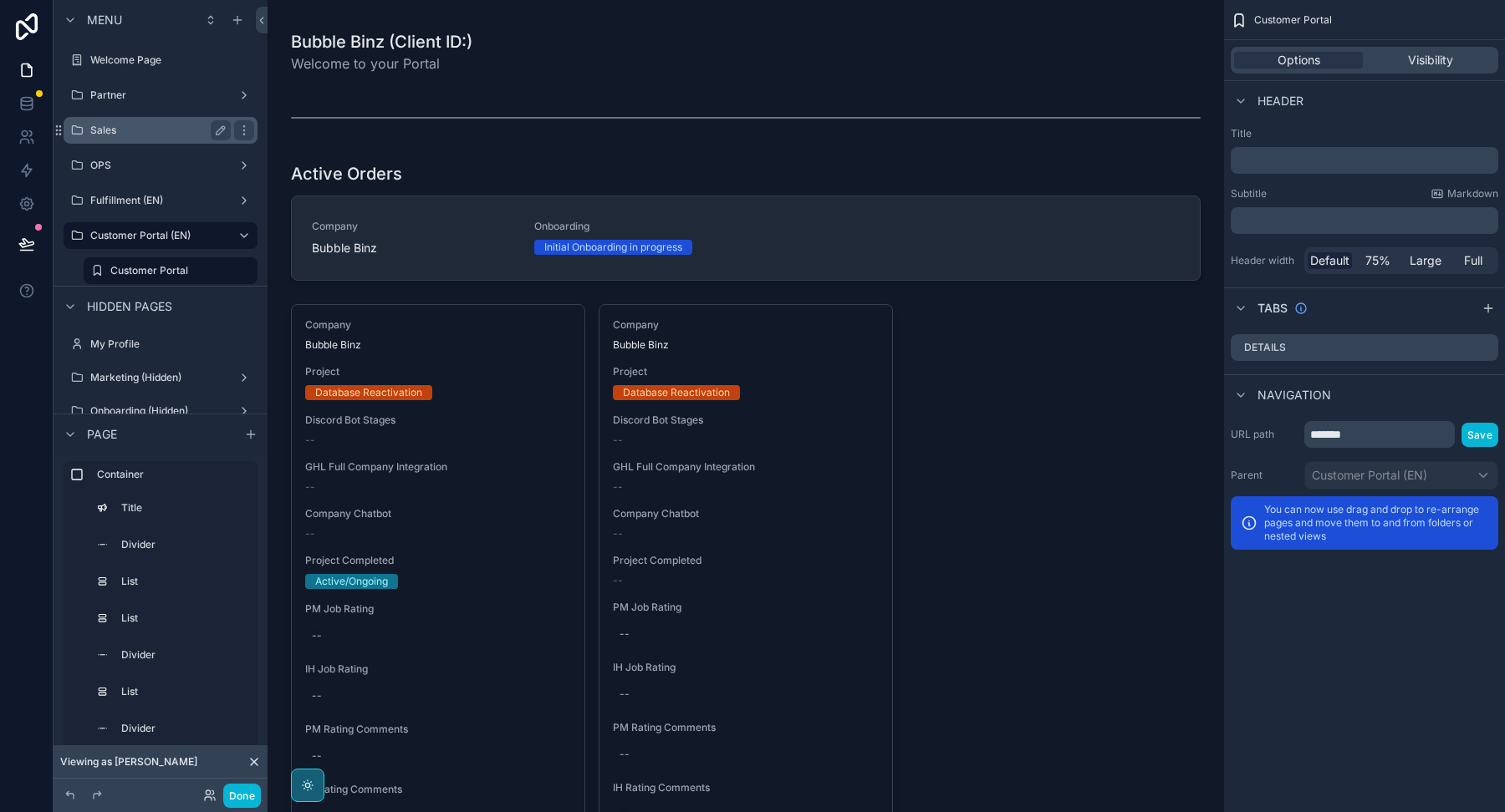
click at [139, 128] on label "Sales" at bounding box center [157, 131] width 134 height 13
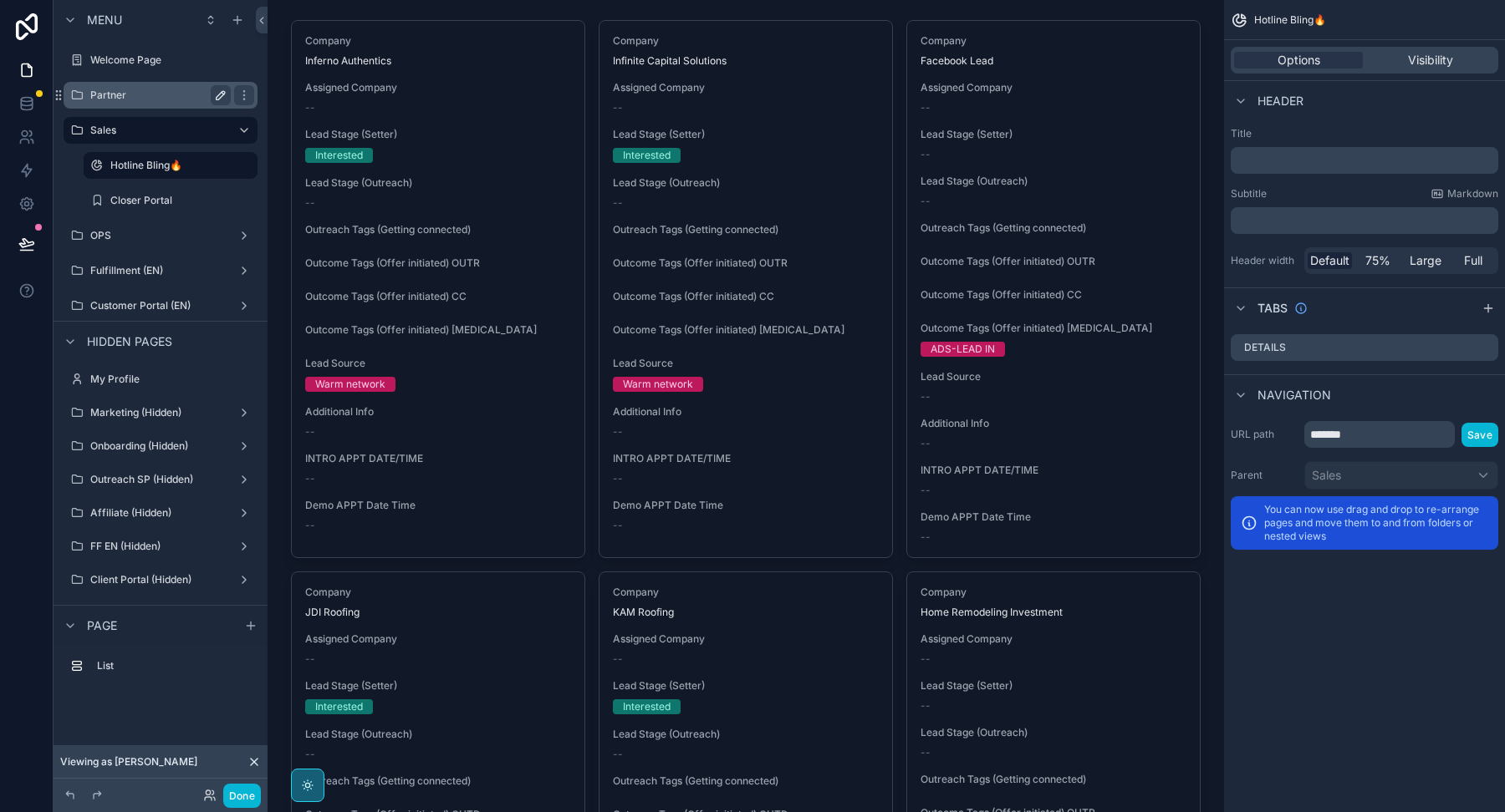
click at [118, 94] on label "Partner" at bounding box center [157, 95] width 134 height 13
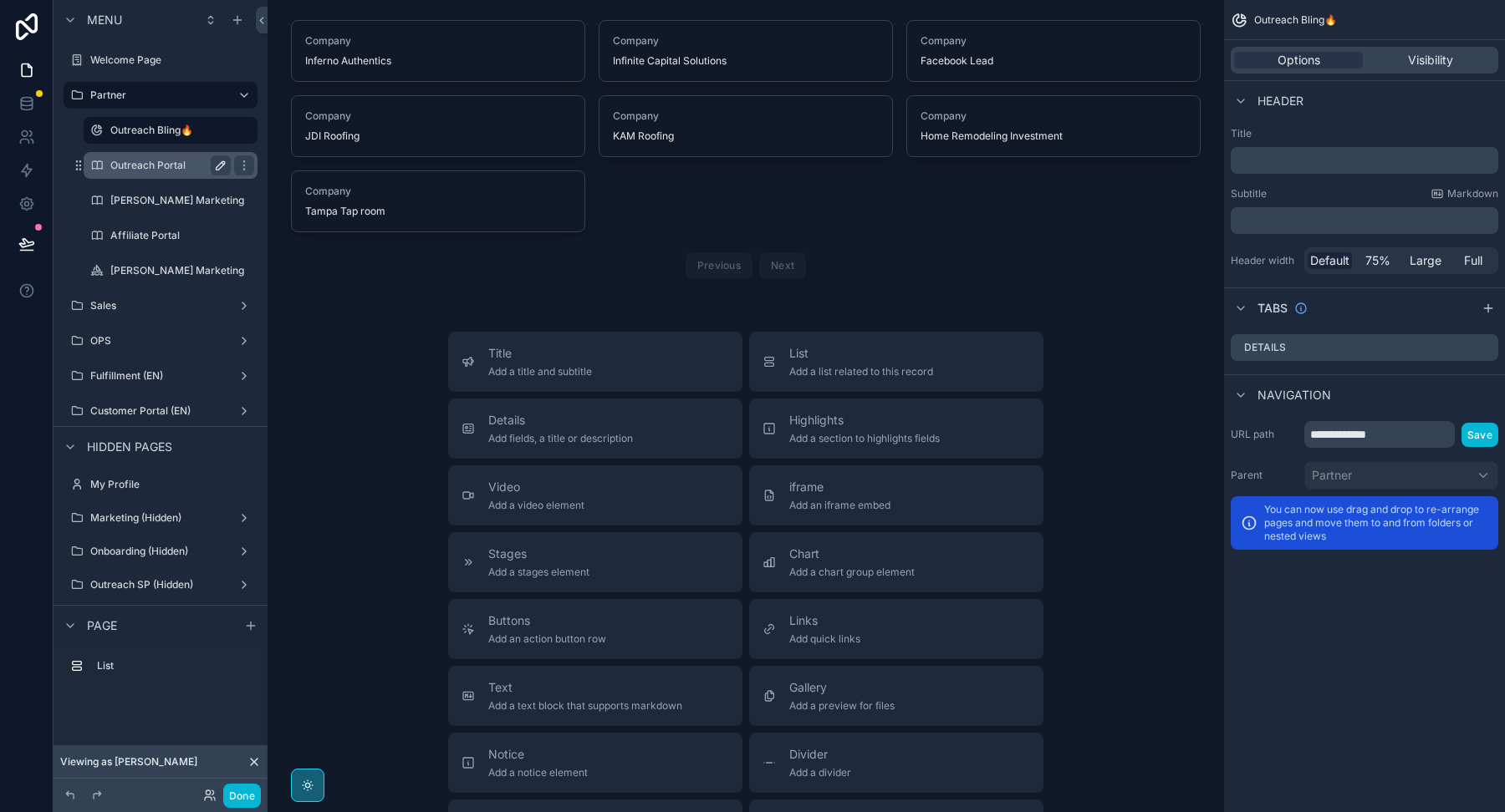
click at [220, 167] on icon "scrollable content" at bounding box center [220, 165] width 9 height 9
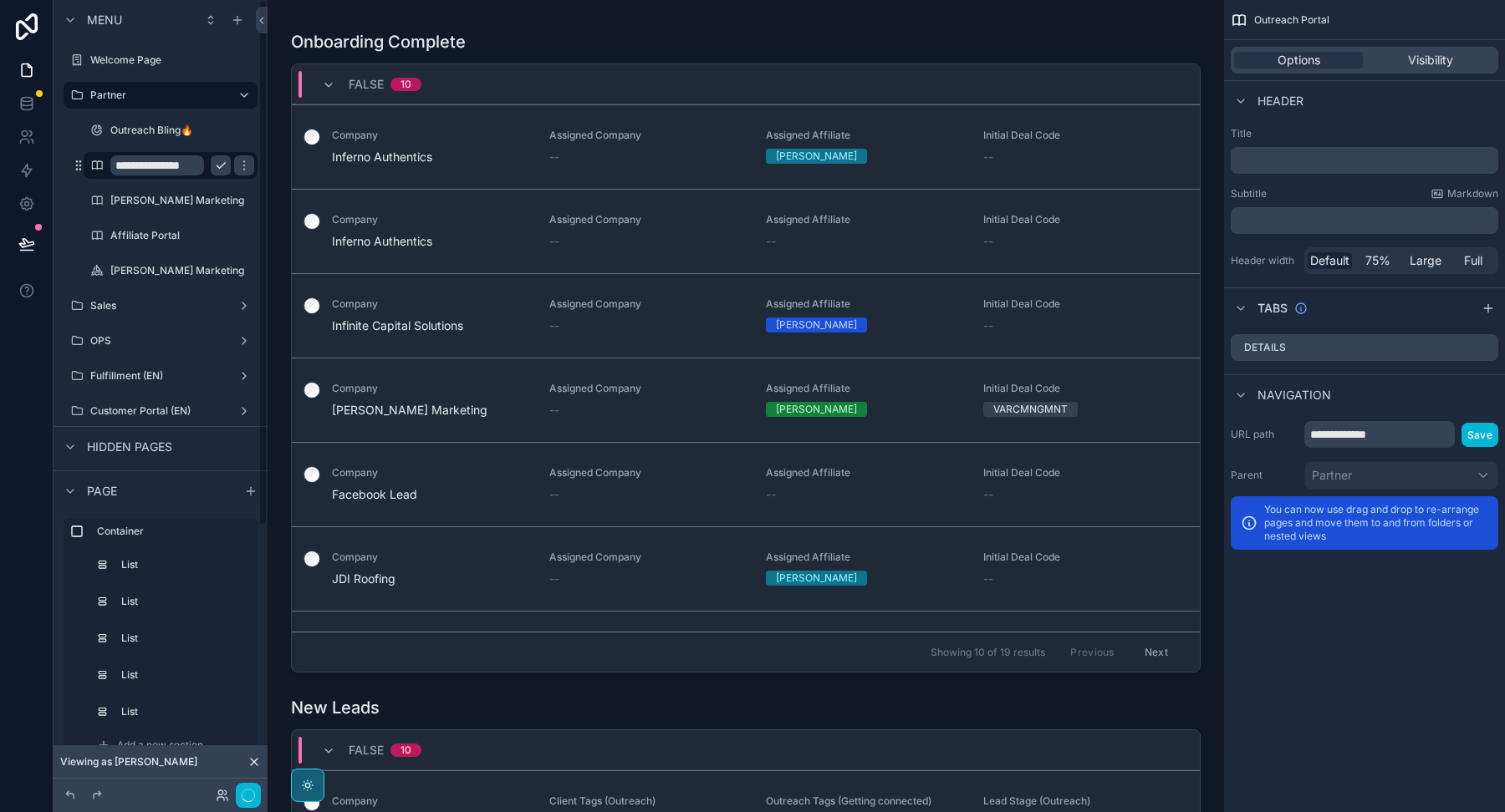
click at [179, 163] on input "**********" at bounding box center [157, 165] width 94 height 20
click at [188, 162] on input "**********" at bounding box center [157, 165] width 94 height 20
type input "**********"
click at [238, 167] on icon "scrollable content" at bounding box center [244, 165] width 13 height 13
